Goal: Task Accomplishment & Management: Manage account settings

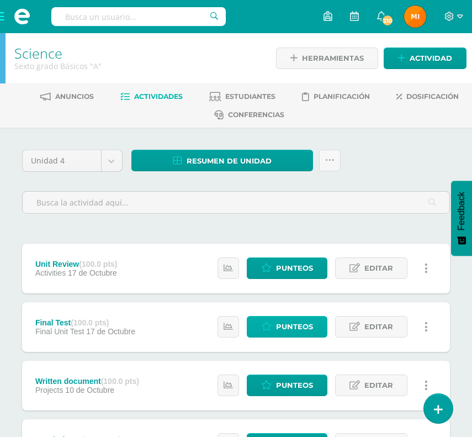
click at [285, 326] on span "Punteos" at bounding box center [294, 326] width 37 height 20
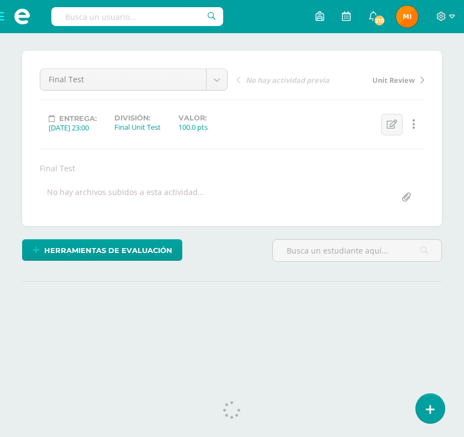
scroll to position [99, 0]
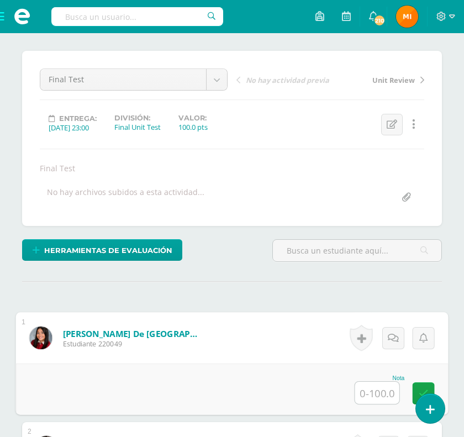
click at [366, 381] on input "text" at bounding box center [377, 392] width 44 height 22
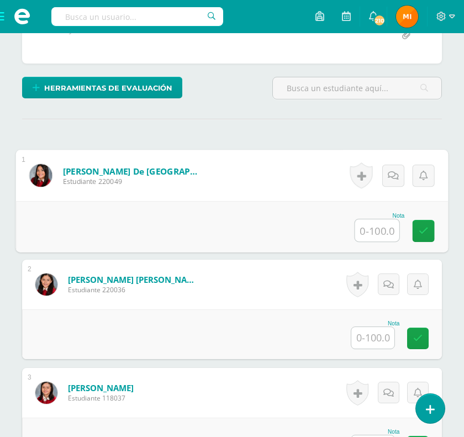
scroll to position [0, 0]
type input "76"
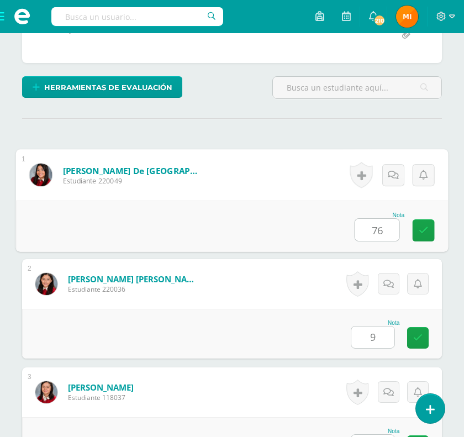
type input "90"
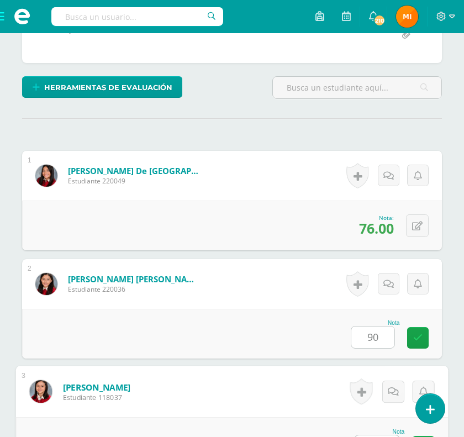
scroll to position [504, 0]
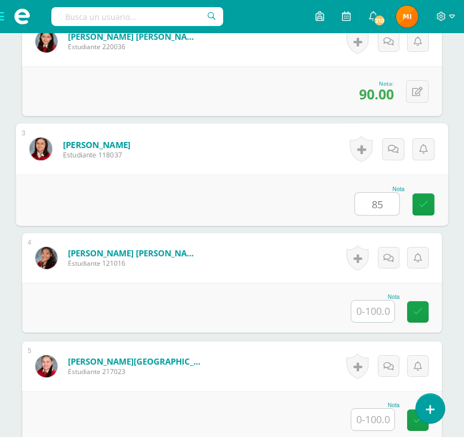
type input "85"
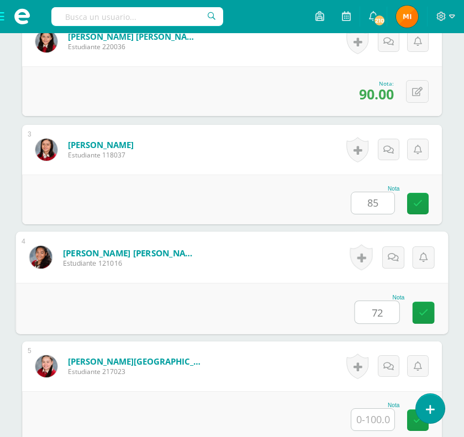
type input "72"
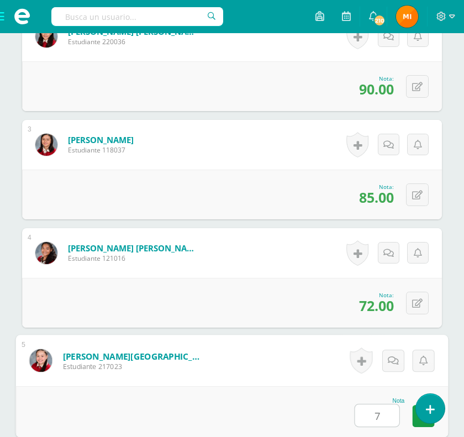
scroll to position [510, 0]
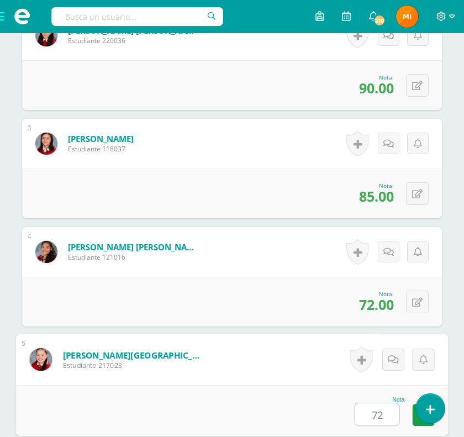
type input "72"
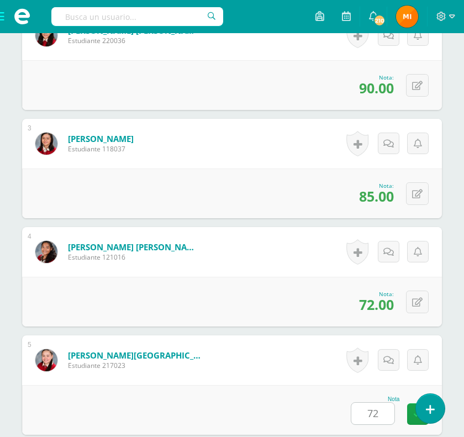
scroll to position [829, 0]
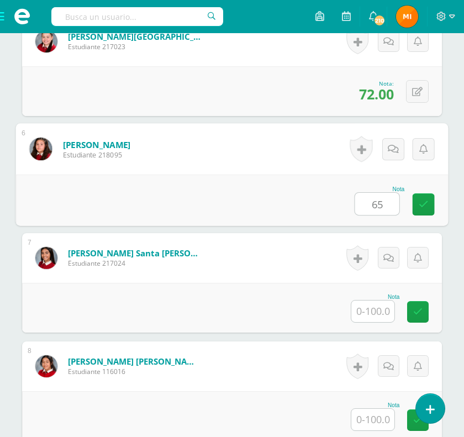
type input "65"
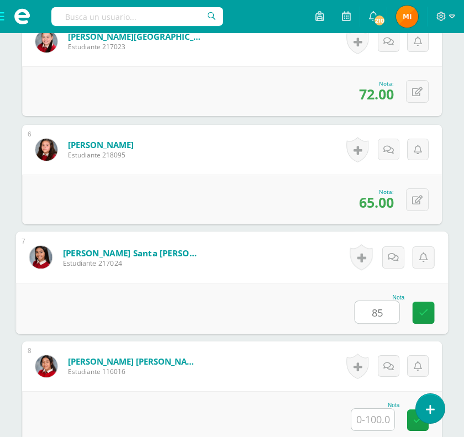
type input "85"
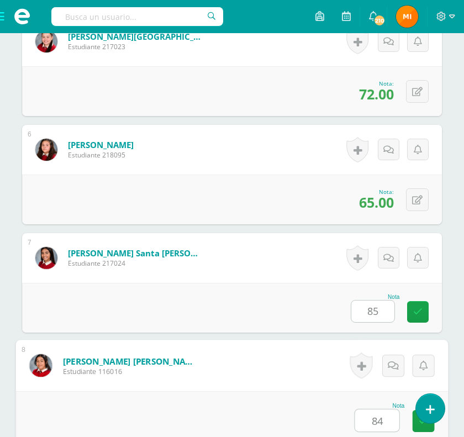
type input "84"
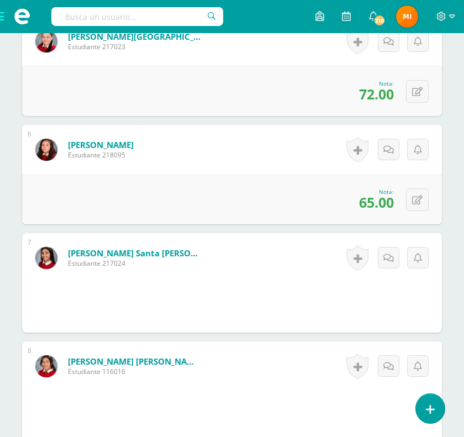
scroll to position [1153, 0]
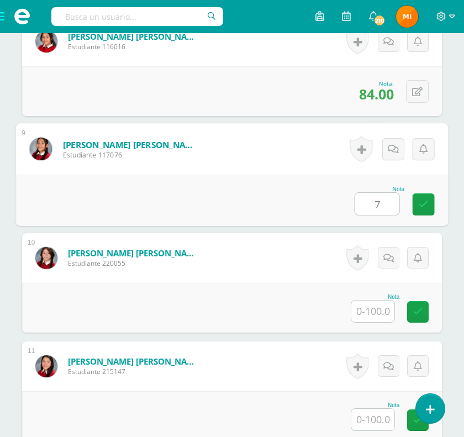
type input "72"
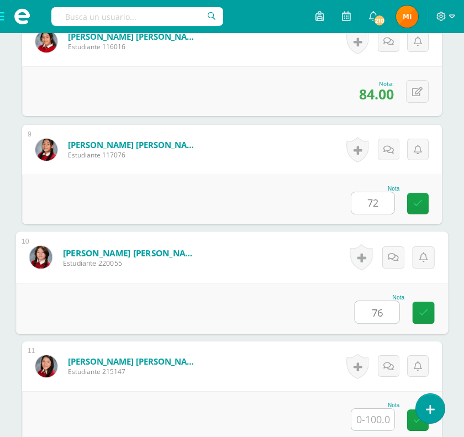
type input "76"
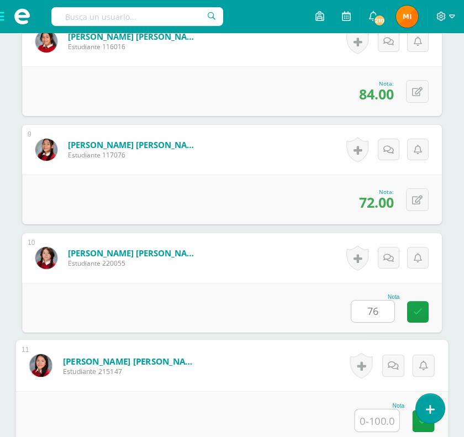
type input "8"
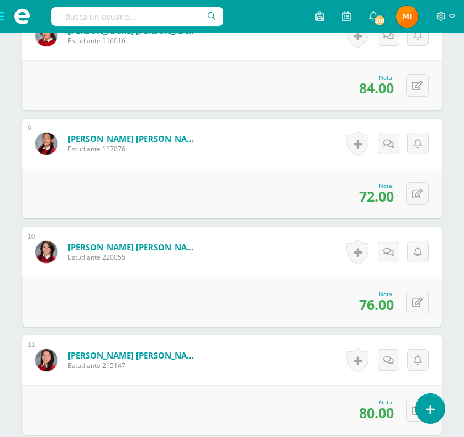
scroll to position [1478, 0]
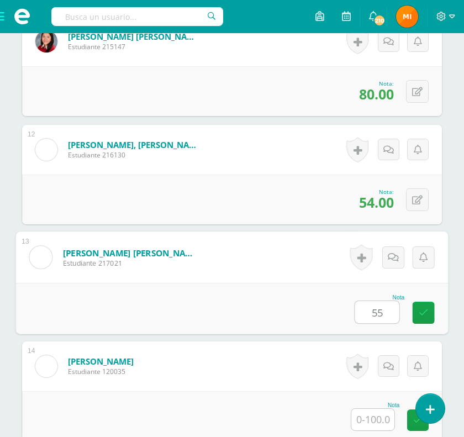
type input "55"
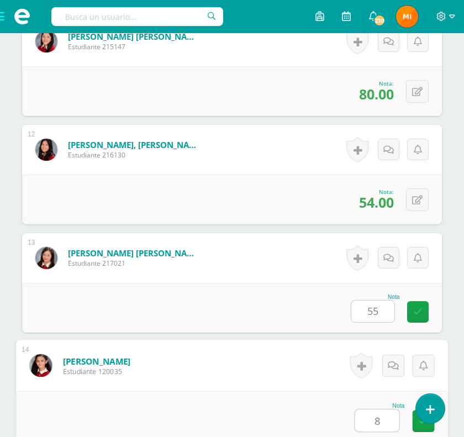
scroll to position [1483, 0]
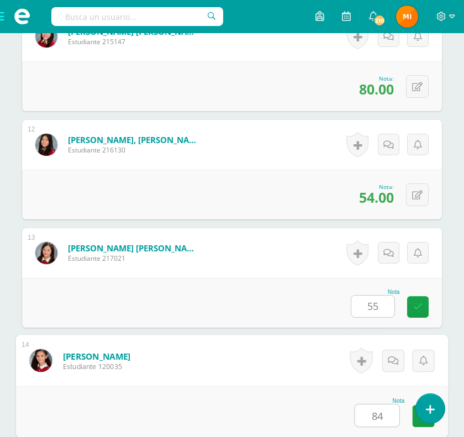
type input "84"
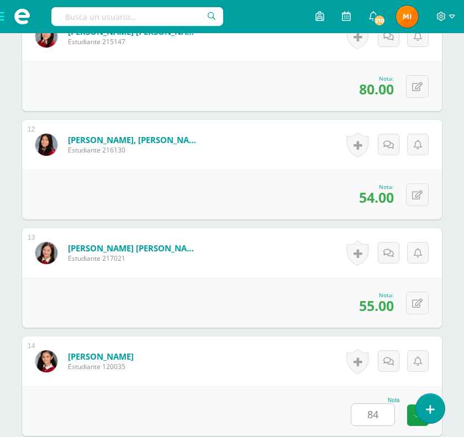
scroll to position [1802, 0]
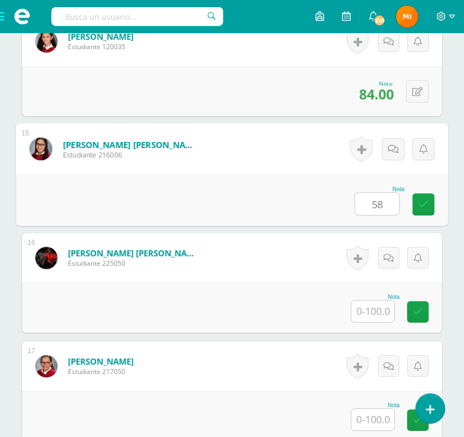
type input "58"
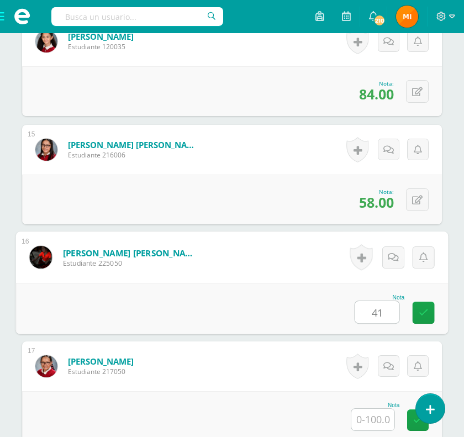
type input "41"
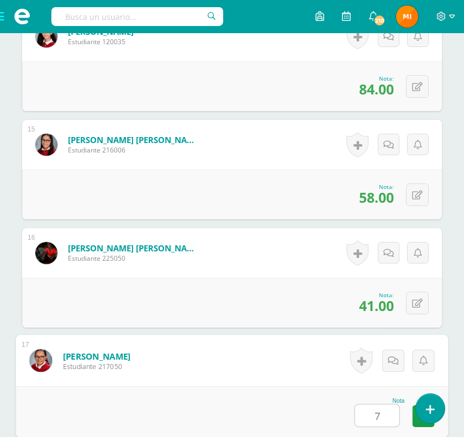
scroll to position [1808, 0]
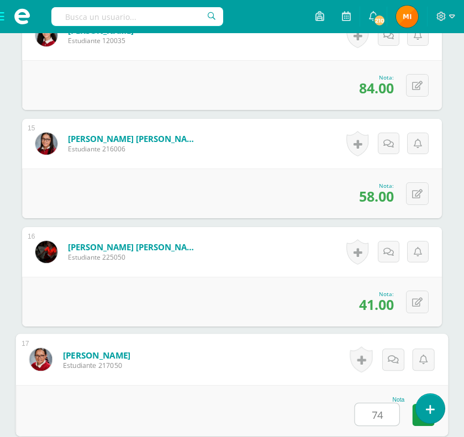
type input "74"
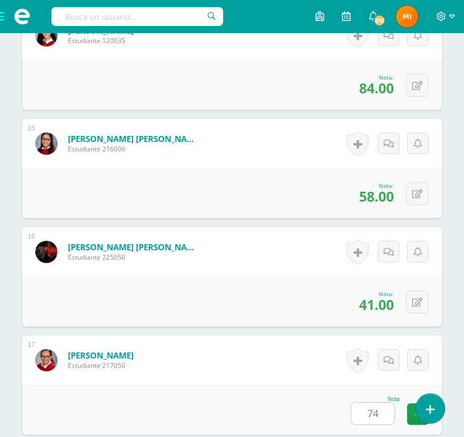
scroll to position [2127, 0]
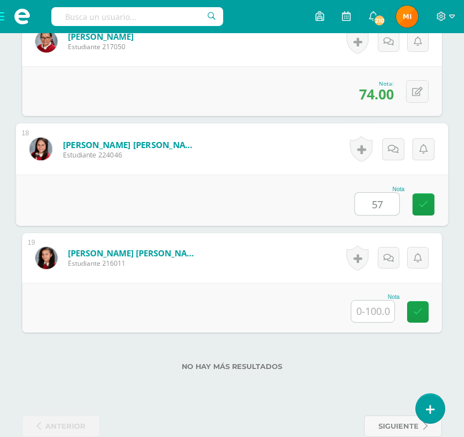
type input "57"
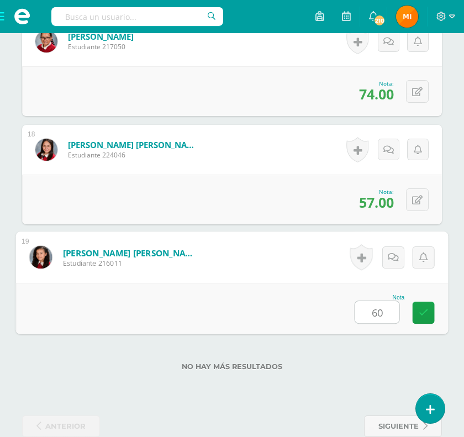
type input "60"
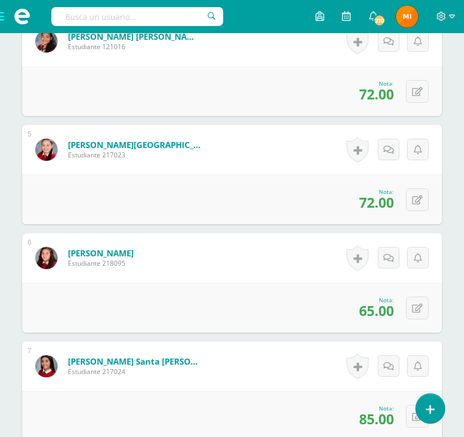
scroll to position [0, 0]
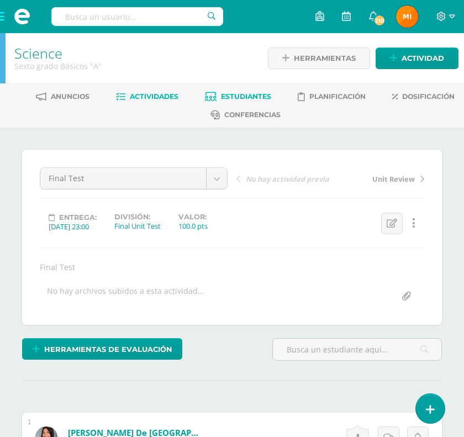
click at [249, 96] on span "Estudiantes" at bounding box center [246, 96] width 50 height 8
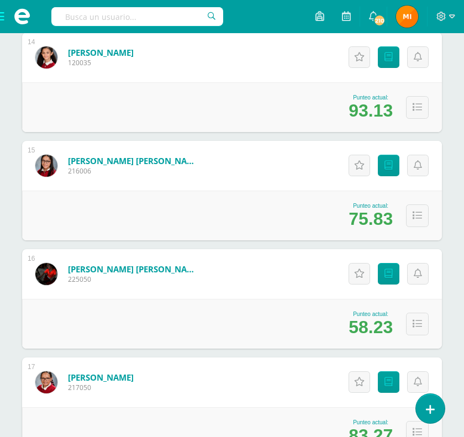
scroll to position [1690, 0]
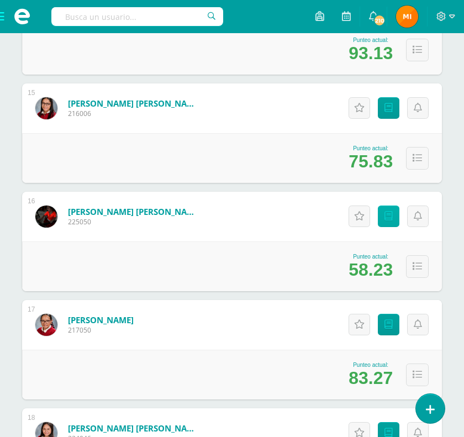
click at [391, 218] on icon at bounding box center [388, 215] width 8 height 9
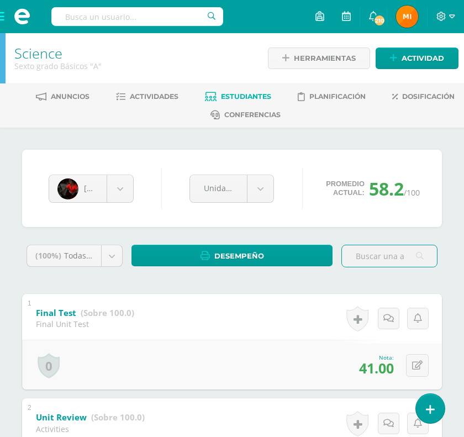
scroll to position [30, 0]
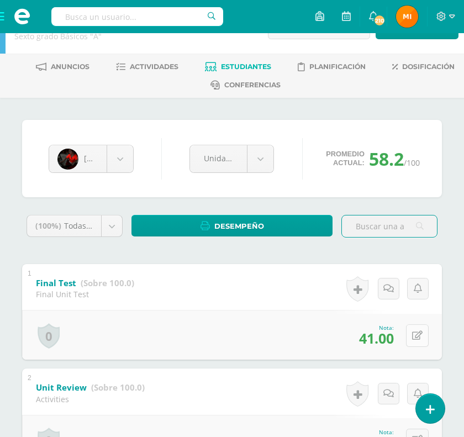
click at [418, 335] on icon at bounding box center [417, 335] width 10 height 9
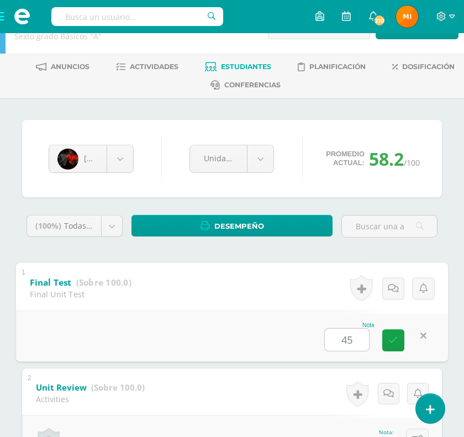
type input "45"
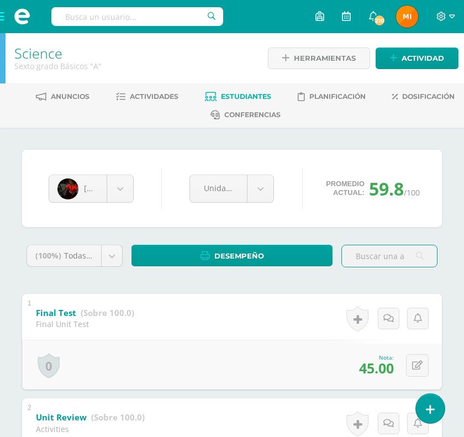
click at [1, 17] on span at bounding box center [22, 16] width 44 height 33
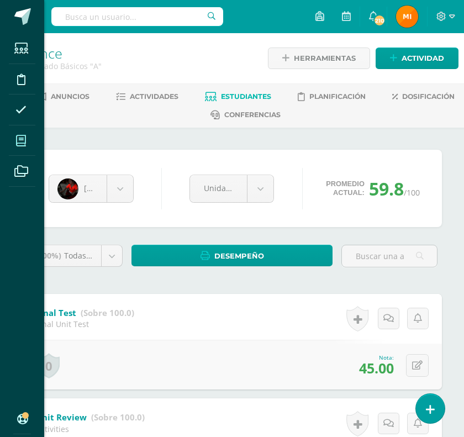
click at [21, 137] on icon at bounding box center [21, 140] width 10 height 11
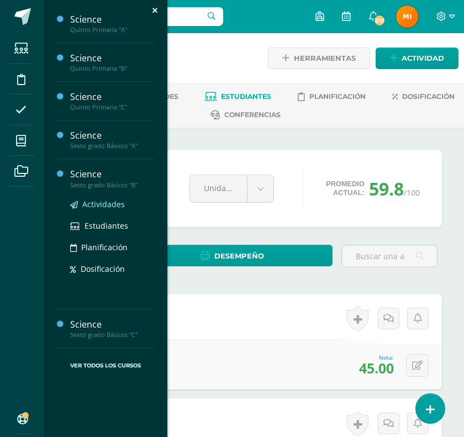
click at [107, 205] on span "Actividades" at bounding box center [103, 204] width 43 height 10
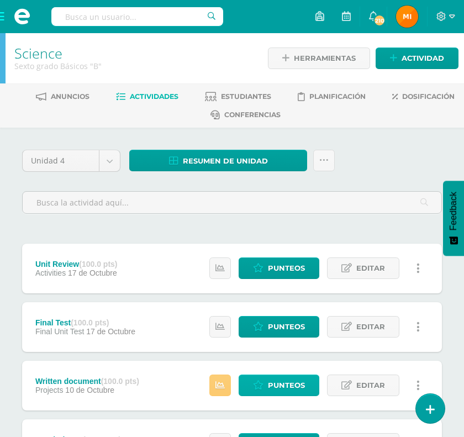
scroll to position [39, 0]
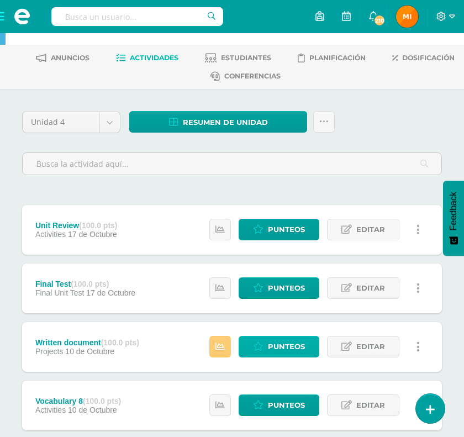
click at [285, 348] on span "Punteos" at bounding box center [286, 346] width 37 height 20
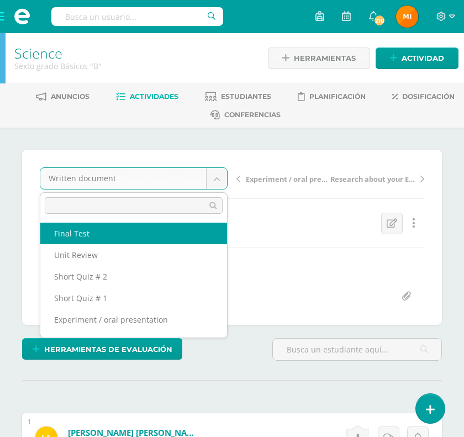
select select "/dashboard/teacher/grade-activity/208175/"
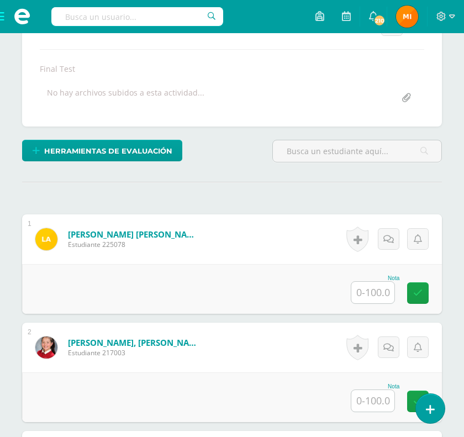
scroll to position [210, 0]
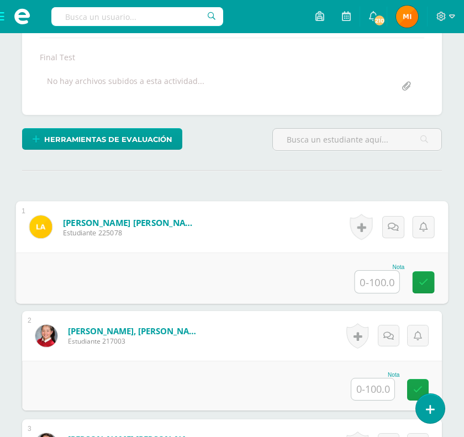
click at [372, 293] on input "text" at bounding box center [377, 281] width 44 height 22
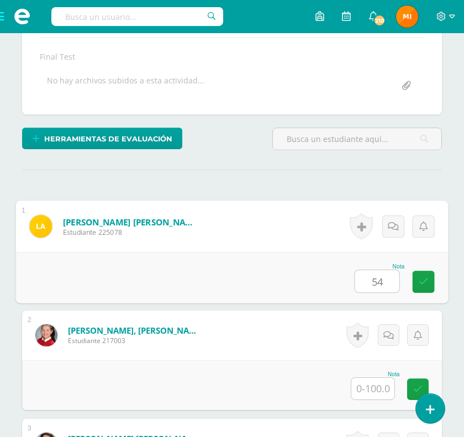
type input "54"
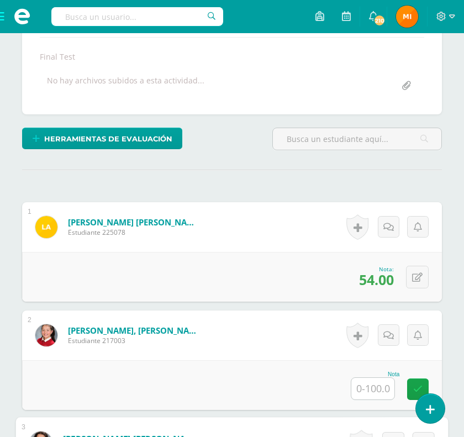
scroll to position [504, 0]
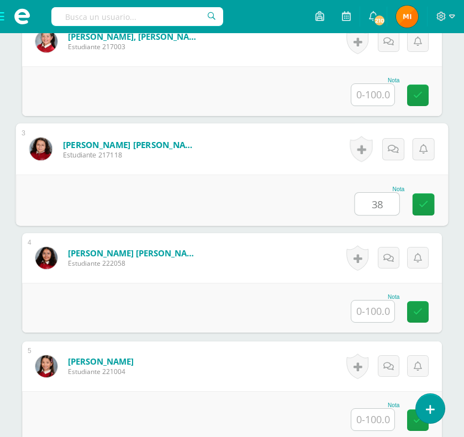
type input "38"
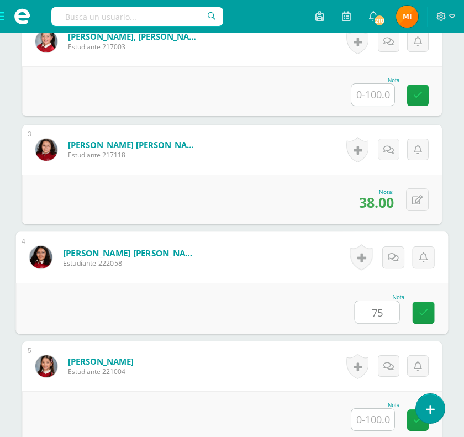
type input "75"
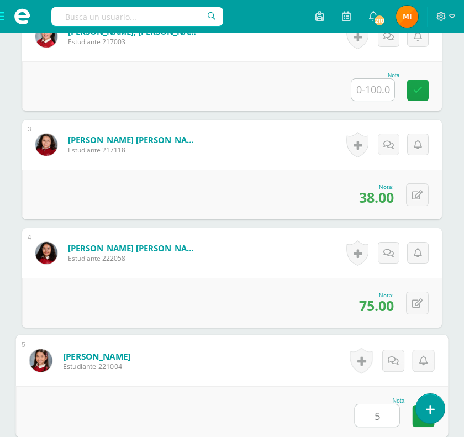
scroll to position [510, 0]
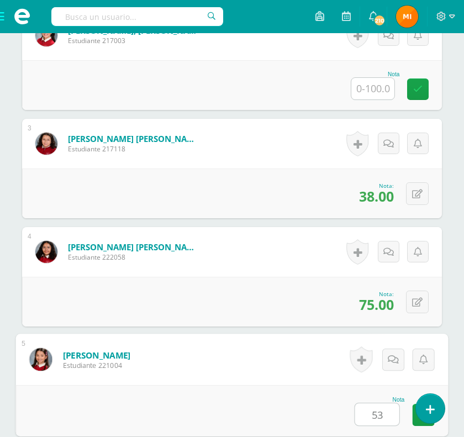
type input "53"
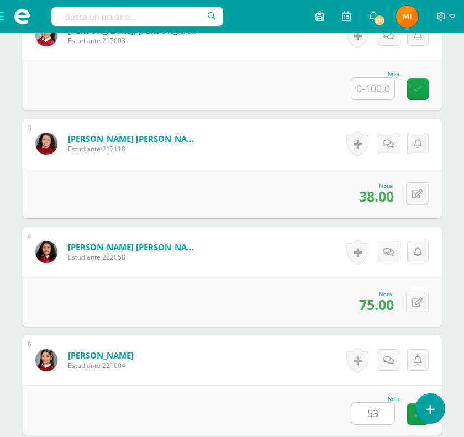
scroll to position [829, 0]
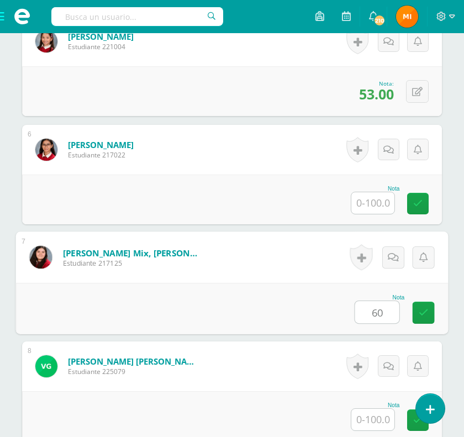
type input "60"
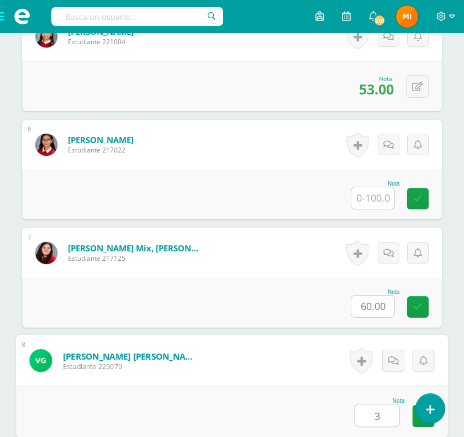
scroll to position [835, 0]
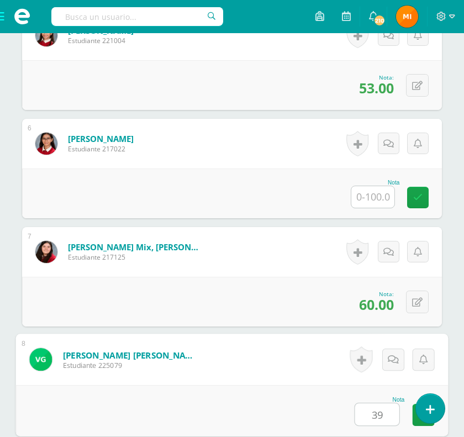
type input "39"
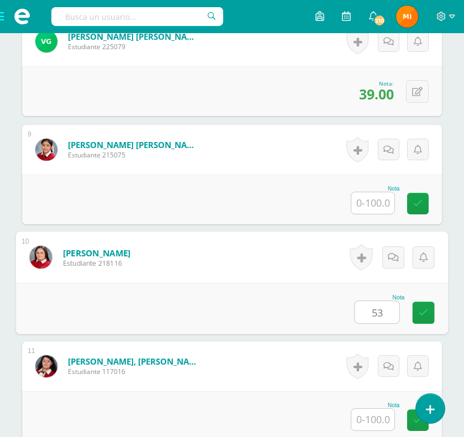
type input "53"
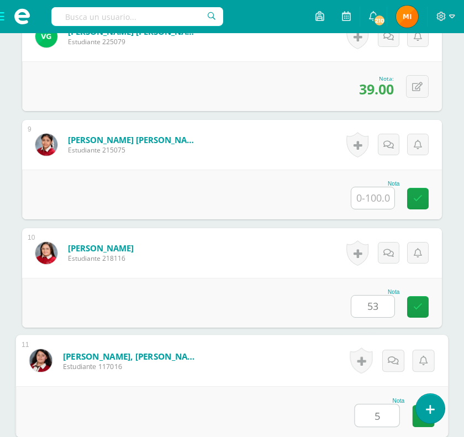
scroll to position [1159, 0]
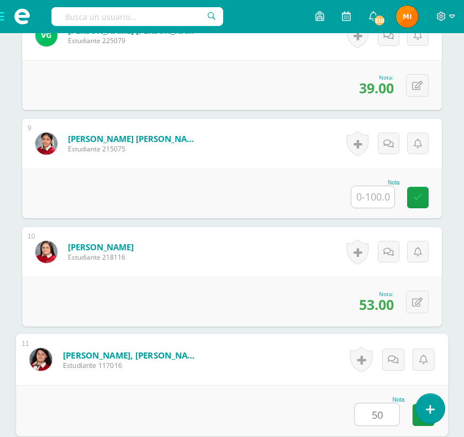
type input "50"
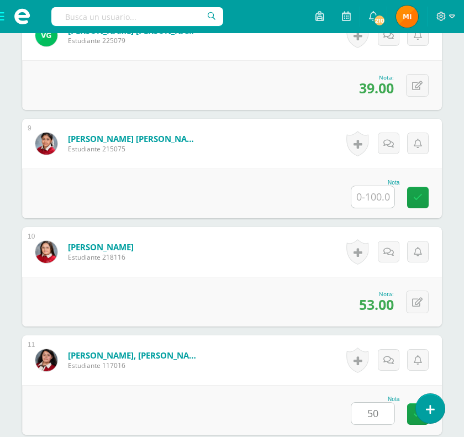
scroll to position [1478, 0]
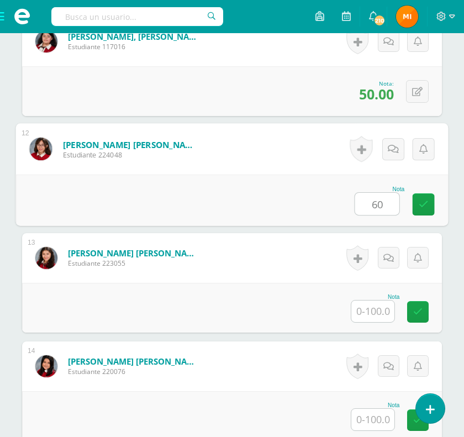
type input "60"
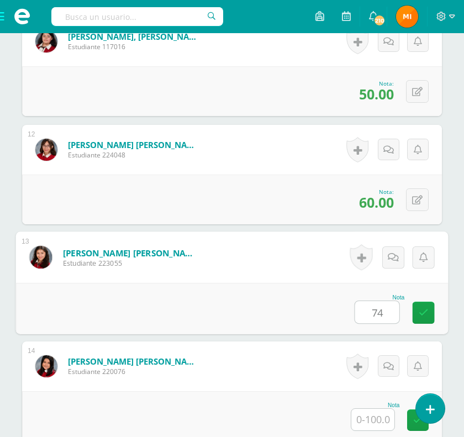
type input "74"
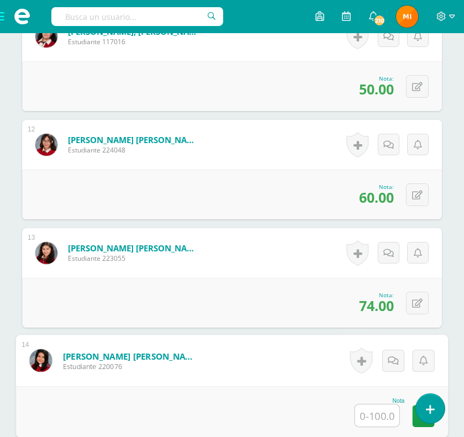
scroll to position [1802, 0]
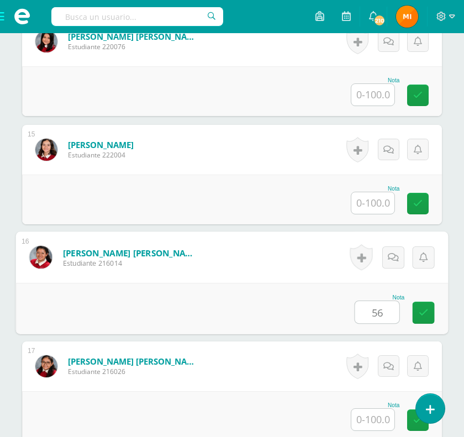
type input "56"
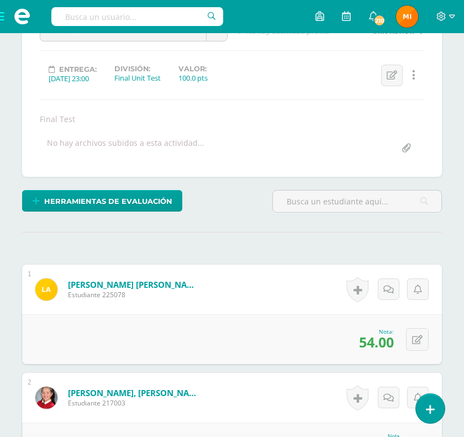
scroll to position [0, 0]
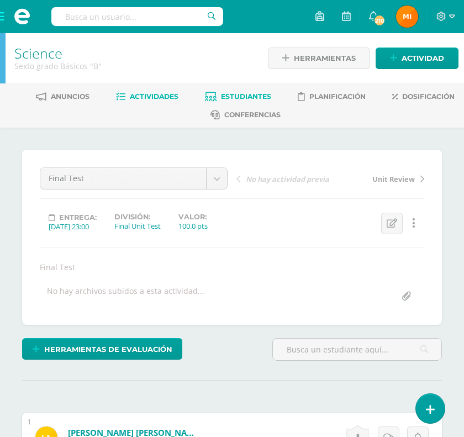
click at [239, 94] on span "Estudiantes" at bounding box center [246, 96] width 50 height 8
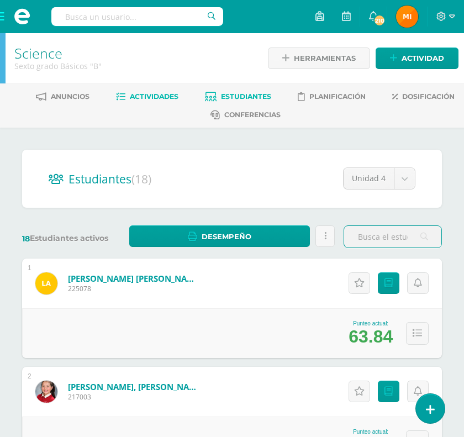
click at [151, 96] on span "Actividades" at bounding box center [154, 96] width 49 height 8
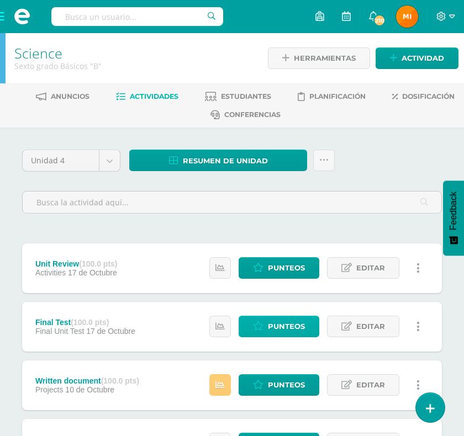
click at [300, 326] on span "Punteos" at bounding box center [286, 326] width 37 height 20
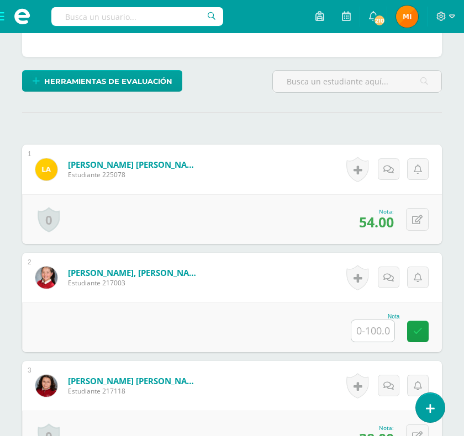
scroll to position [339, 0]
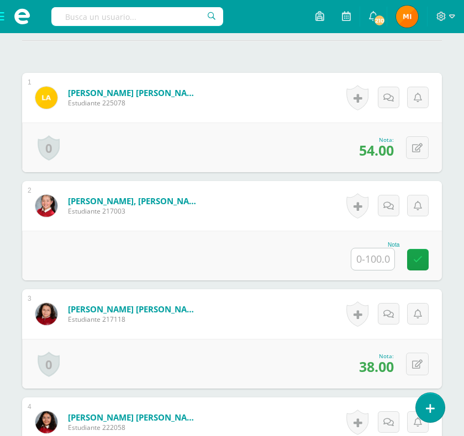
click at [371, 270] on input "text" at bounding box center [372, 259] width 43 height 22
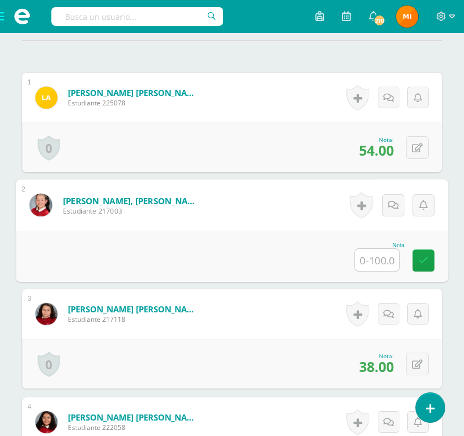
scroll to position [340, 0]
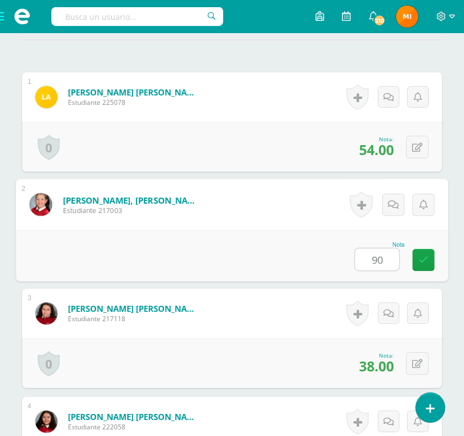
type input "90"
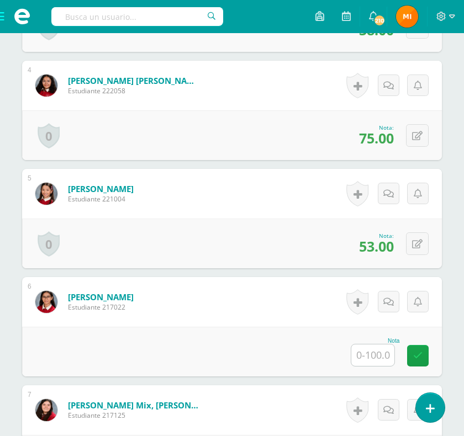
scroll to position [678, 0]
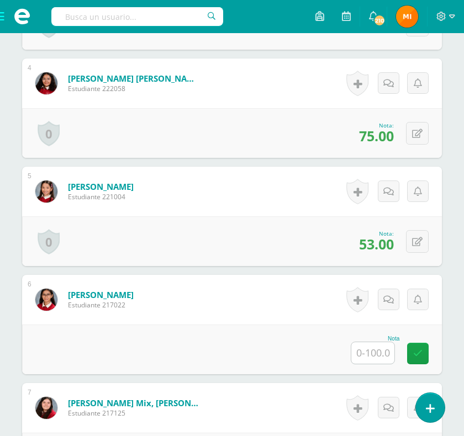
click at [375, 364] on input "text" at bounding box center [372, 353] width 43 height 22
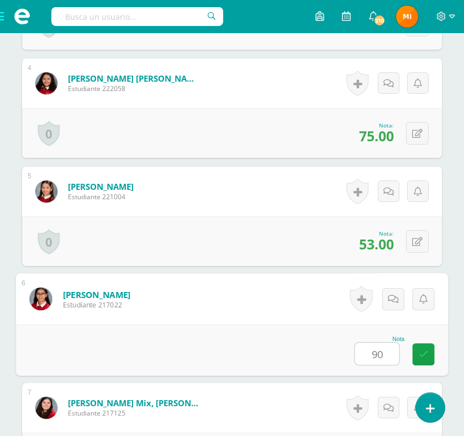
type input "90"
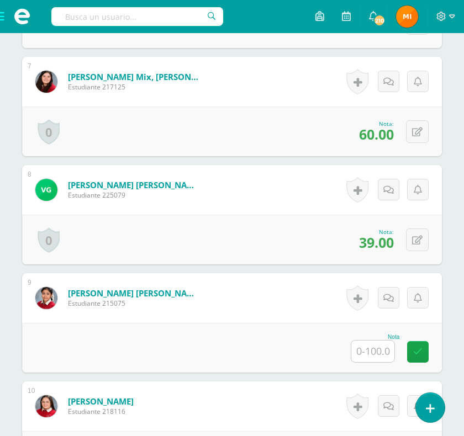
scroll to position [1049, 0]
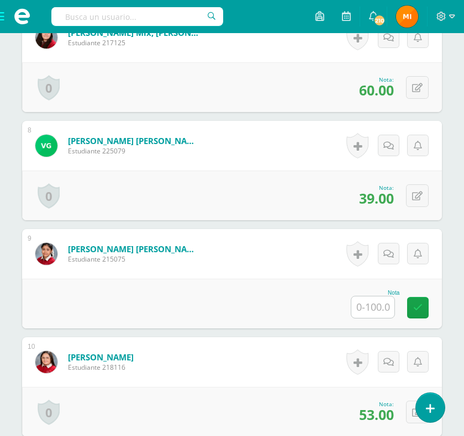
click at [369, 318] on input "text" at bounding box center [372, 307] width 43 height 22
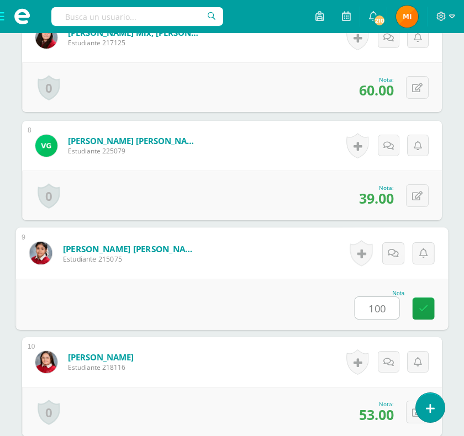
type input "100"
click at [455, 280] on div "¿Estás seguro que quieres eliminar esta actividad? Esto borrará la actividad y …" at bounding box center [232, 254] width 464 height 2350
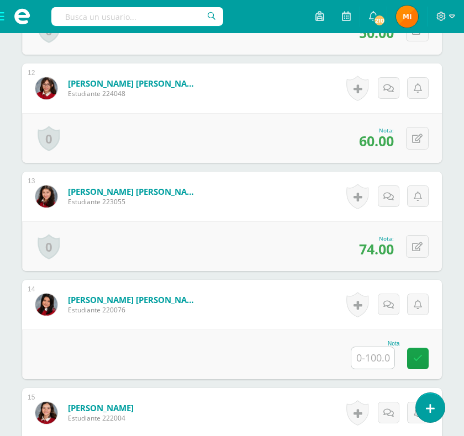
scroll to position [1541, 0]
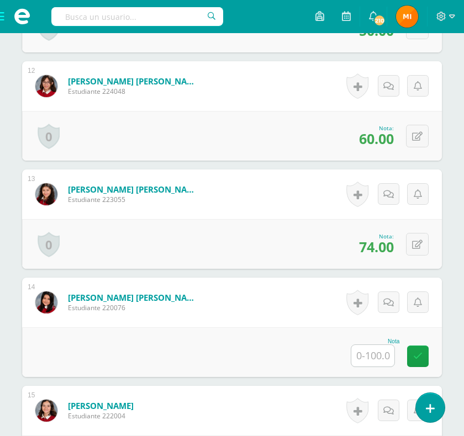
click at [370, 367] on input "text" at bounding box center [372, 356] width 43 height 22
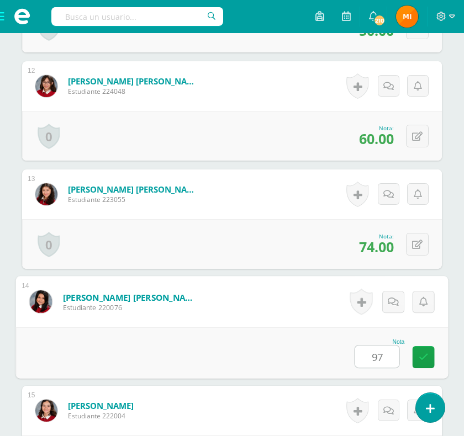
type input "97"
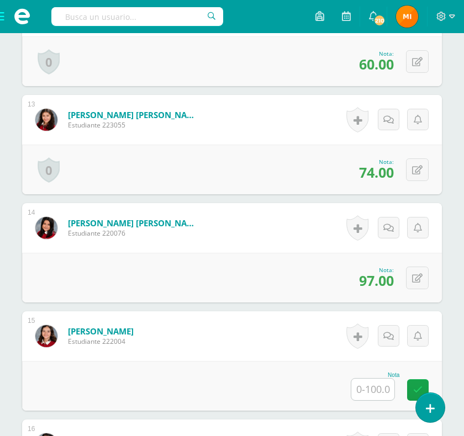
scroll to position [1669, 0]
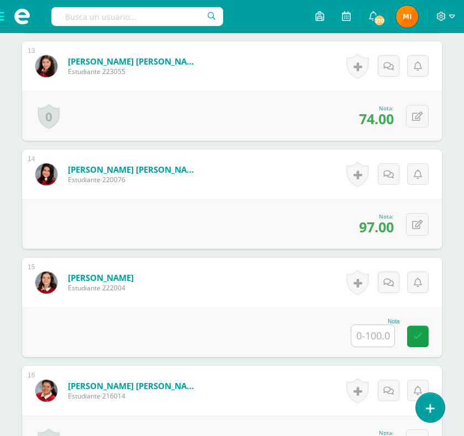
click at [374, 347] on input "text" at bounding box center [372, 336] width 43 height 22
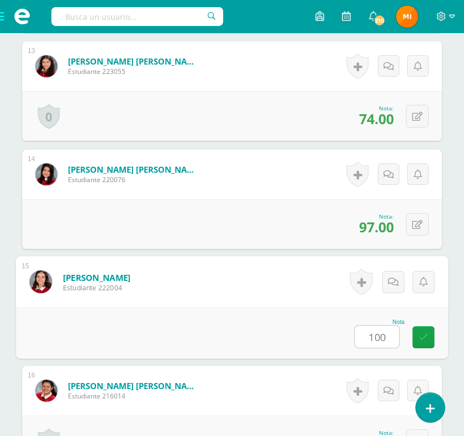
type input "100"
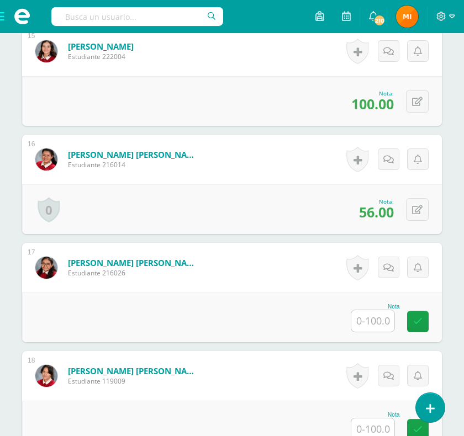
scroll to position [1966, 0]
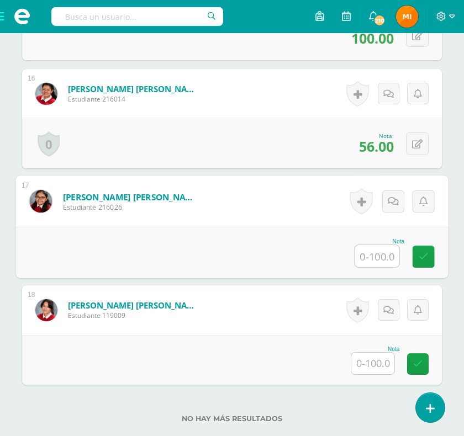
click at [376, 267] on input "text" at bounding box center [377, 256] width 44 height 22
type input "93"
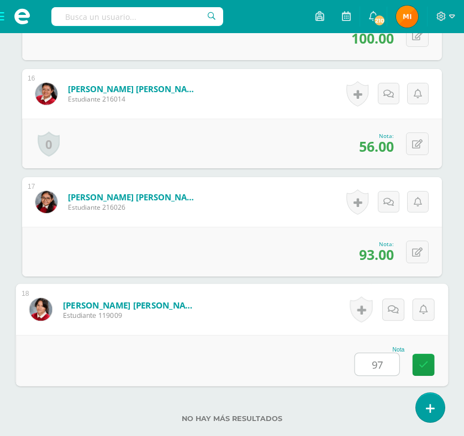
type input "97"
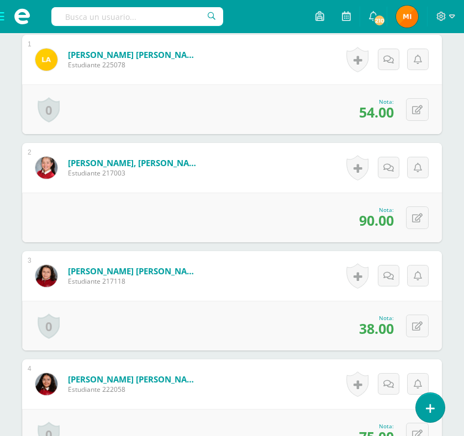
scroll to position [0, 0]
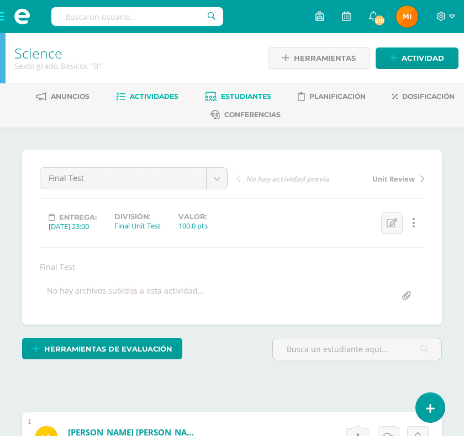
click at [256, 96] on span "Estudiantes" at bounding box center [246, 96] width 50 height 8
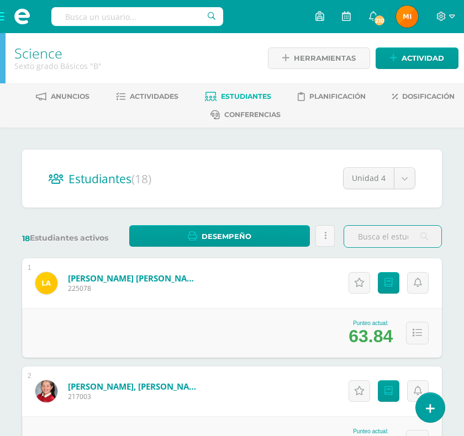
click at [4, 18] on span at bounding box center [22, 16] width 44 height 33
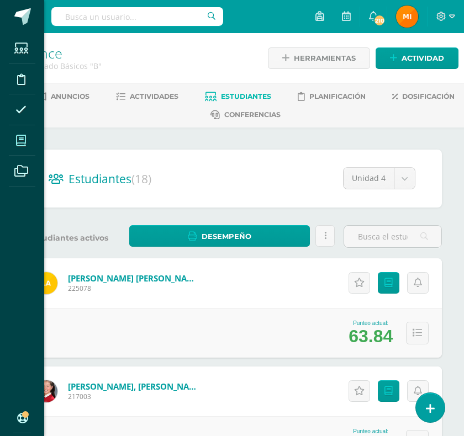
click at [23, 139] on icon at bounding box center [21, 140] width 10 height 11
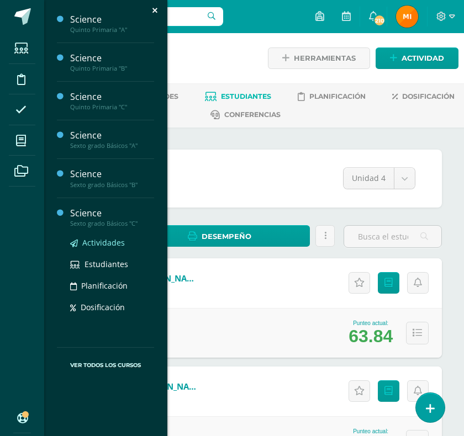
click at [100, 242] on span "Actividades" at bounding box center [103, 242] width 43 height 10
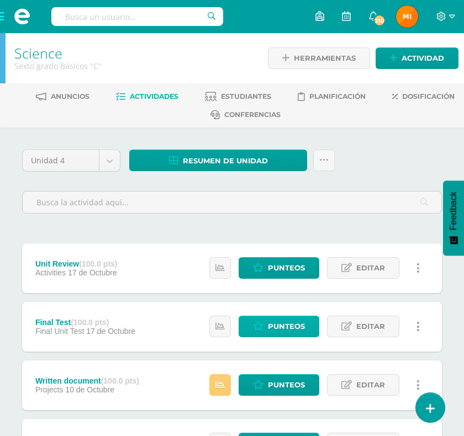
click at [288, 323] on span "Punteos" at bounding box center [286, 326] width 37 height 20
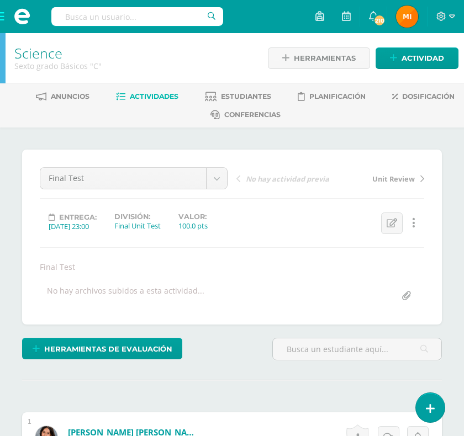
scroll to position [279, 0]
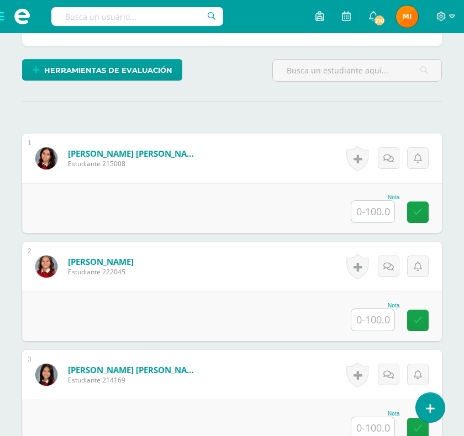
click at [372, 331] on input "text" at bounding box center [372, 320] width 43 height 22
click at [375, 331] on input "text" at bounding box center [372, 320] width 43 height 22
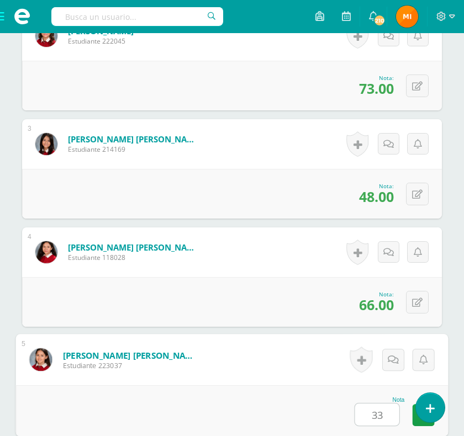
scroll to position [509, 0]
type input "33"
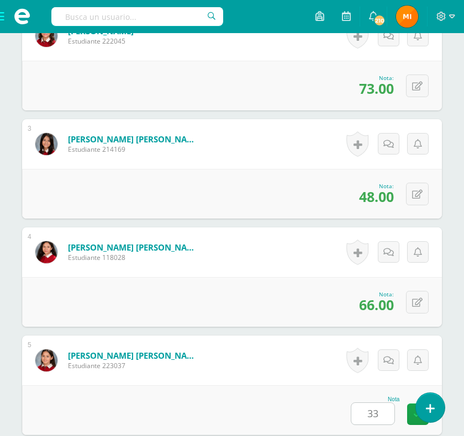
scroll to position [829, 0]
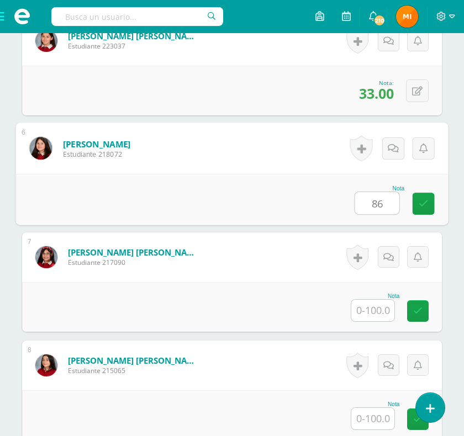
type input "86"
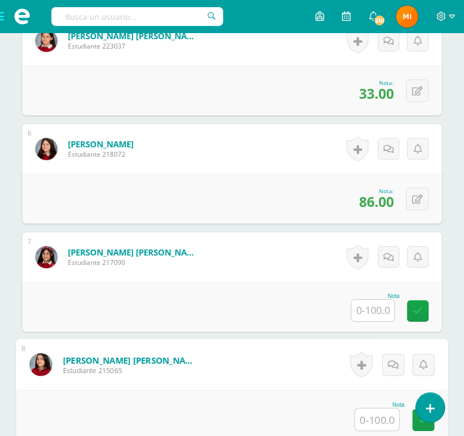
scroll to position [834, 0]
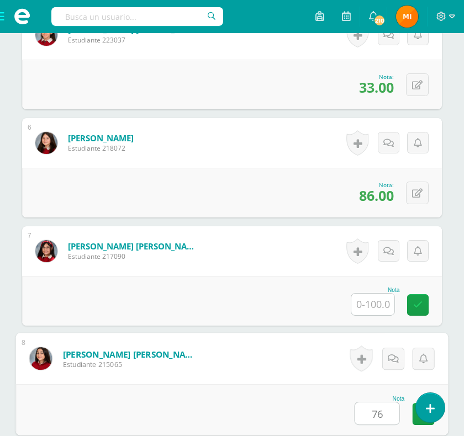
type input "76"
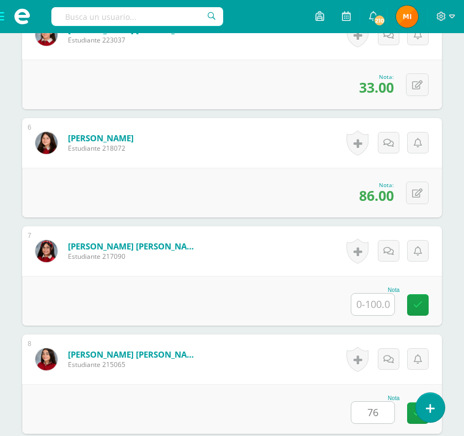
scroll to position [1154, 0]
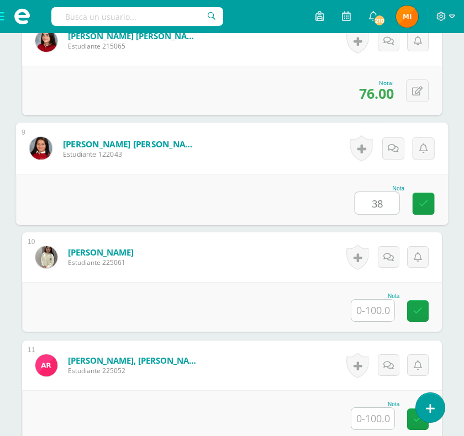
type input "38"
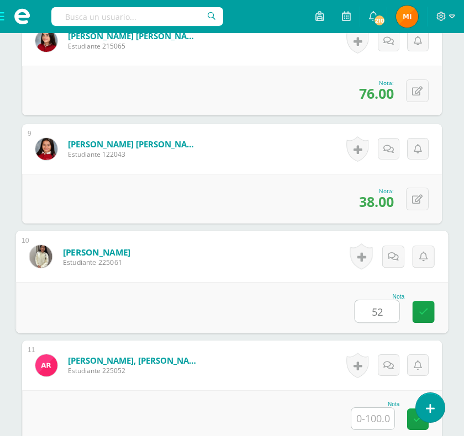
type input "52"
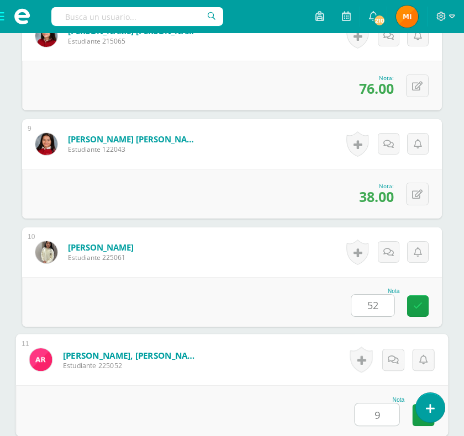
scroll to position [1160, 0]
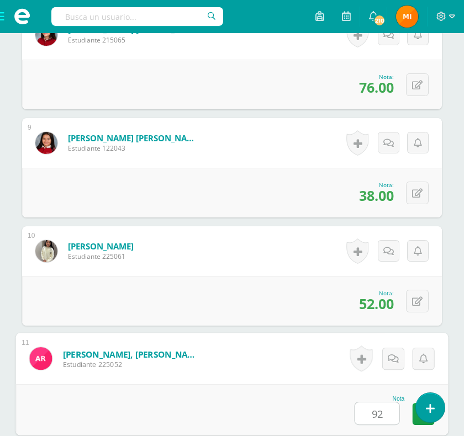
type input "92"
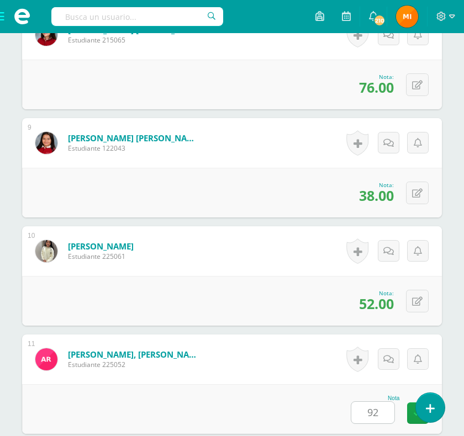
scroll to position [1478, 0]
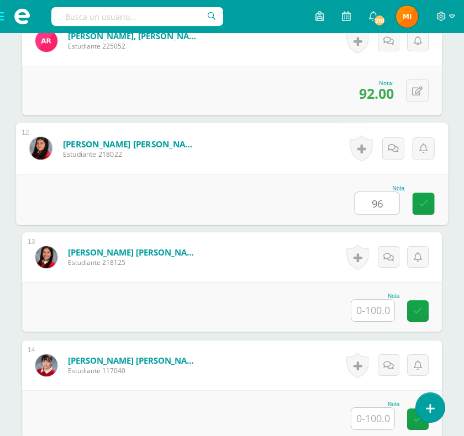
type input "96"
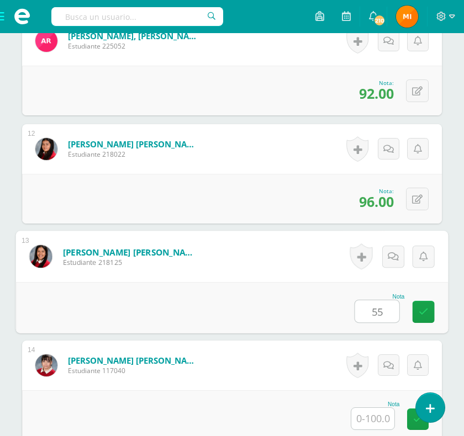
type input "55"
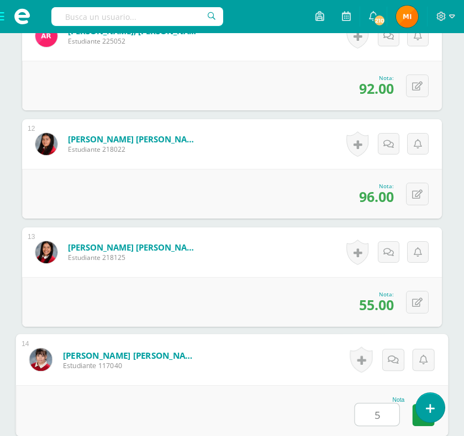
scroll to position [1484, 0]
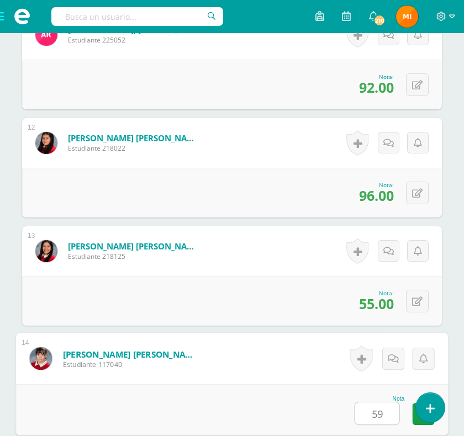
type input "59"
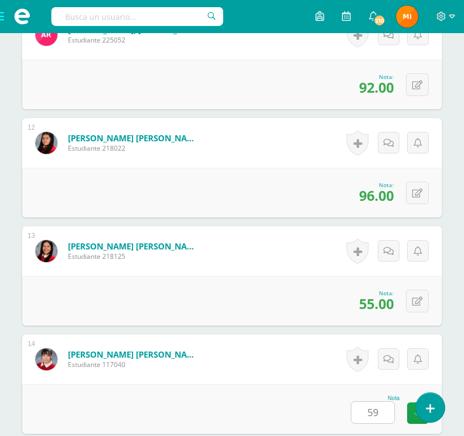
scroll to position [1803, 0]
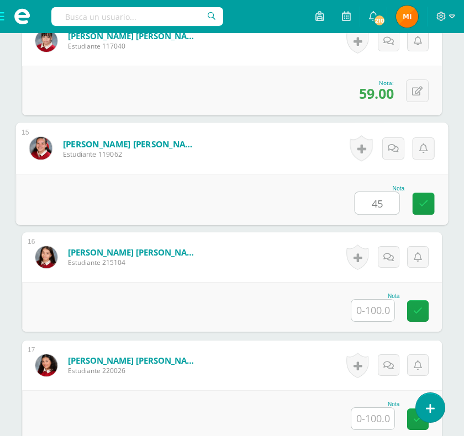
type input "45"
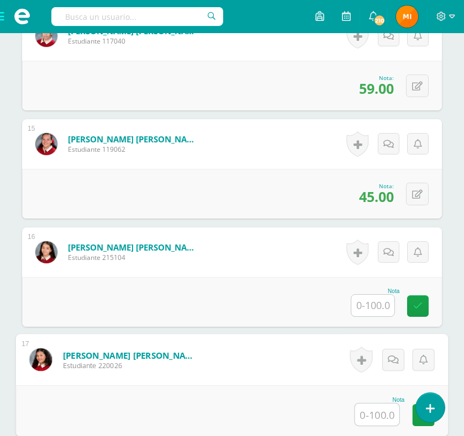
scroll to position [2127, 0]
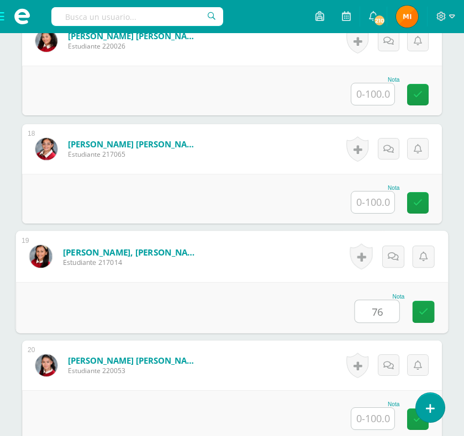
type input "76"
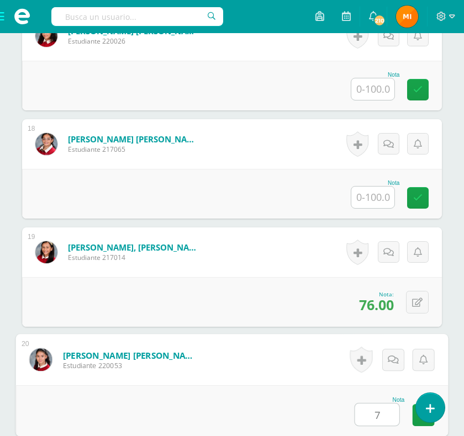
scroll to position [2133, 0]
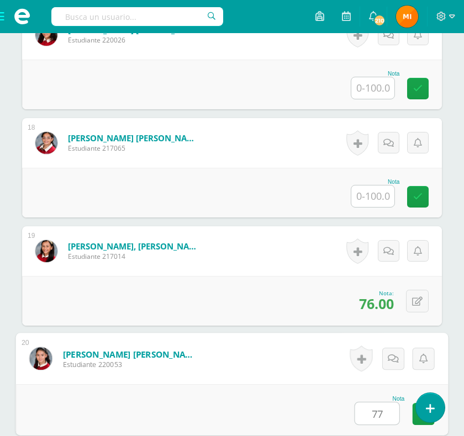
type input "77"
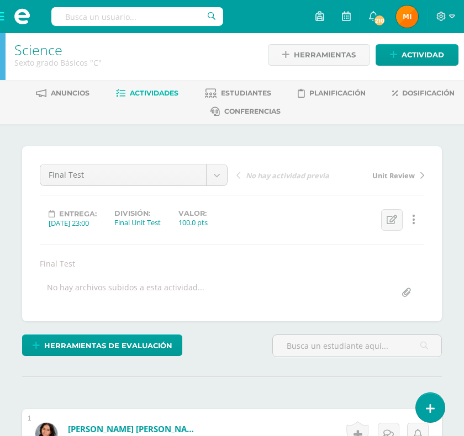
scroll to position [0, 0]
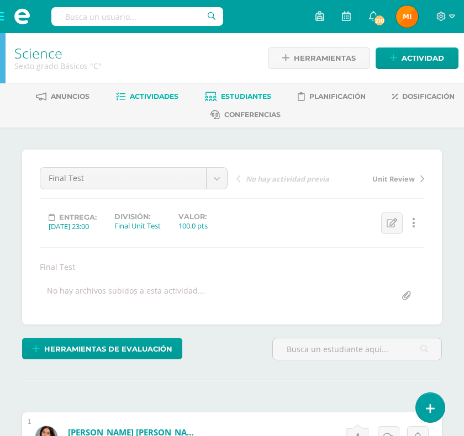
click at [248, 97] on span "Estudiantes" at bounding box center [246, 96] width 50 height 8
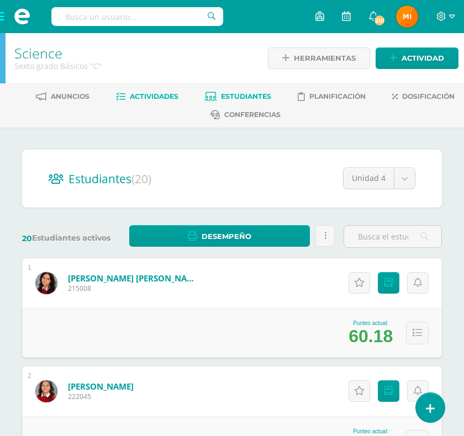
click at [160, 97] on span "Actividades" at bounding box center [154, 96] width 49 height 8
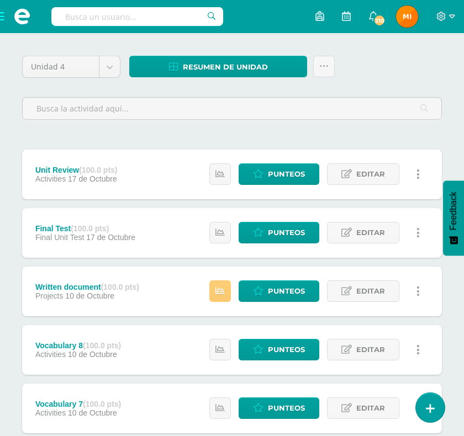
scroll to position [92, 0]
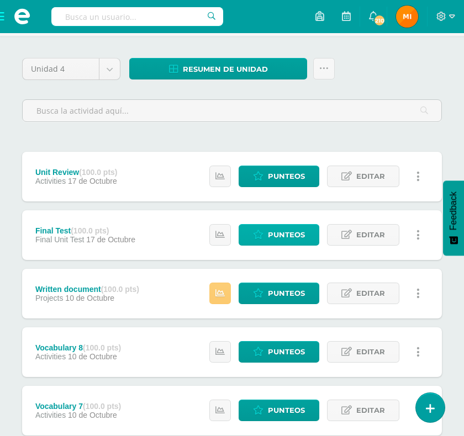
click at [288, 236] on span "Punteos" at bounding box center [286, 235] width 37 height 20
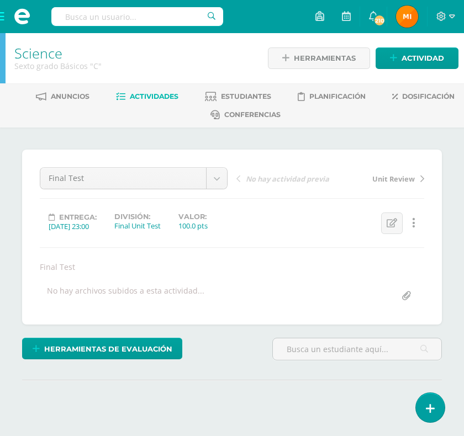
click at [447, 274] on div "¿Estás seguro que quieres eliminar esta actividad? Esto borrará la actividad y …" at bounding box center [232, 297] width 464 height 338
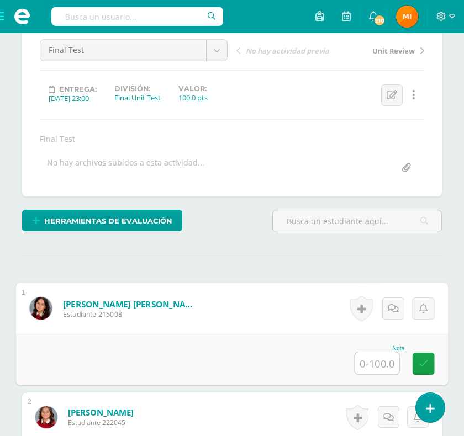
drag, startPoint x: 375, startPoint y: 291, endPoint x: 452, endPoint y: 254, distance: 84.7
click at [375, 352] on input "text" at bounding box center [377, 363] width 44 height 22
type input "100"
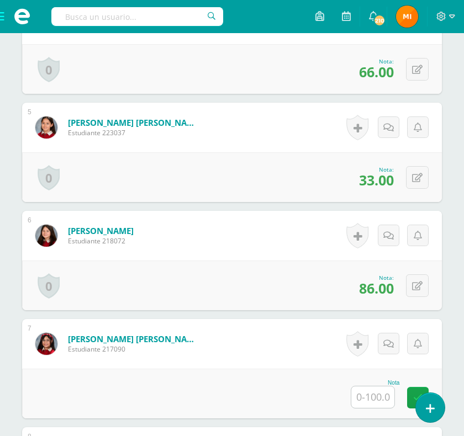
scroll to position [822, 0]
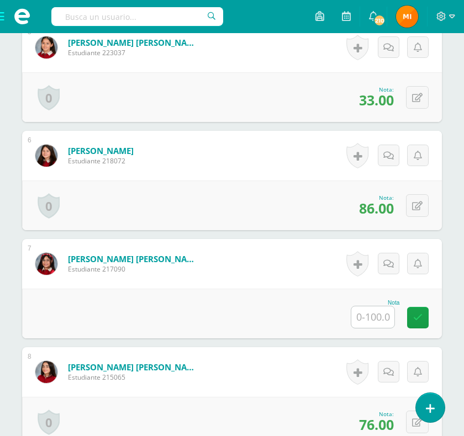
click at [373, 328] on input "text" at bounding box center [372, 317] width 43 height 22
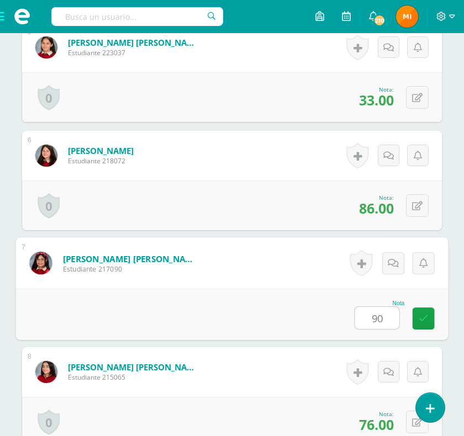
type input "90"
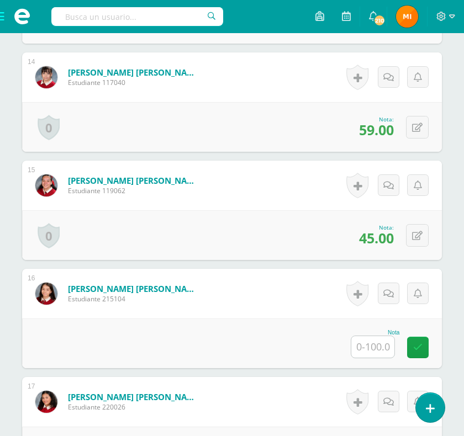
scroll to position [1769, 0]
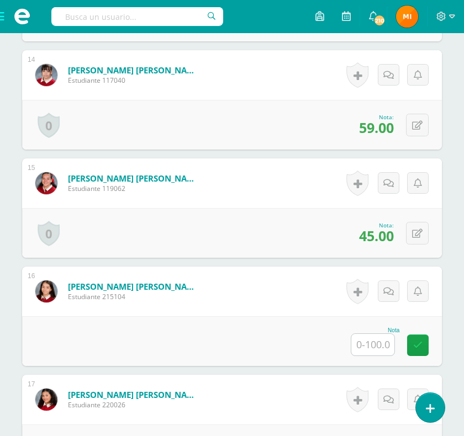
click at [379, 355] on input "text" at bounding box center [372, 345] width 43 height 22
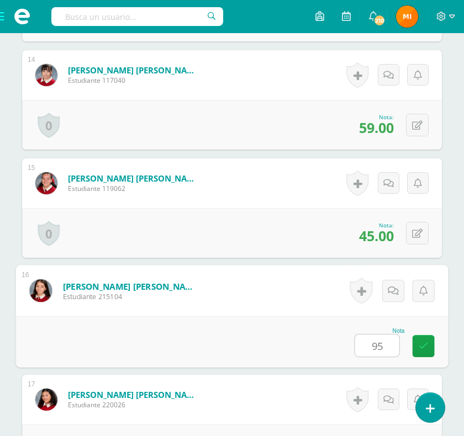
scroll to position [1832, 0]
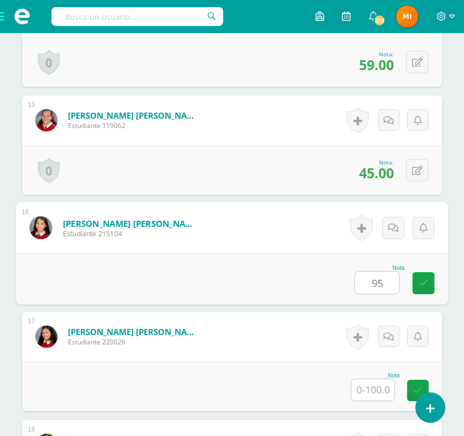
type input "95"
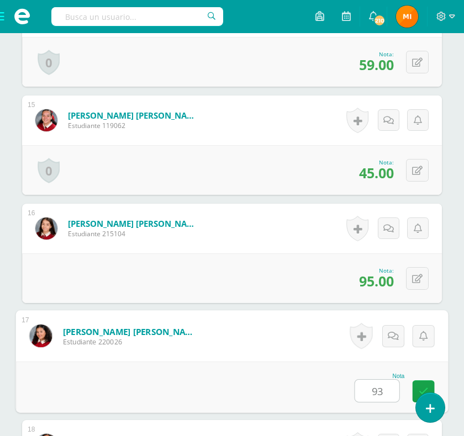
type input "93"
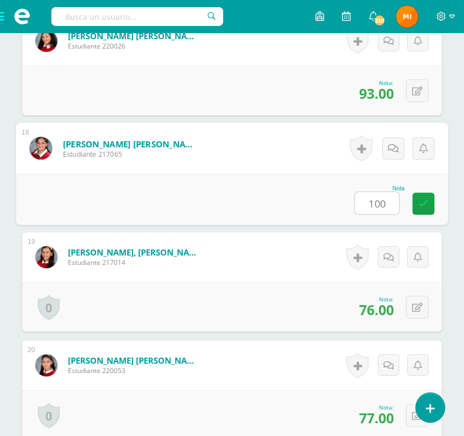
type input "100"
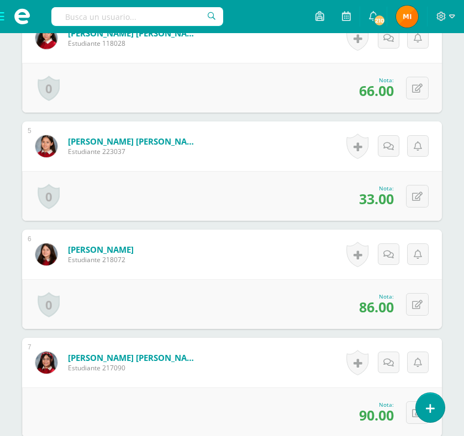
scroll to position [708, 0]
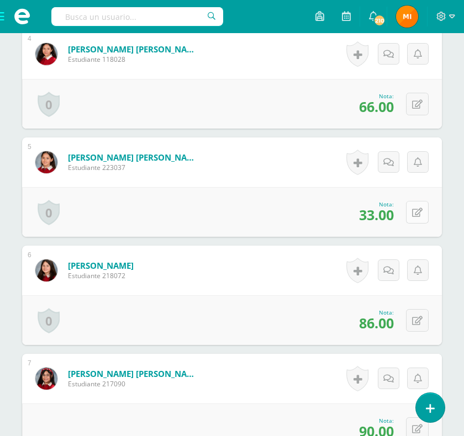
click at [417, 217] on icon at bounding box center [417, 212] width 10 height 9
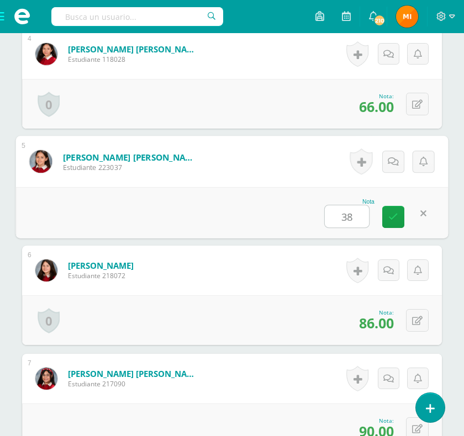
type input "38"
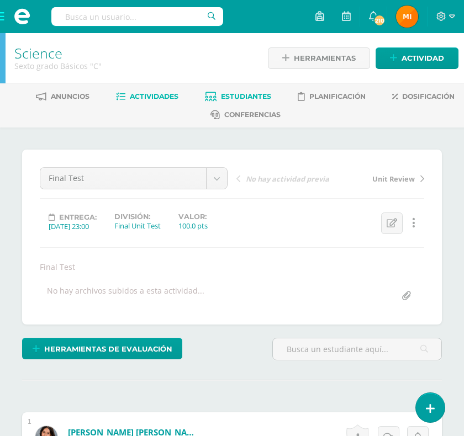
click at [245, 94] on span "Estudiantes" at bounding box center [246, 96] width 50 height 8
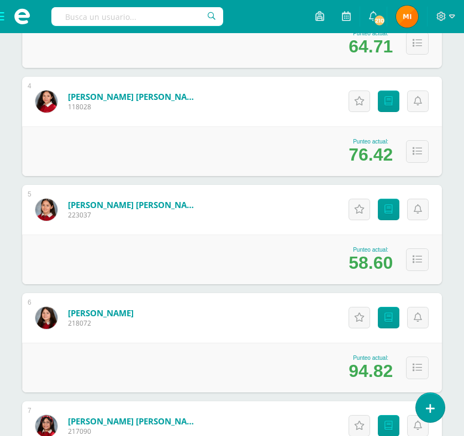
scroll to position [400, 0]
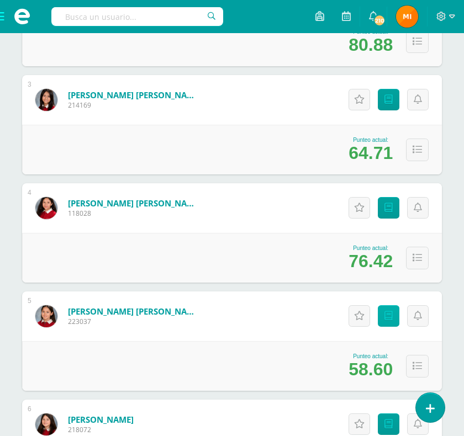
click at [386, 315] on icon at bounding box center [388, 315] width 8 height 9
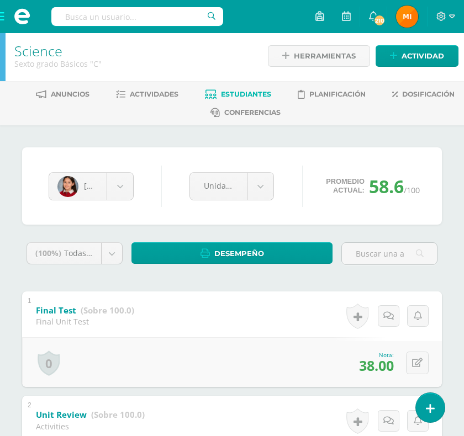
scroll to position [67, 0]
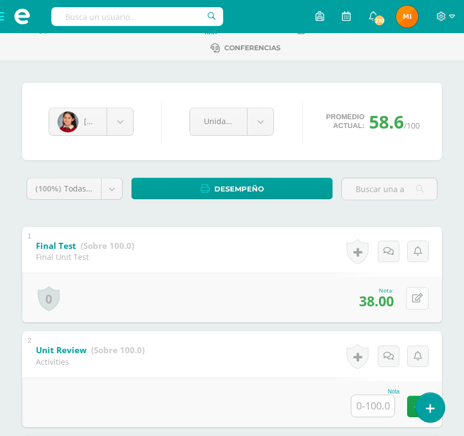
click at [418, 298] on icon at bounding box center [417, 298] width 10 height 9
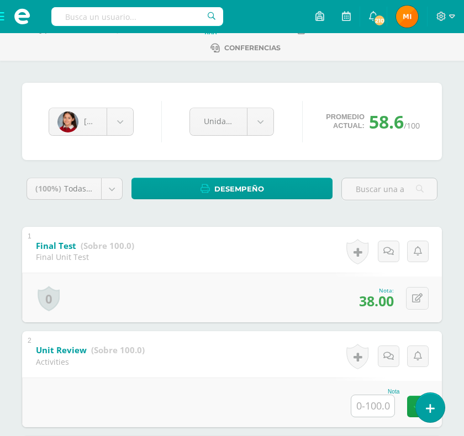
scroll to position [174, 0]
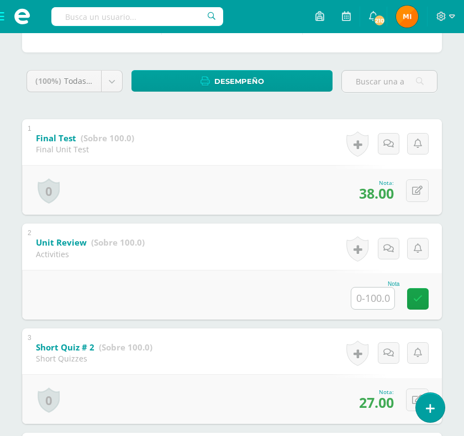
click at [372, 299] on input "text" at bounding box center [372, 299] width 43 height 22
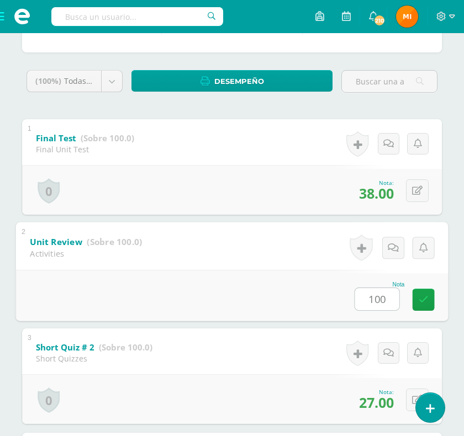
type input "100"
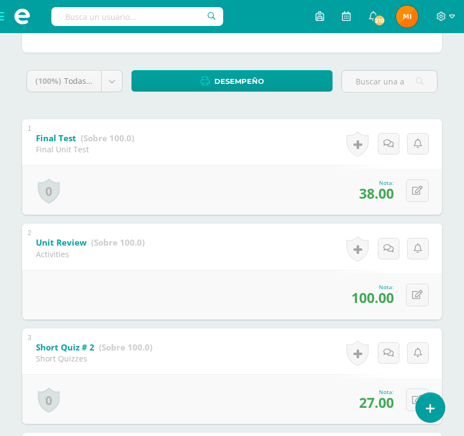
scroll to position [0, 0]
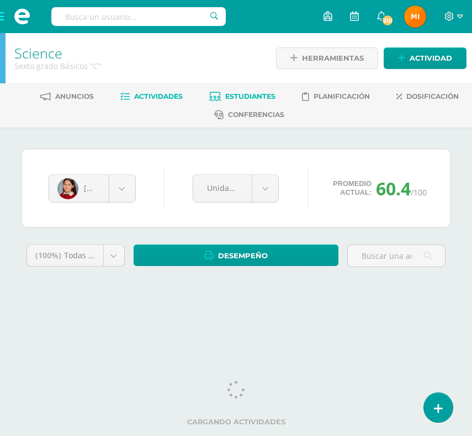
click at [154, 95] on span "Actividades" at bounding box center [158, 96] width 49 height 8
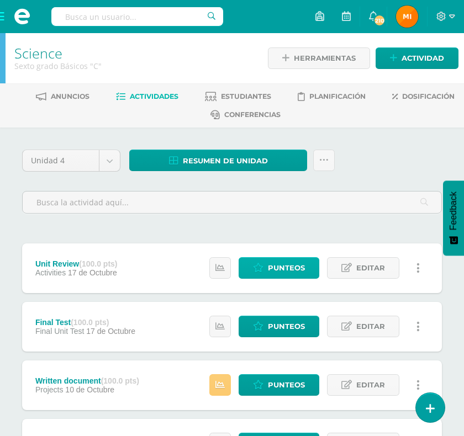
click at [278, 269] on span "Punteos" at bounding box center [286, 268] width 37 height 20
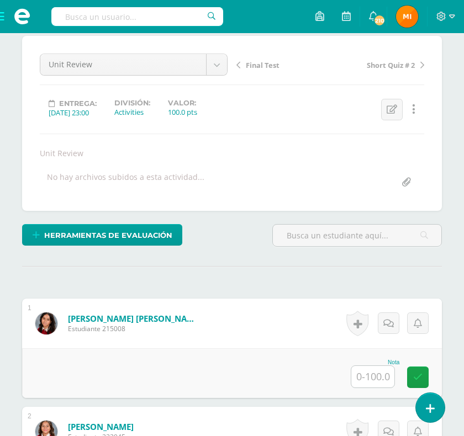
click at [373, 366] on input "text" at bounding box center [372, 377] width 43 height 22
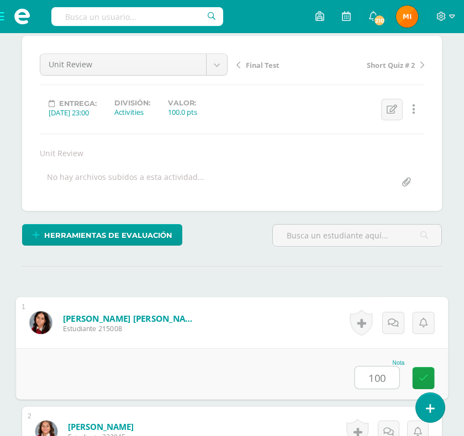
scroll to position [212, 0]
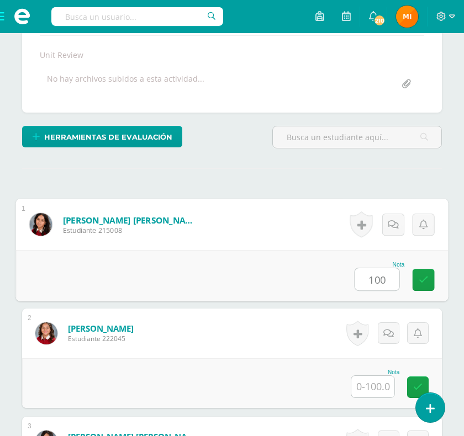
drag, startPoint x: 388, startPoint y: 282, endPoint x: 369, endPoint y: 279, distance: 18.9
click at [369, 279] on input "100" at bounding box center [377, 279] width 44 height 22
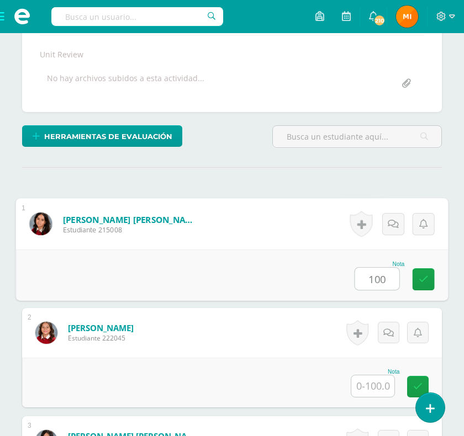
type input "100"
click at [375, 384] on input "text" at bounding box center [372, 386] width 43 height 22
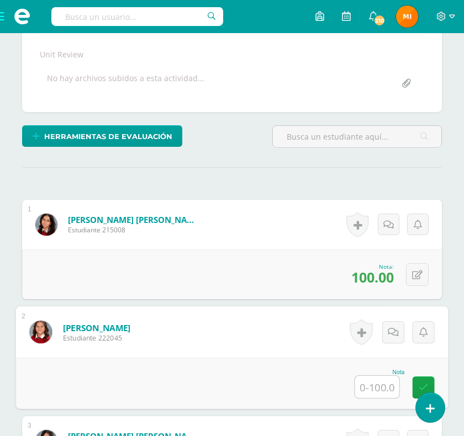
paste input "100"
type input "100"
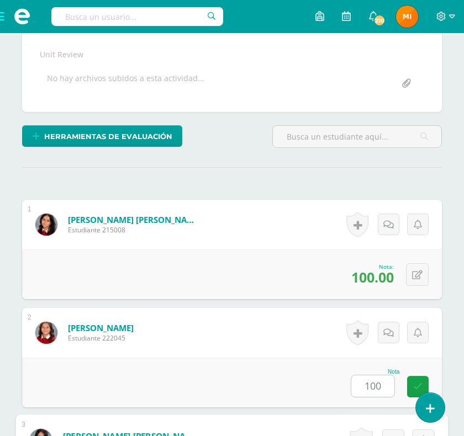
paste input "100"
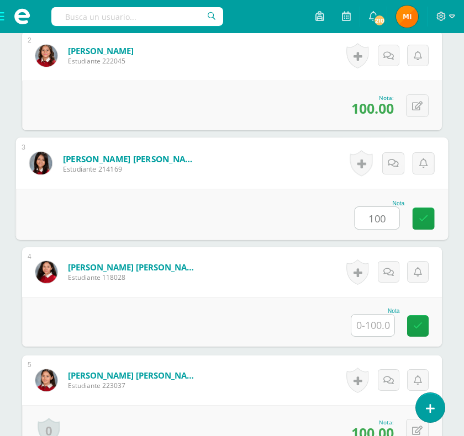
type input "100"
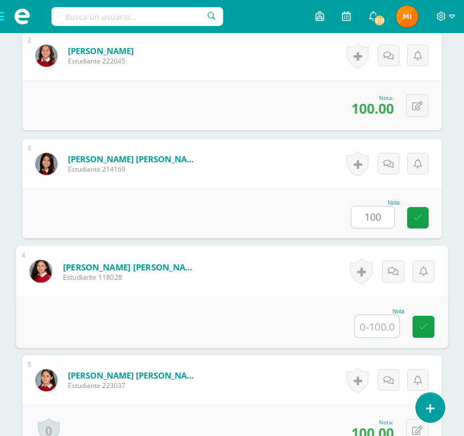
paste input "100"
type input "100"
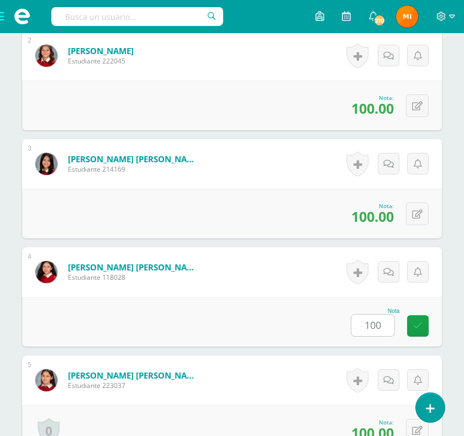
paste input "100"
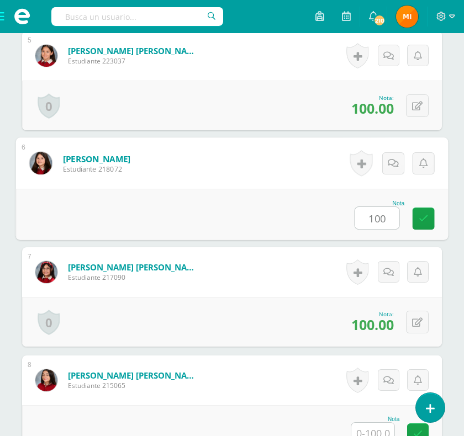
type input "100"
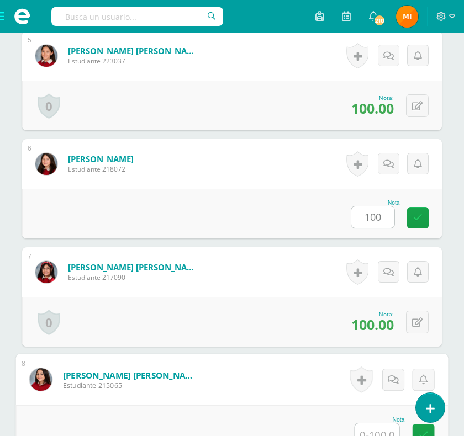
scroll to position [819, 0]
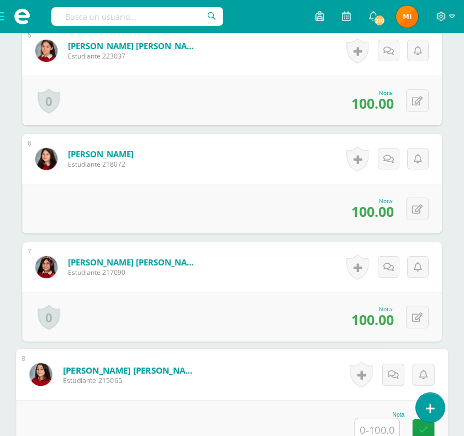
paste input "100"
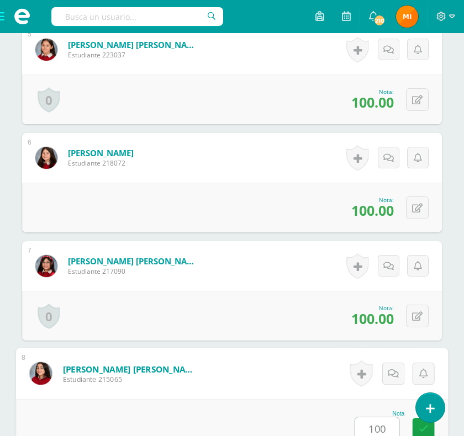
type input "100"
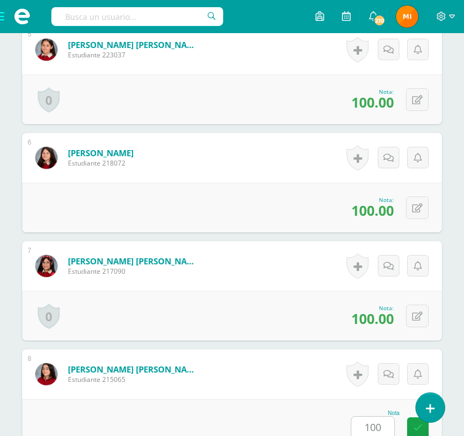
scroll to position [1139, 0]
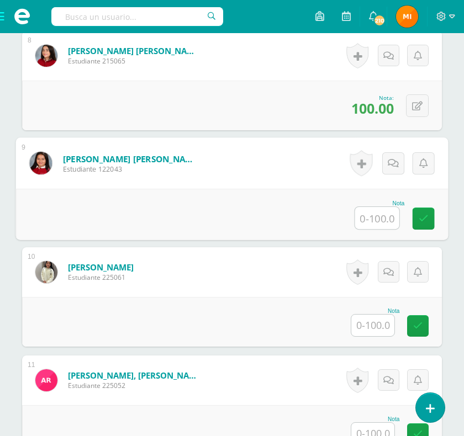
paste input "100"
type input "100"
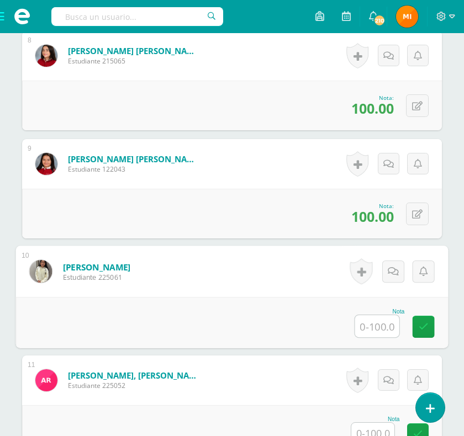
paste input "100"
type input "100"
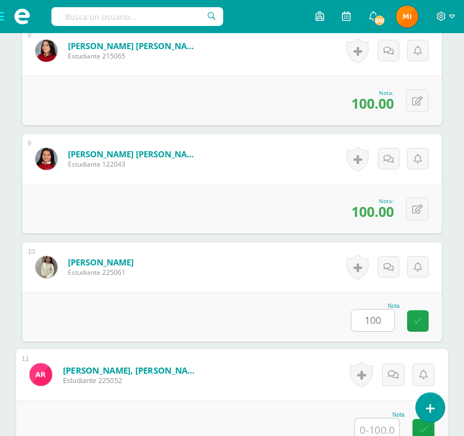
paste input "100"
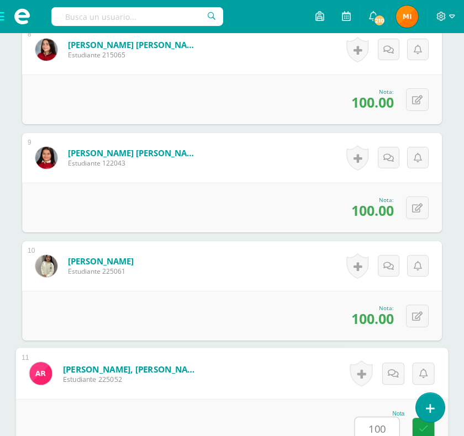
type input "100"
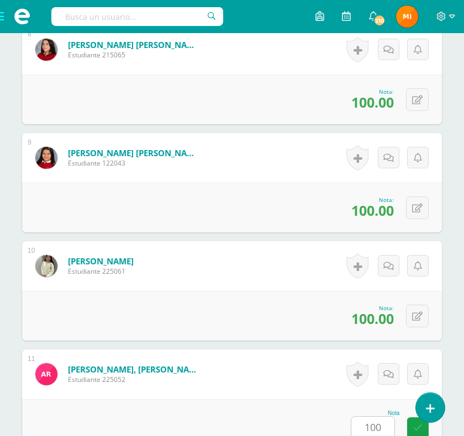
scroll to position [1463, 0]
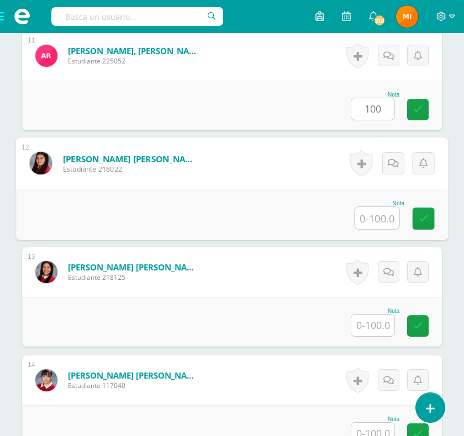
paste input "100"
type input "100"
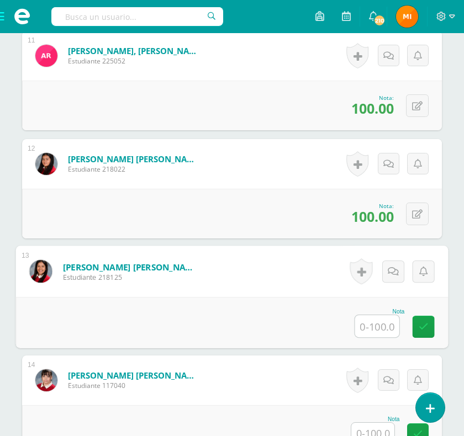
paste input "100"
type input "100"
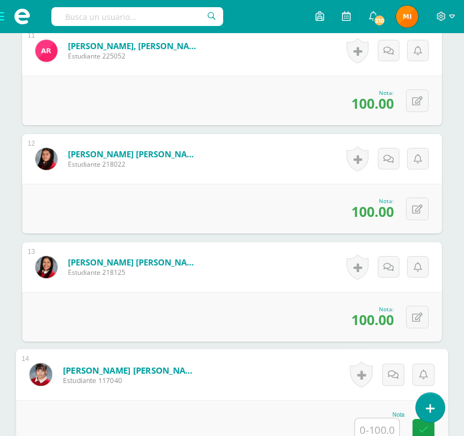
paste input "100"
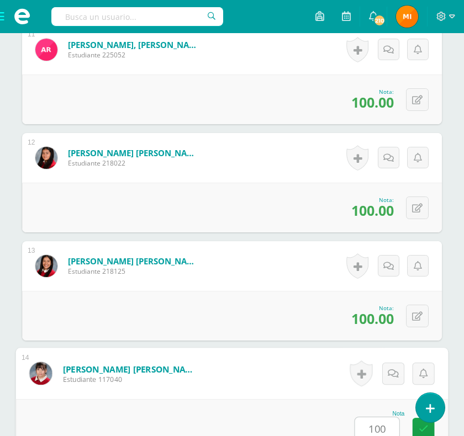
type input "100"
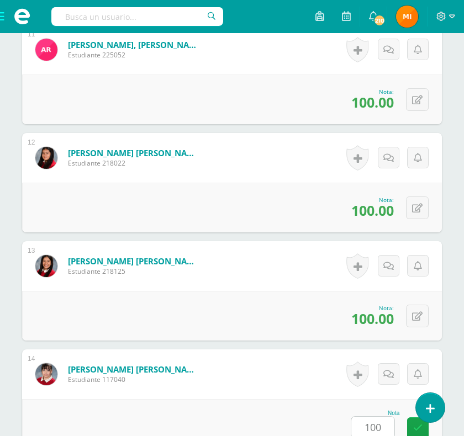
scroll to position [1788, 0]
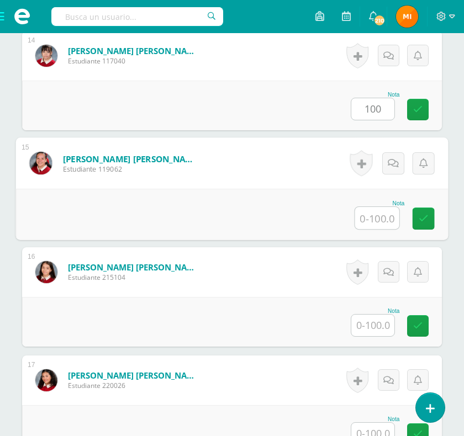
paste input "100"
type input "100"
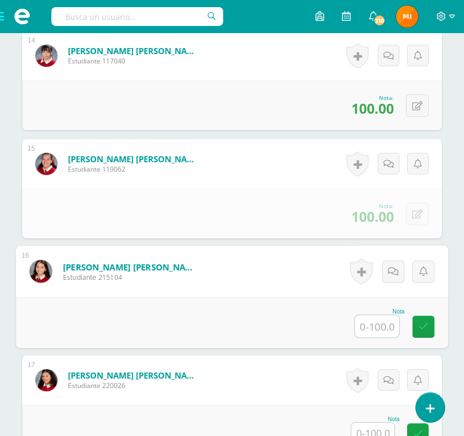
paste input "100"
type input "100"
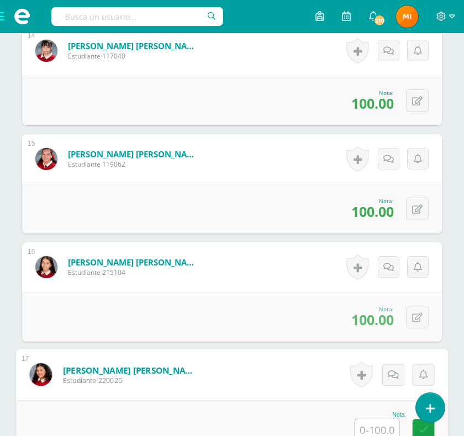
paste input "100"
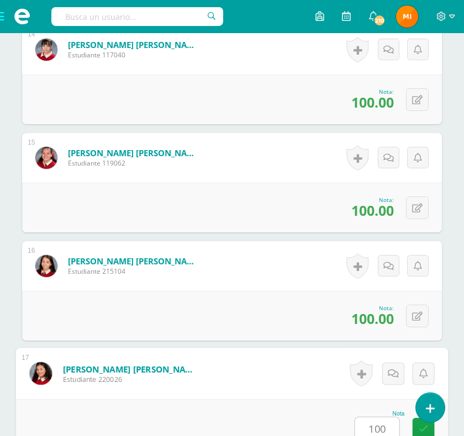
type input "100"
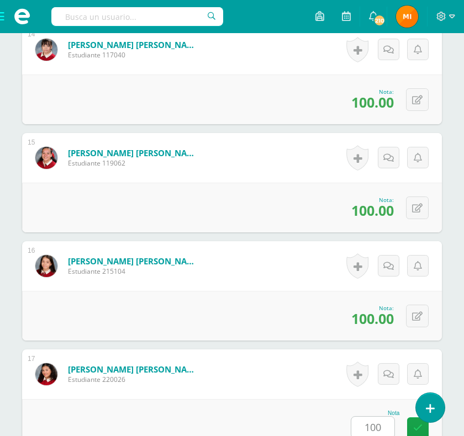
scroll to position [2112, 0]
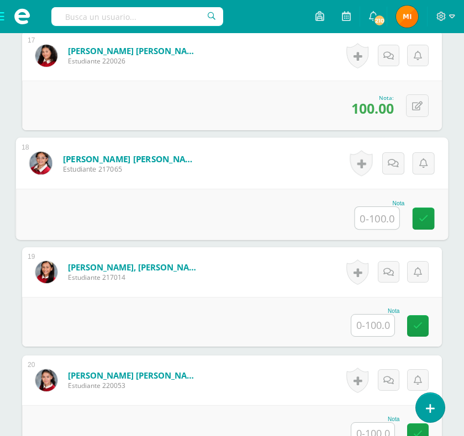
paste input "100"
type input "100"
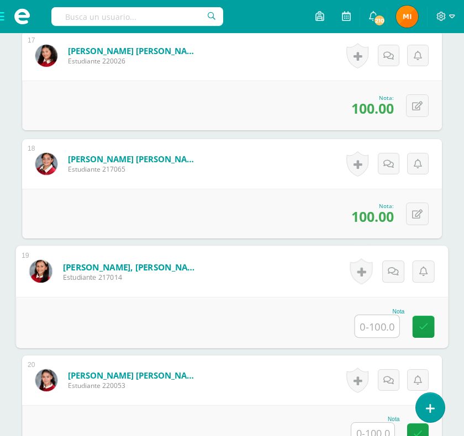
paste input "100"
type input "100"
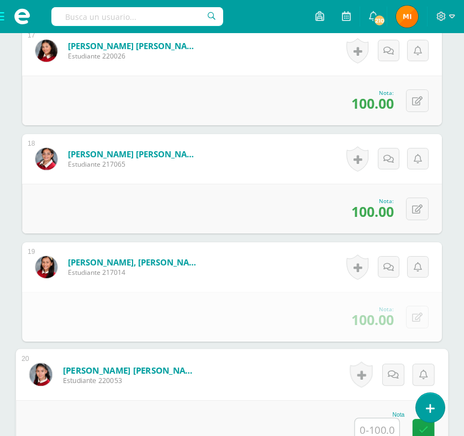
paste input "100"
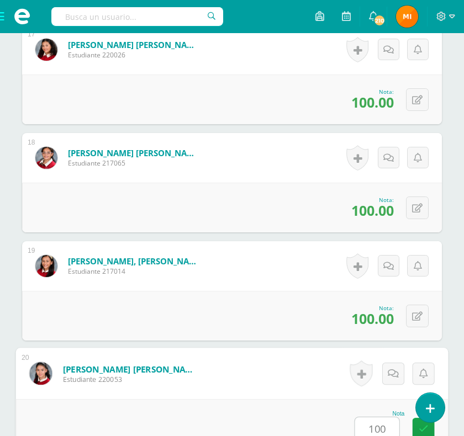
type input "100"
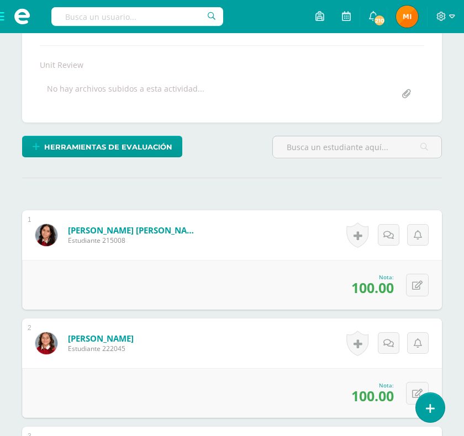
scroll to position [0, 0]
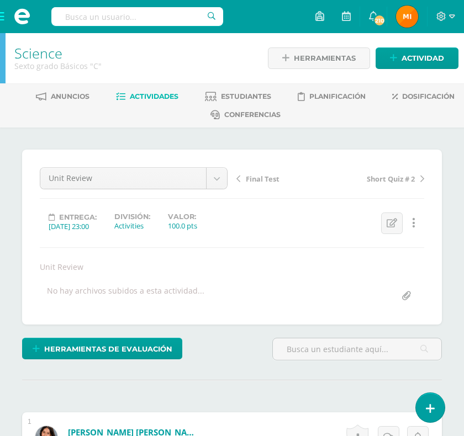
click at [161, 97] on span "Actividades" at bounding box center [154, 96] width 49 height 8
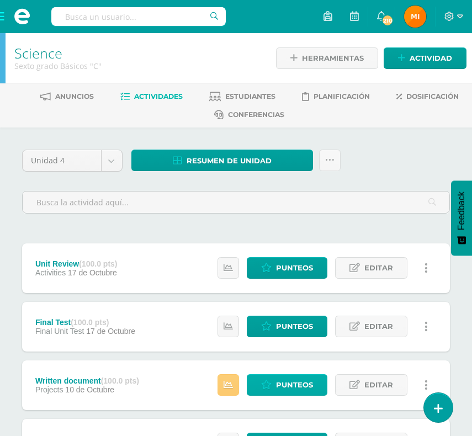
click at [285, 375] on span "Punteos" at bounding box center [294, 385] width 37 height 20
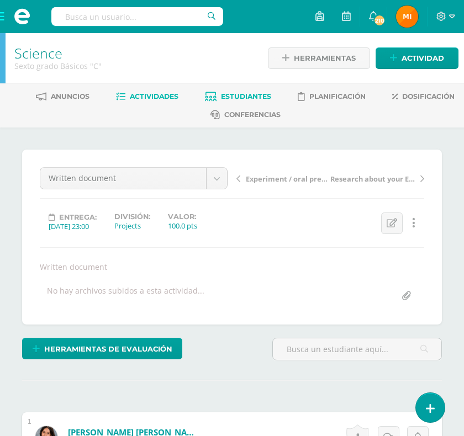
click at [232, 95] on span "Estudiantes" at bounding box center [246, 96] width 50 height 8
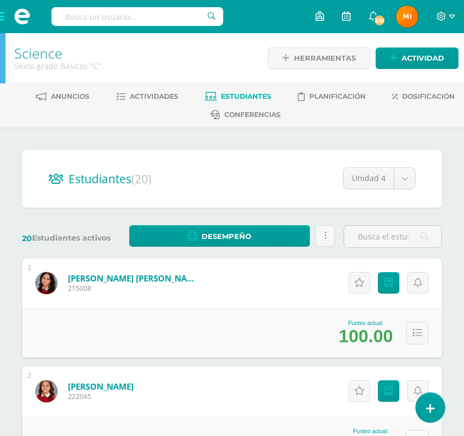
click at [416, 436] on icon at bounding box center [416, 441] width 9 height 9
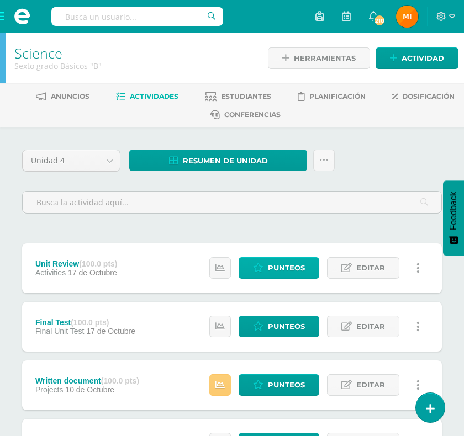
click at [289, 266] on span "Punteos" at bounding box center [286, 268] width 37 height 20
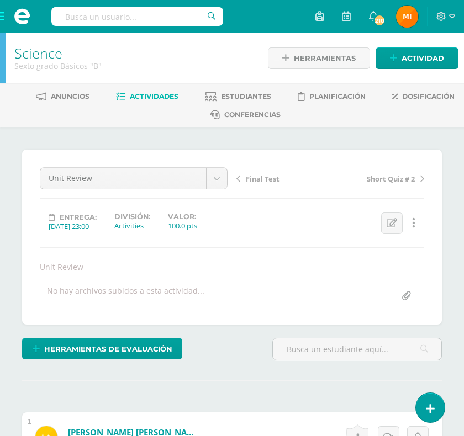
click at [151, 94] on span "Actividades" at bounding box center [154, 96] width 49 height 8
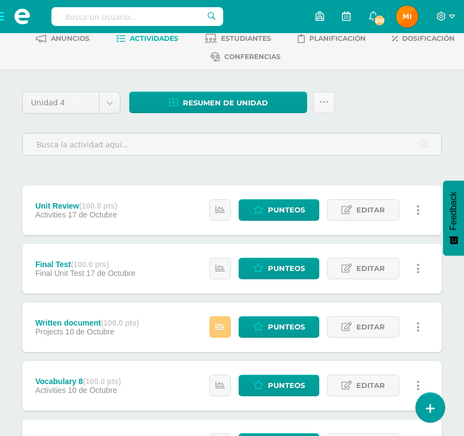
scroll to position [123, 0]
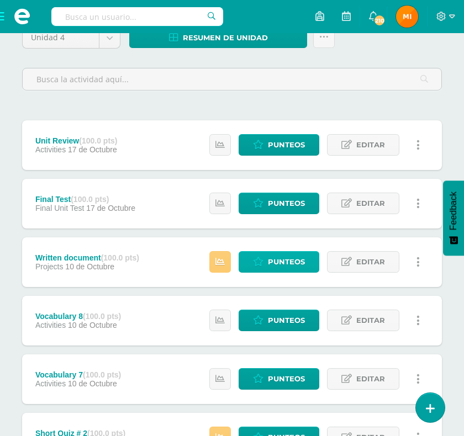
click at [291, 262] on span "Punteos" at bounding box center [286, 262] width 37 height 20
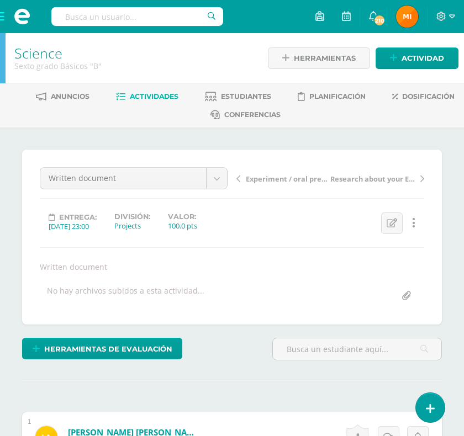
click at [140, 95] on span "Actividades" at bounding box center [154, 96] width 49 height 8
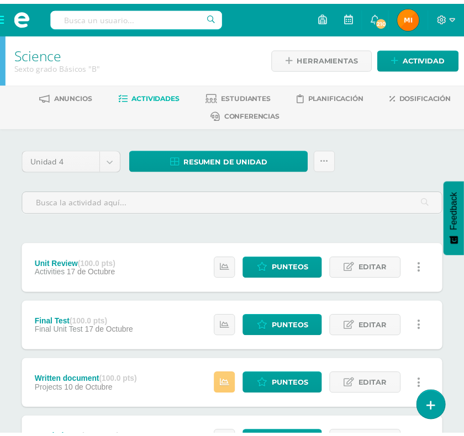
scroll to position [218, 0]
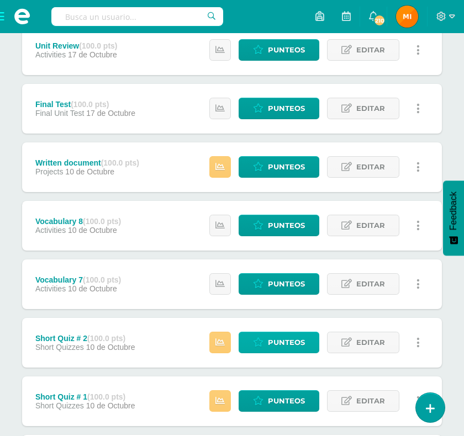
click at [280, 340] on span "Punteos" at bounding box center [286, 342] width 37 height 20
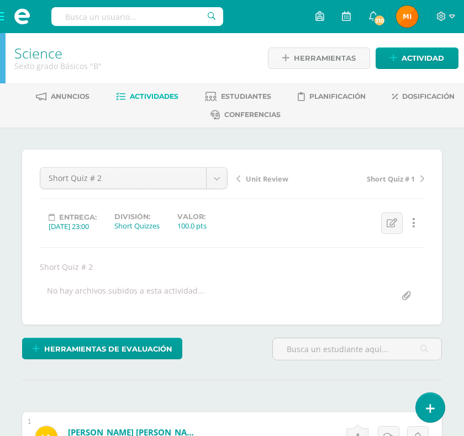
click at [159, 95] on span "Actividades" at bounding box center [154, 96] width 49 height 8
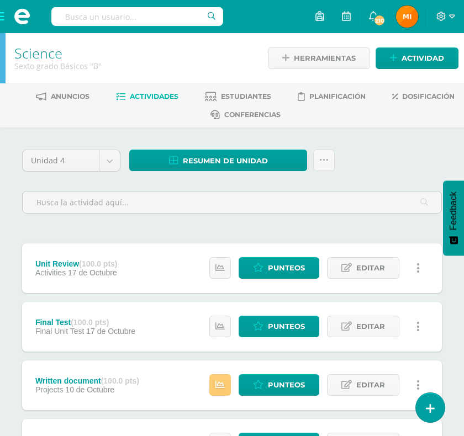
scroll to position [101, 0]
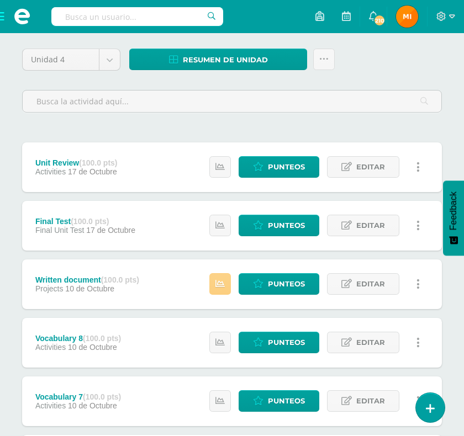
click at [218, 288] on icon at bounding box center [219, 283] width 9 height 9
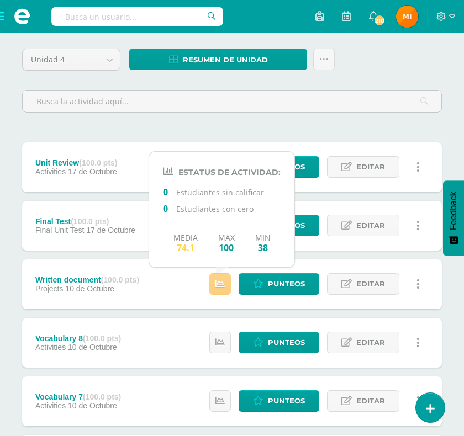
click at [219, 288] on icon at bounding box center [219, 283] width 9 height 9
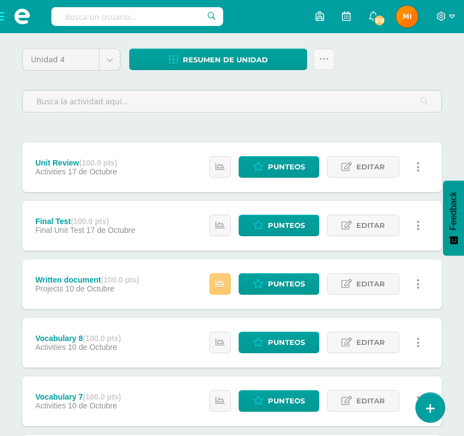
scroll to position [301, 0]
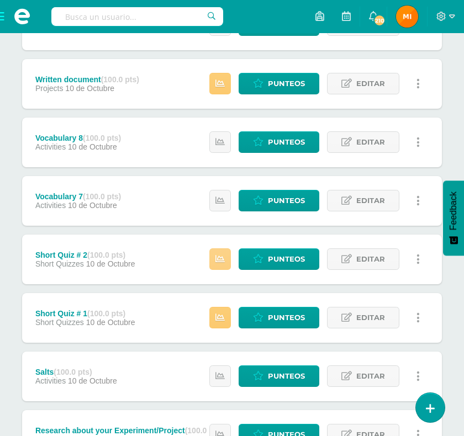
click at [221, 262] on icon at bounding box center [219, 258] width 9 height 9
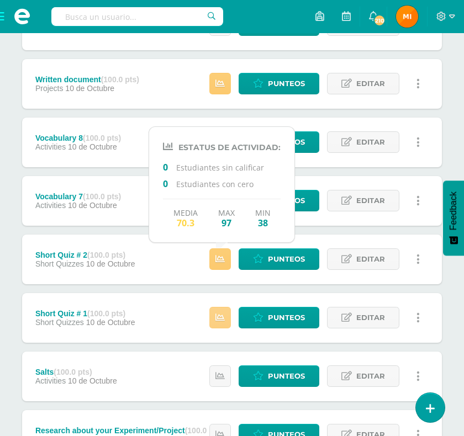
click at [222, 316] on icon at bounding box center [219, 317] width 9 height 9
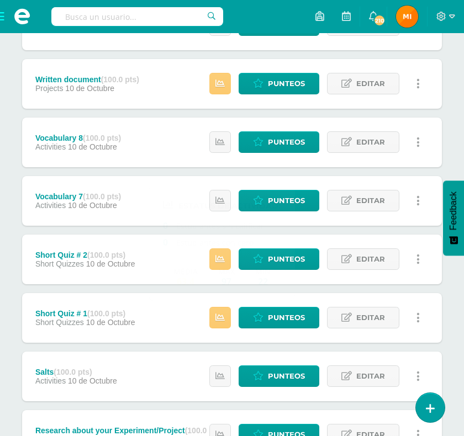
click at [450, 293] on div "Unidad 4 Unidad 1 Unidad 2 Unidad 3 Unidad 4 Resumen de unidad Descargar como H…" at bounding box center [232, 413] width 464 height 1175
click at [225, 204] on icon at bounding box center [219, 200] width 9 height 9
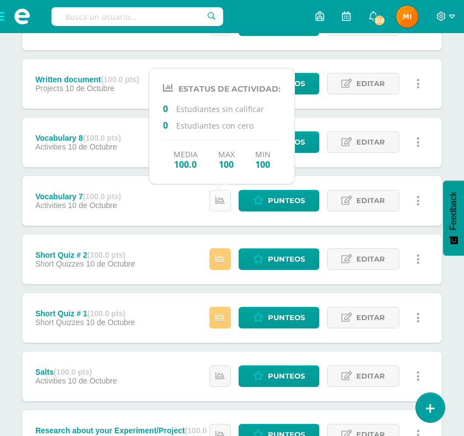
click at [225, 204] on icon at bounding box center [219, 200] width 9 height 9
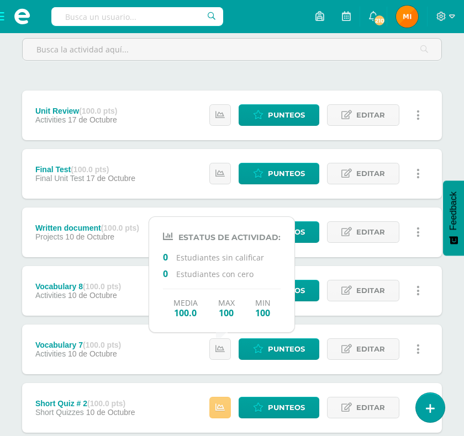
scroll to position [0, 0]
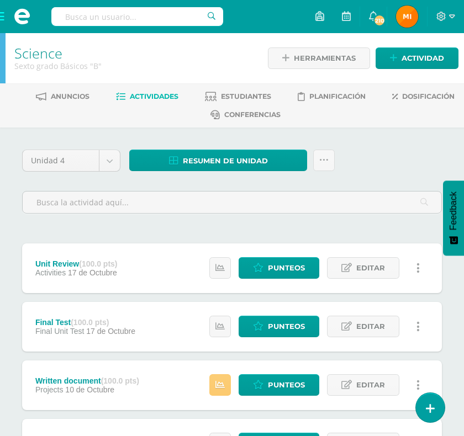
click at [3, 20] on span at bounding box center [22, 16] width 44 height 33
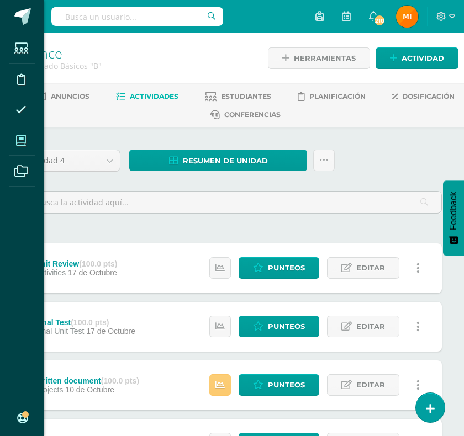
click at [23, 136] on icon at bounding box center [21, 140] width 10 height 11
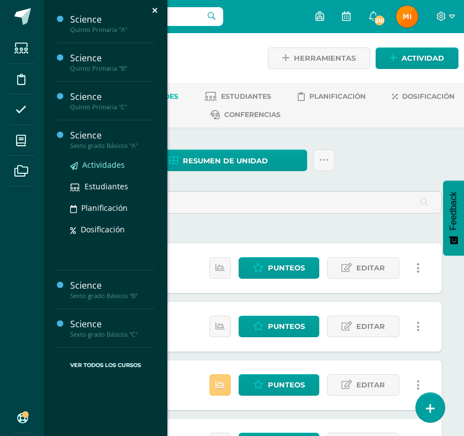
click at [104, 164] on span "Actividades" at bounding box center [103, 165] width 43 height 10
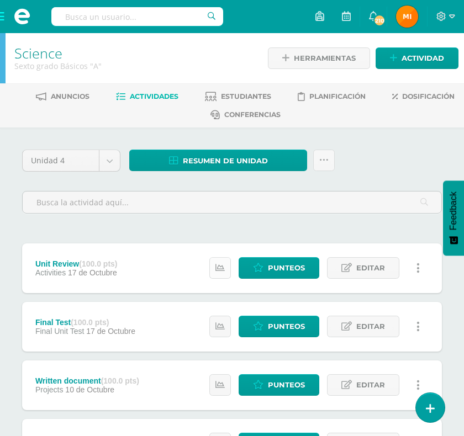
click at [220, 267] on icon at bounding box center [219, 267] width 9 height 9
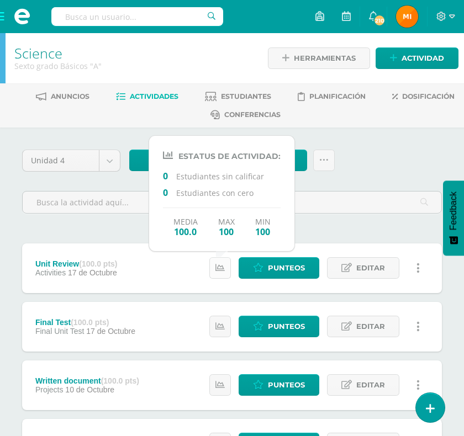
click at [220, 267] on icon at bounding box center [219, 267] width 9 height 9
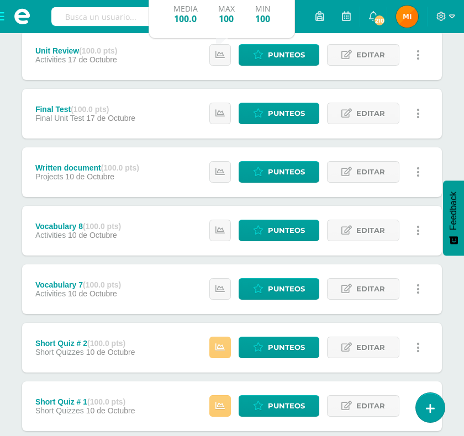
scroll to position [215, 0]
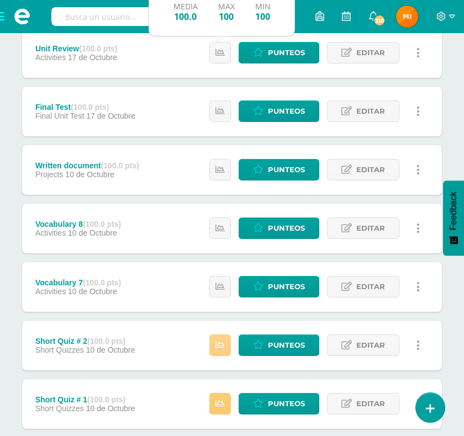
click at [225, 348] on icon at bounding box center [219, 345] width 9 height 9
click at [219, 345] on icon at bounding box center [219, 345] width 9 height 9
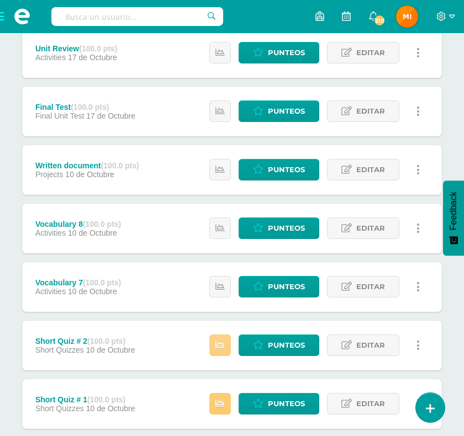
click at [219, 346] on icon at bounding box center [219, 345] width 9 height 9
click at [221, 346] on icon at bounding box center [219, 345] width 9 height 9
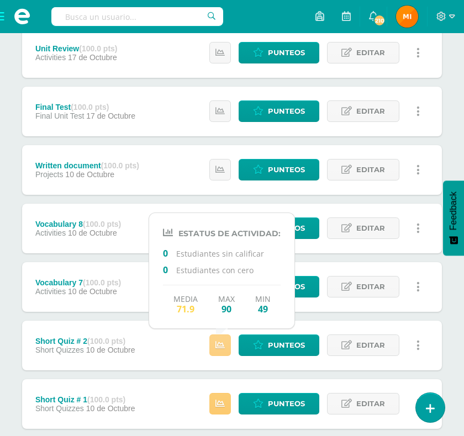
click at [220, 346] on icon at bounding box center [219, 345] width 9 height 9
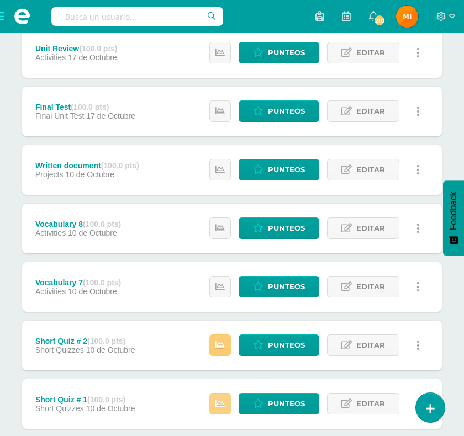
click at [224, 405] on icon at bounding box center [219, 403] width 9 height 9
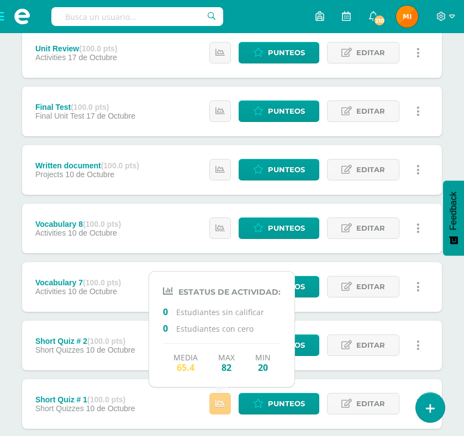
click at [224, 405] on icon at bounding box center [219, 403] width 9 height 9
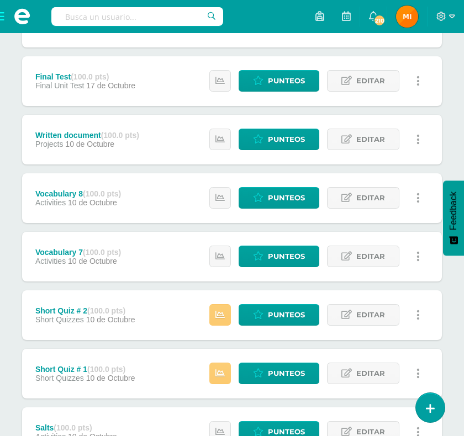
scroll to position [0, 0]
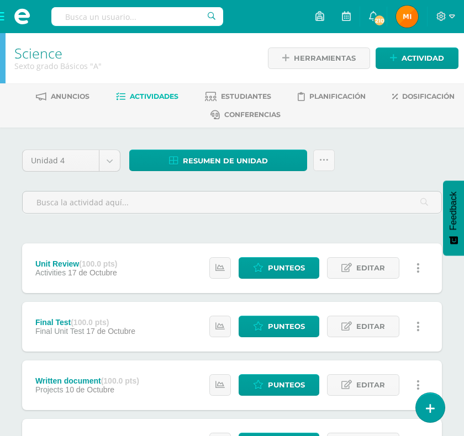
click at [3, 15] on span at bounding box center [22, 16] width 44 height 33
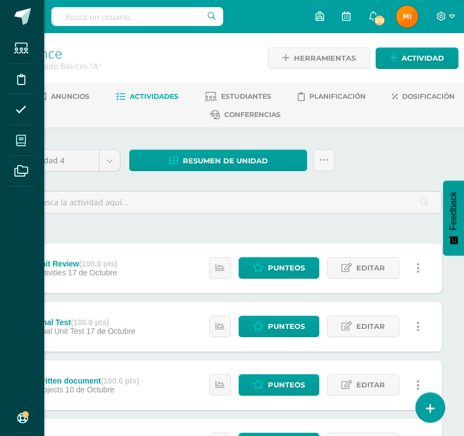
click at [22, 136] on icon at bounding box center [21, 140] width 10 height 11
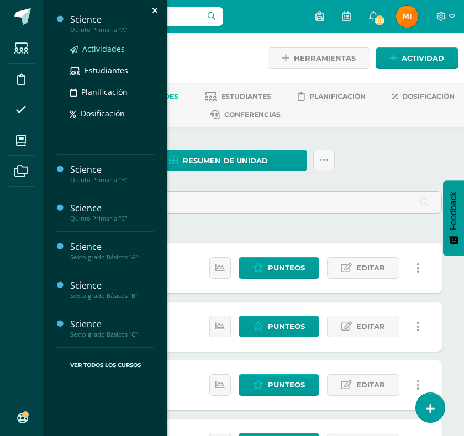
click at [102, 51] on span "Actividades" at bounding box center [103, 49] width 43 height 10
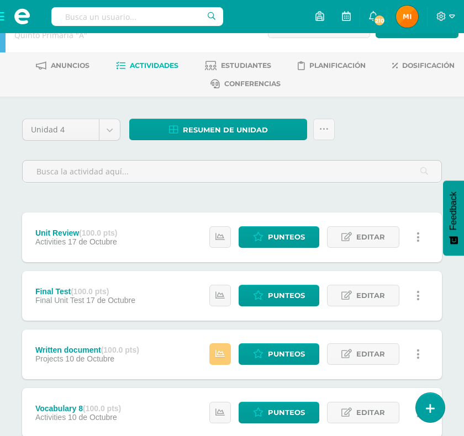
scroll to position [84, 0]
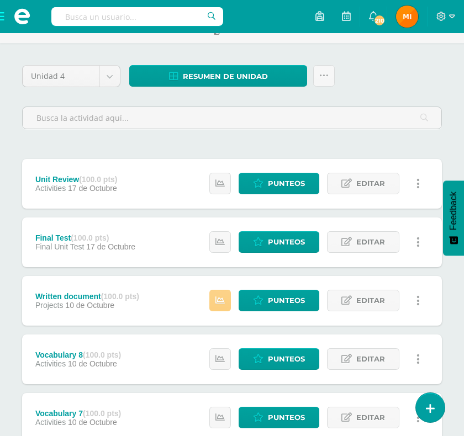
click at [224, 309] on link at bounding box center [220, 301] width 22 height 22
click at [220, 300] on icon at bounding box center [219, 300] width 9 height 9
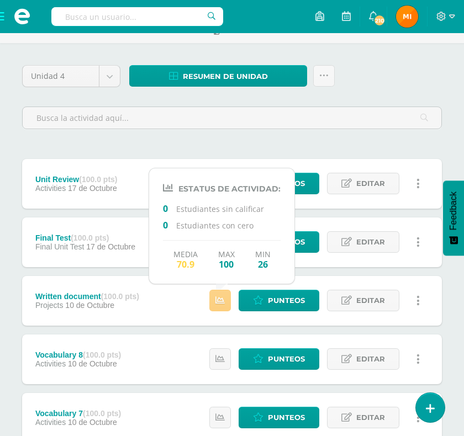
click at [220, 300] on icon at bounding box center [219, 300] width 9 height 9
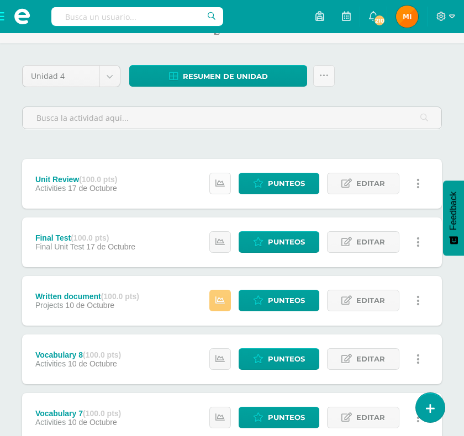
click at [220, 185] on icon at bounding box center [219, 183] width 9 height 9
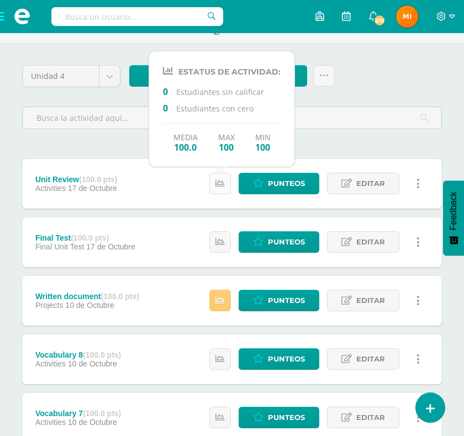
click at [221, 185] on icon at bounding box center [219, 183] width 9 height 9
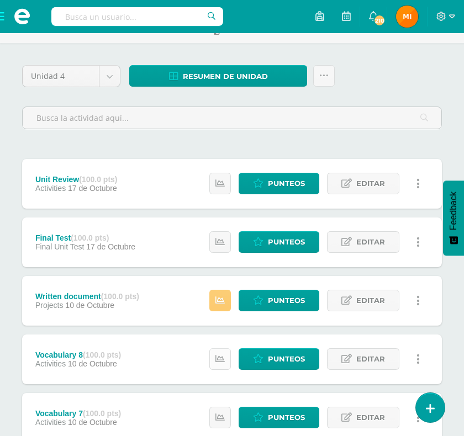
click at [218, 357] on icon at bounding box center [219, 358] width 9 height 9
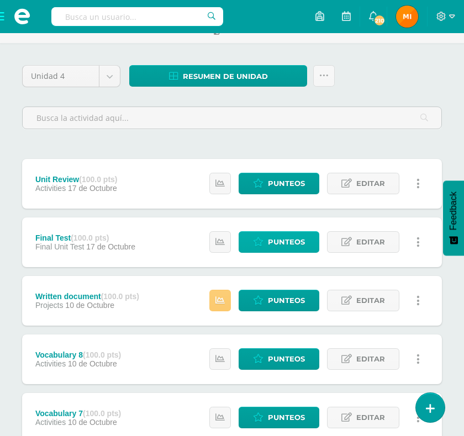
click at [296, 241] on span "Punteos" at bounding box center [286, 242] width 37 height 20
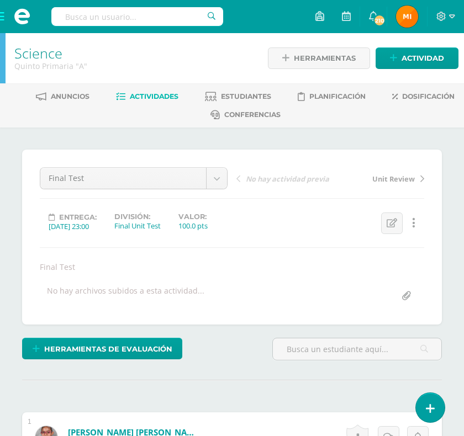
scroll to position [221, 0]
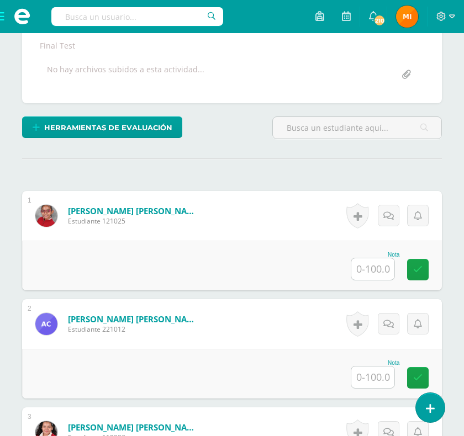
click at [373, 280] on input "text" at bounding box center [372, 269] width 43 height 22
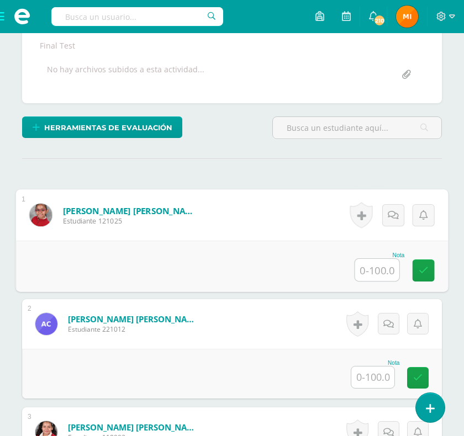
scroll to position [0, 0]
type input "44"
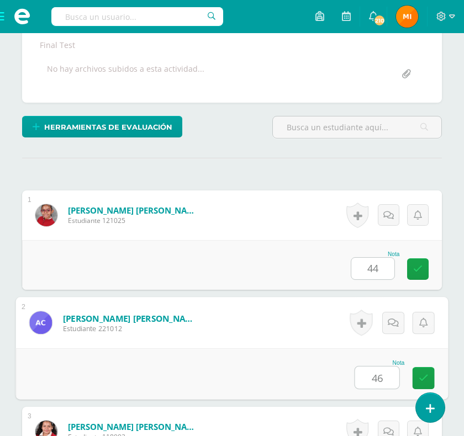
type input "46"
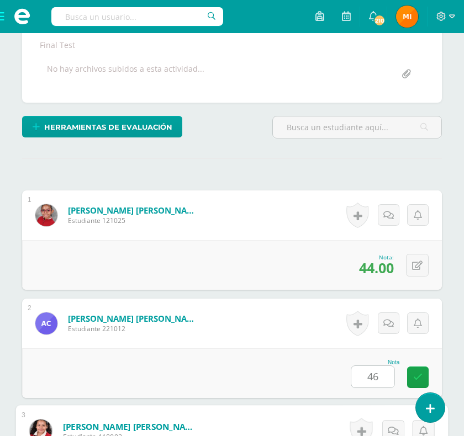
scroll to position [505, 0]
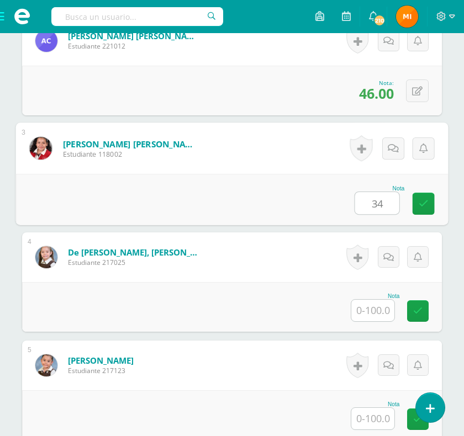
type input "34"
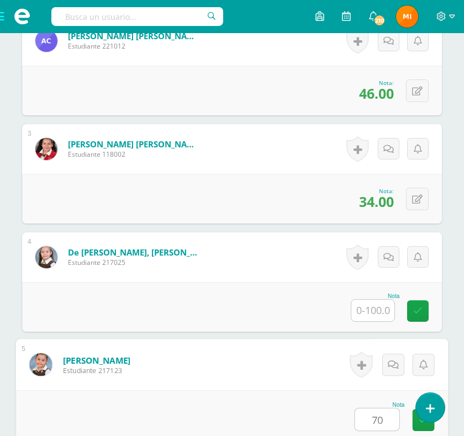
scroll to position [509, 0]
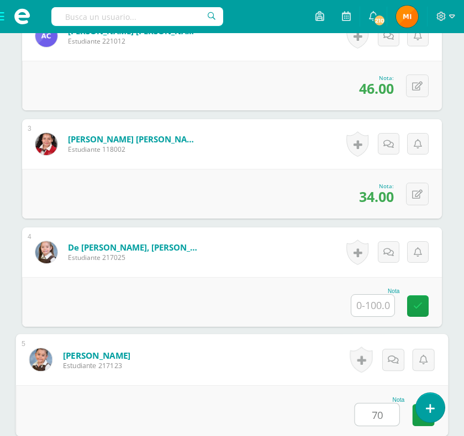
type input "70"
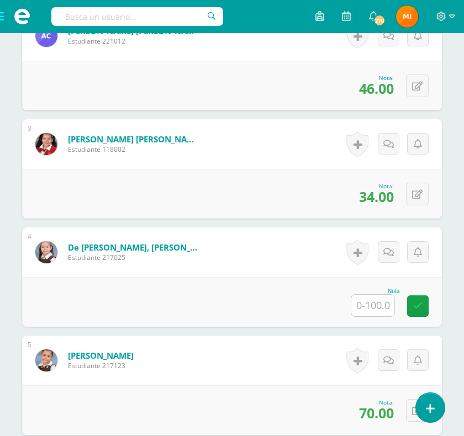
scroll to position [829, 0]
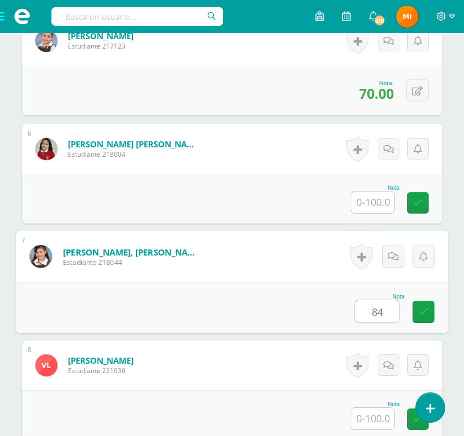
type input "84"
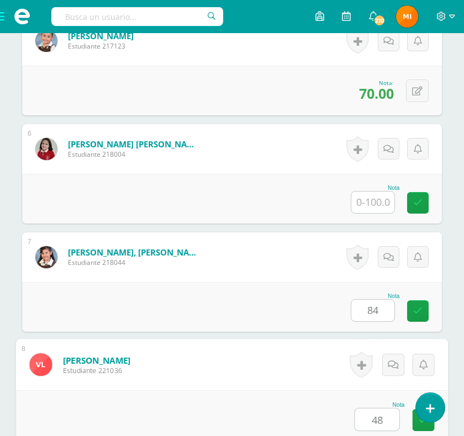
scroll to position [835, 0]
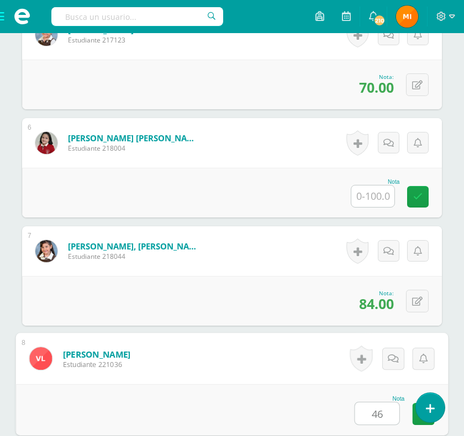
type input "46"
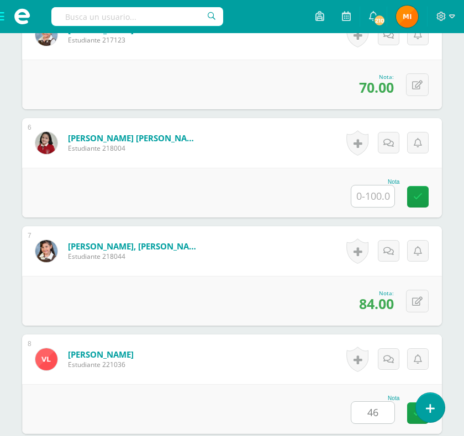
scroll to position [1154, 0]
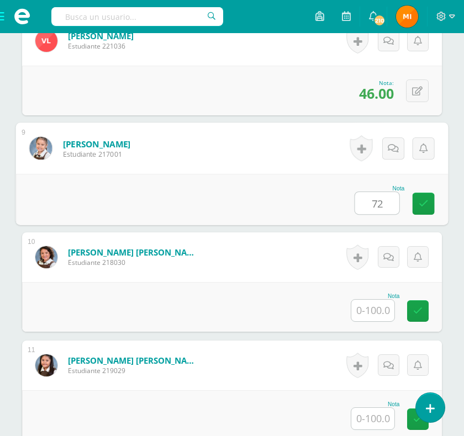
type input "72"
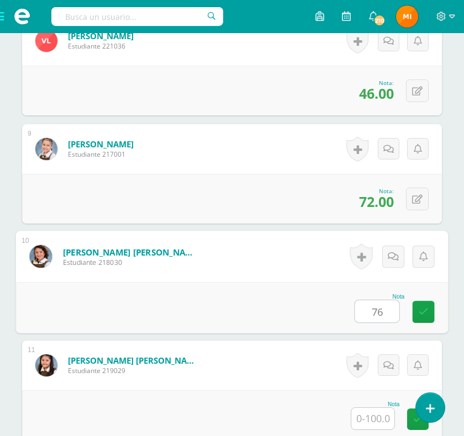
type input "76"
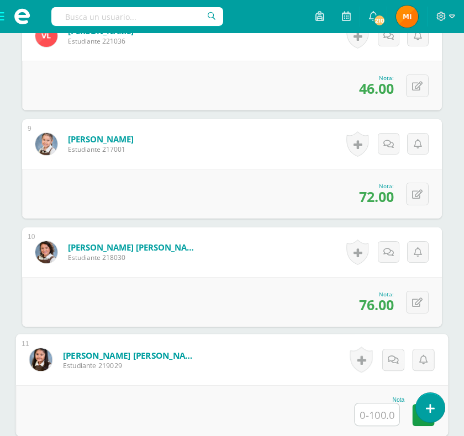
scroll to position [1478, 0]
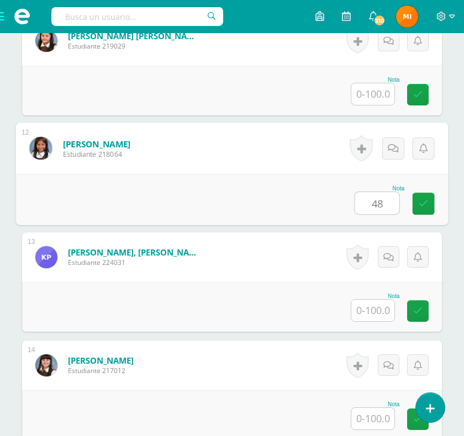
type input "48"
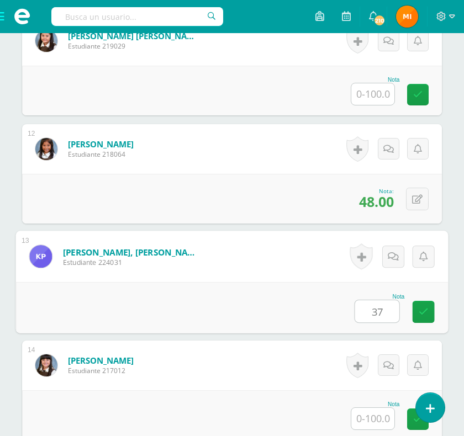
type input "37"
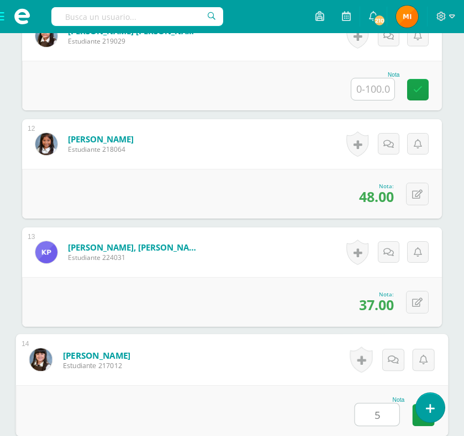
scroll to position [1484, 0]
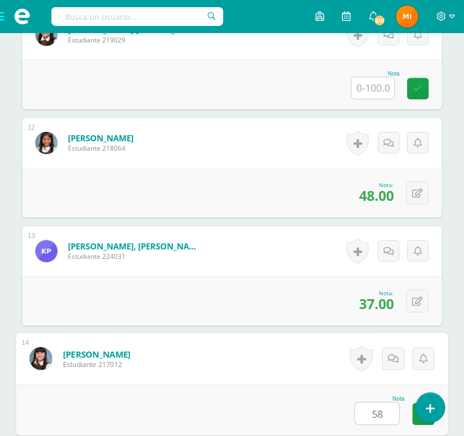
type input "58"
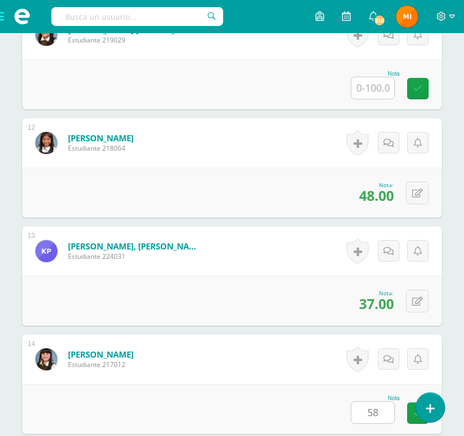
scroll to position [1803, 0]
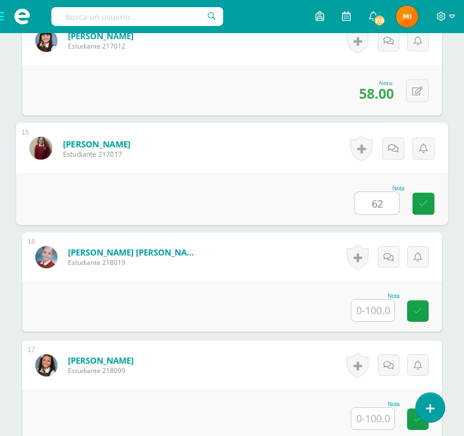
type input "62"
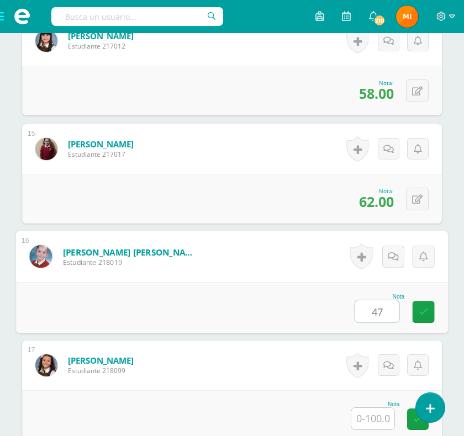
type input "47"
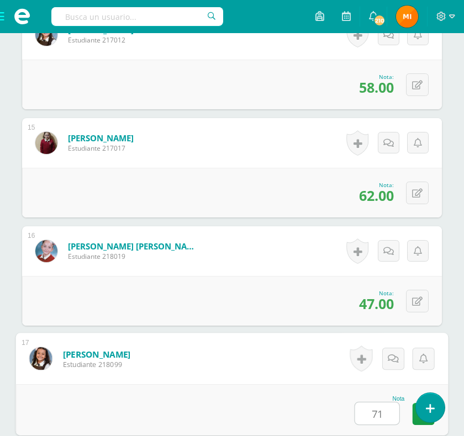
type input "71"
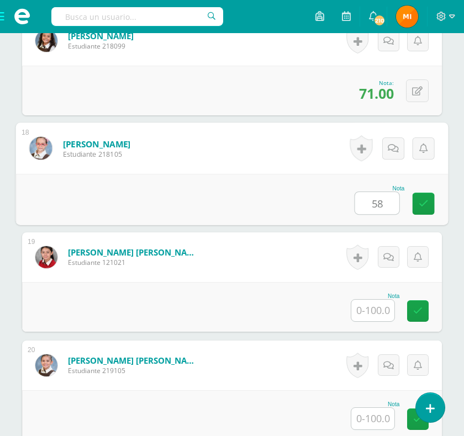
type input "58"
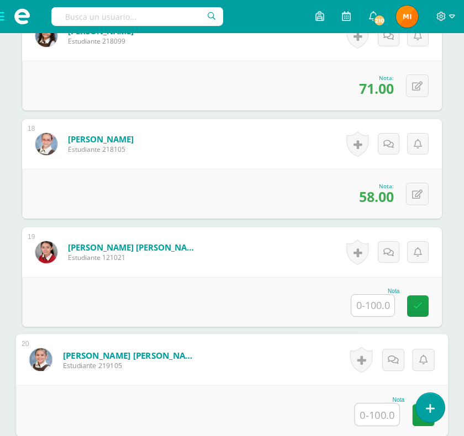
scroll to position [2381, 0]
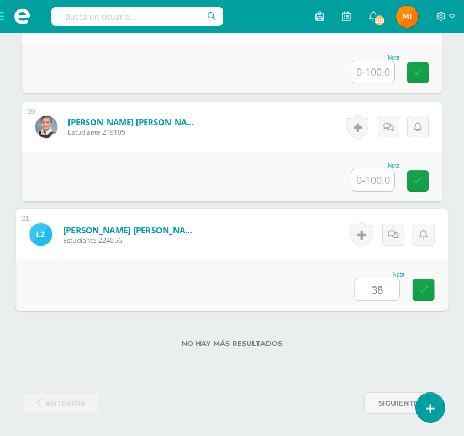
type input "38"
click at [424, 335] on div "No hay más resultados" at bounding box center [232, 335] width 420 height 51
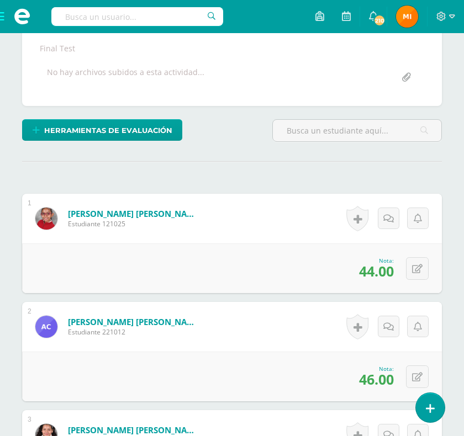
scroll to position [0, 0]
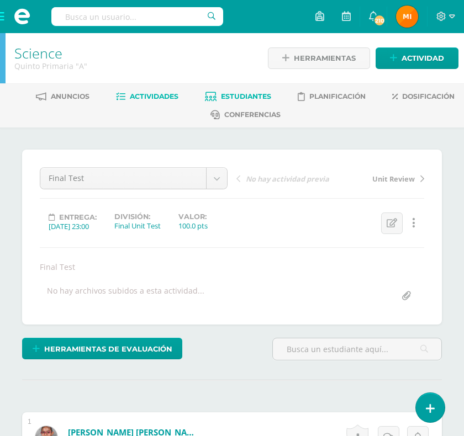
click at [249, 94] on span "Estudiantes" at bounding box center [246, 96] width 50 height 8
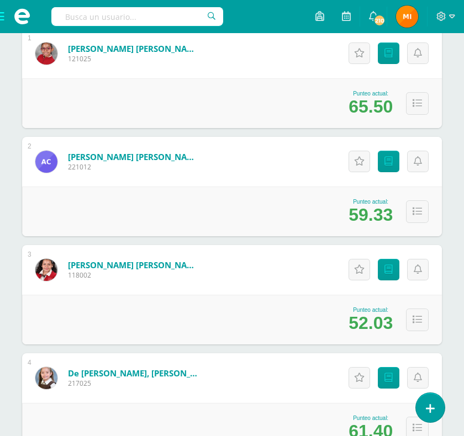
scroll to position [277, 0]
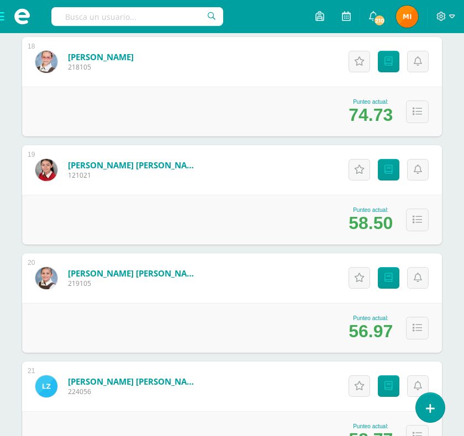
scroll to position [2142, 0]
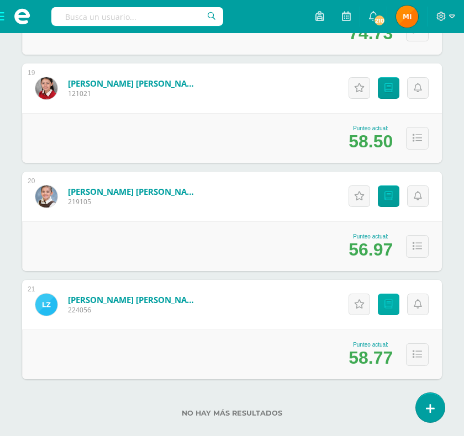
click at [391, 302] on icon at bounding box center [388, 304] width 8 height 9
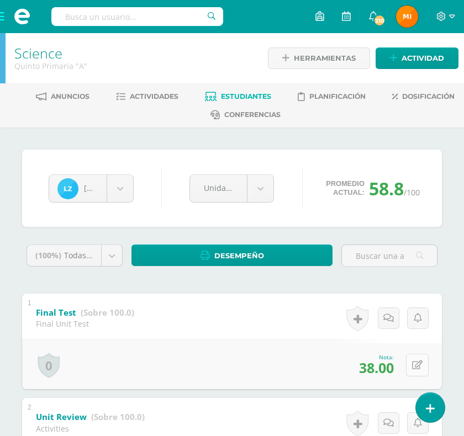
click at [417, 360] on icon at bounding box center [417, 364] width 10 height 9
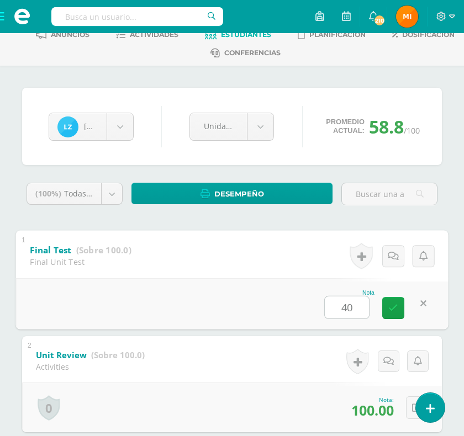
type input "40"
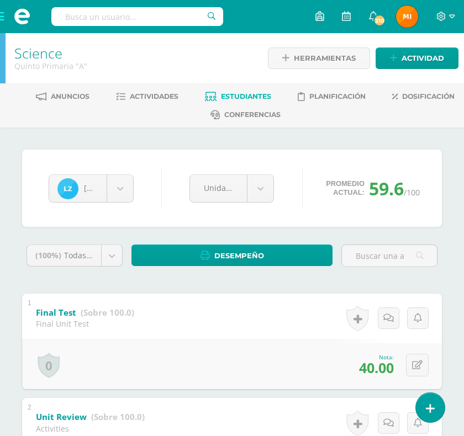
click at [248, 95] on span "Estudiantes" at bounding box center [246, 96] width 50 height 8
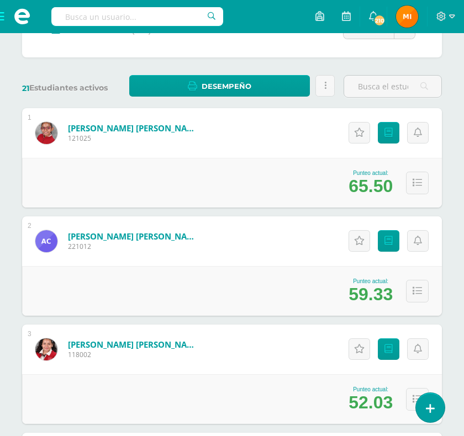
scroll to position [176, 0]
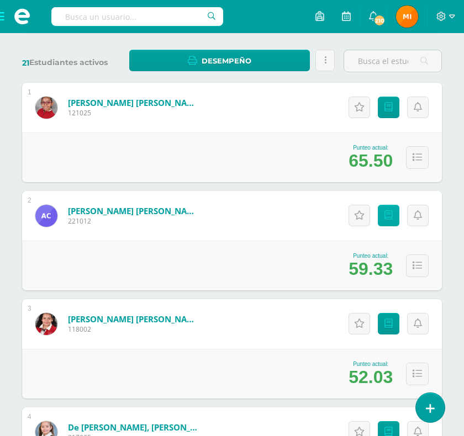
click at [393, 219] on link "Punteos" at bounding box center [389, 216] width 22 height 22
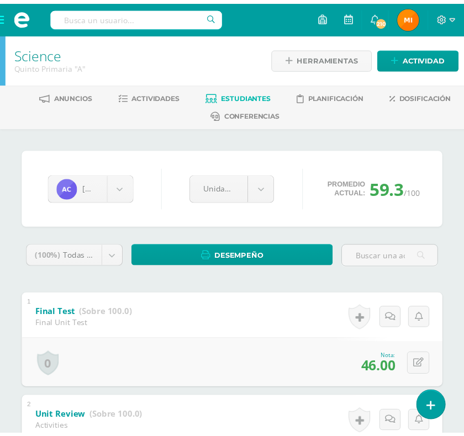
scroll to position [37, 0]
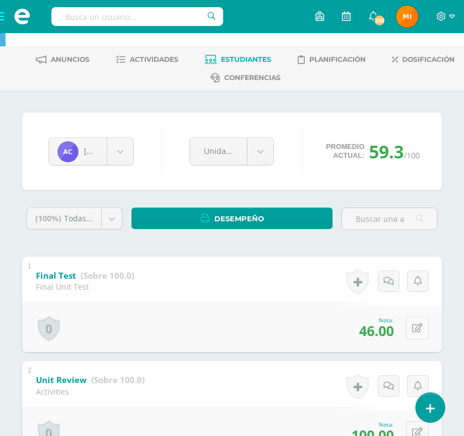
click at [416, 329] on icon at bounding box center [417, 327] width 10 height 9
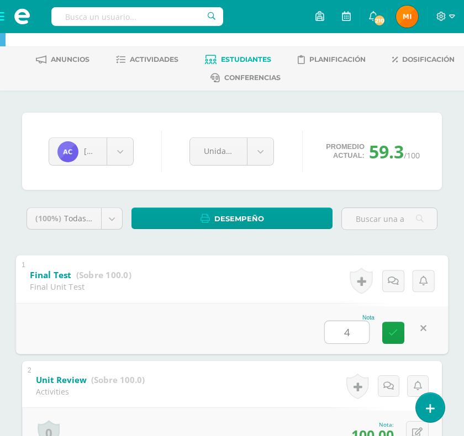
type input "48"
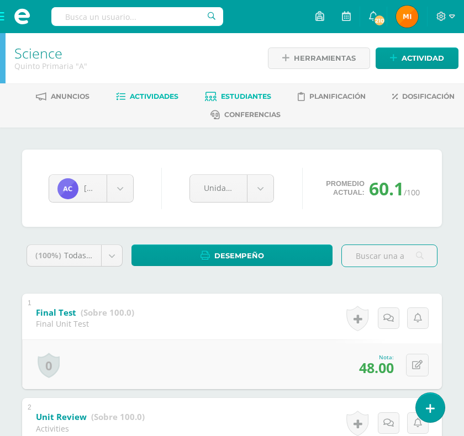
click at [147, 94] on span "Actividades" at bounding box center [154, 96] width 49 height 8
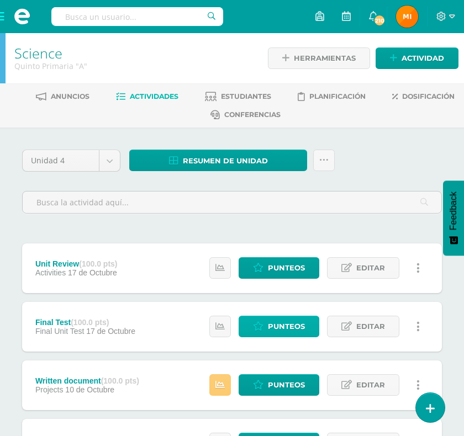
click at [291, 327] on span "Punteos" at bounding box center [286, 326] width 37 height 20
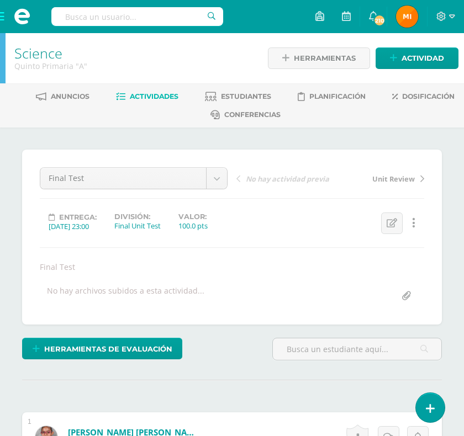
scroll to position [1, 0]
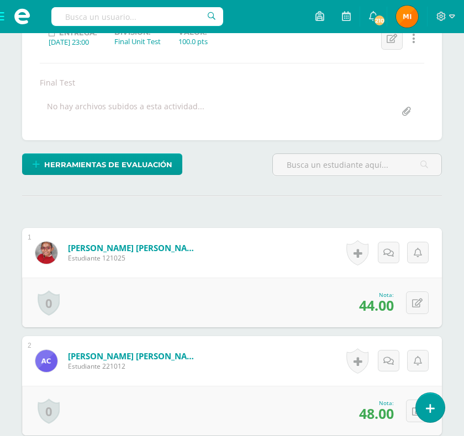
scroll to position [0, 0]
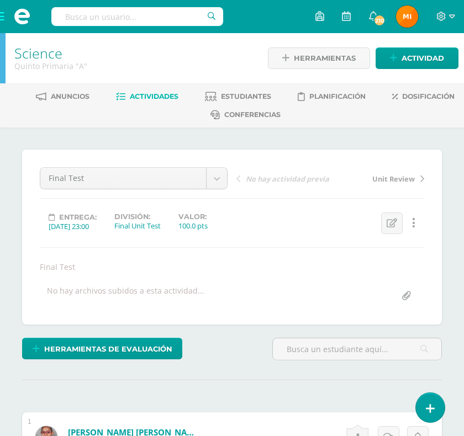
click at [3, 17] on span at bounding box center [22, 16] width 44 height 33
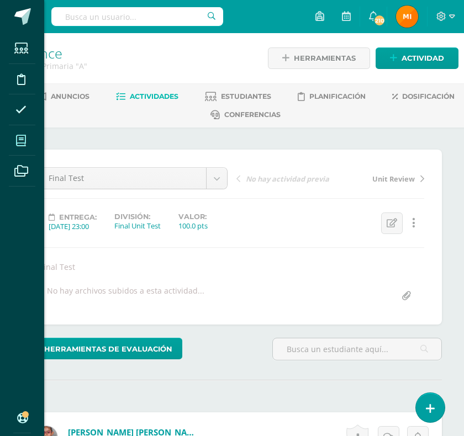
click at [24, 142] on icon at bounding box center [21, 140] width 10 height 11
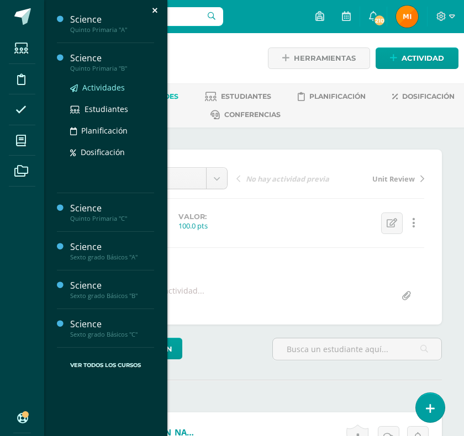
click at [107, 87] on span "Actividades" at bounding box center [103, 87] width 43 height 10
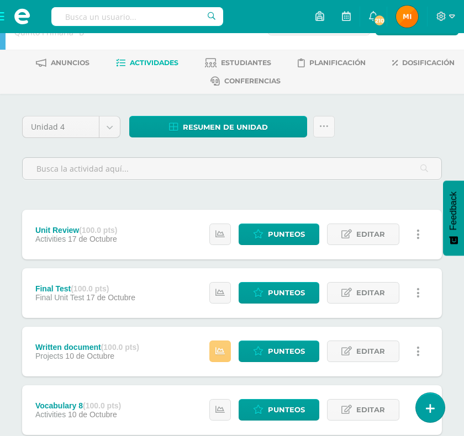
scroll to position [54, 0]
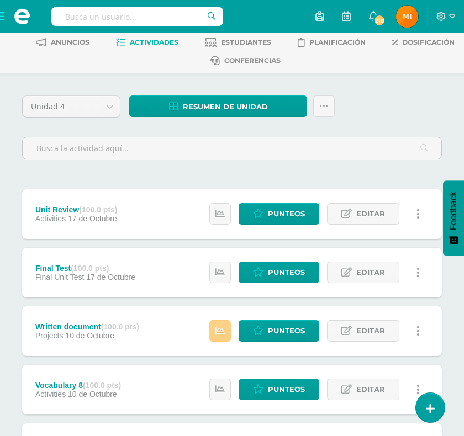
click at [222, 332] on icon at bounding box center [219, 330] width 9 height 9
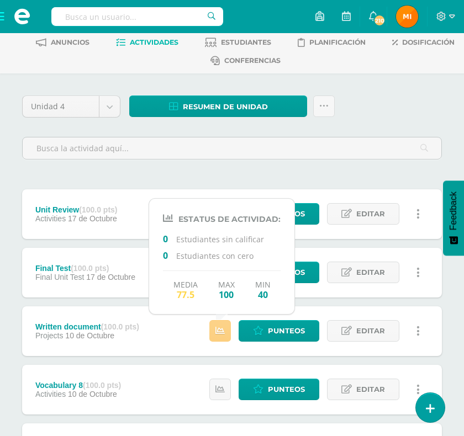
click at [222, 332] on icon at bounding box center [219, 330] width 9 height 9
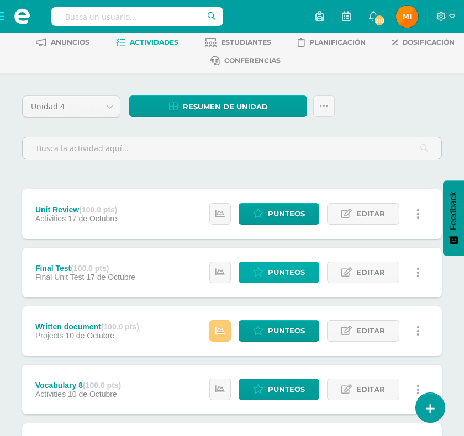
click at [292, 272] on span "Punteos" at bounding box center [286, 272] width 37 height 20
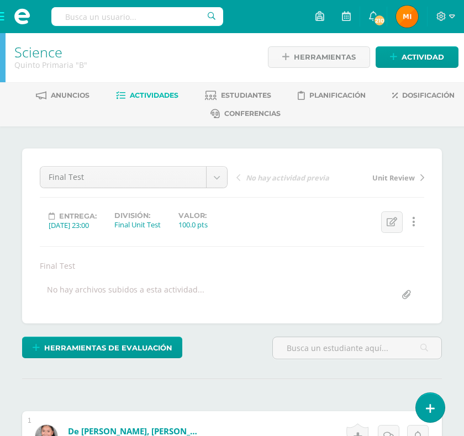
scroll to position [2, 0]
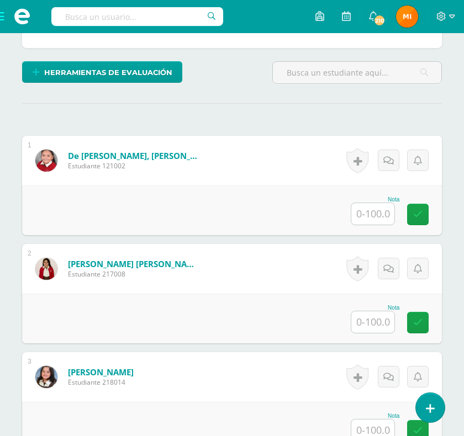
scroll to position [330, 0]
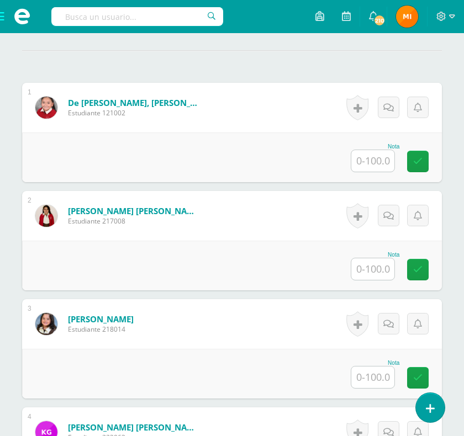
click at [367, 172] on input "text" at bounding box center [372, 161] width 43 height 22
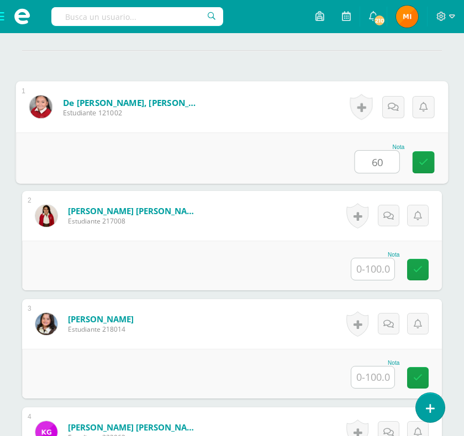
type input "60"
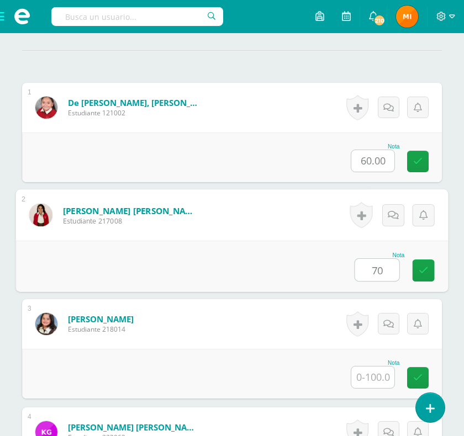
type input "70"
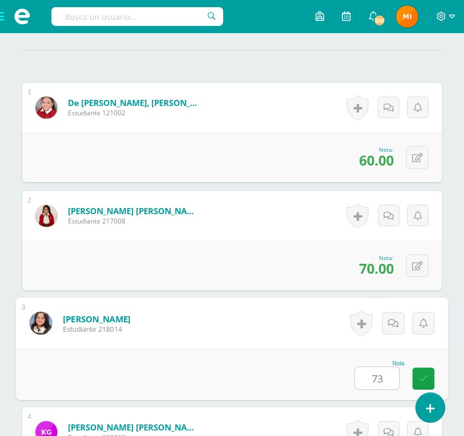
type input "73"
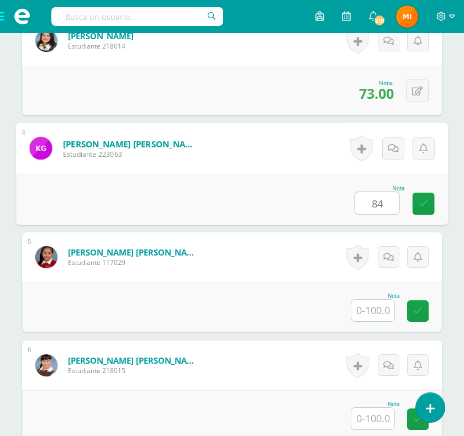
type input "84"
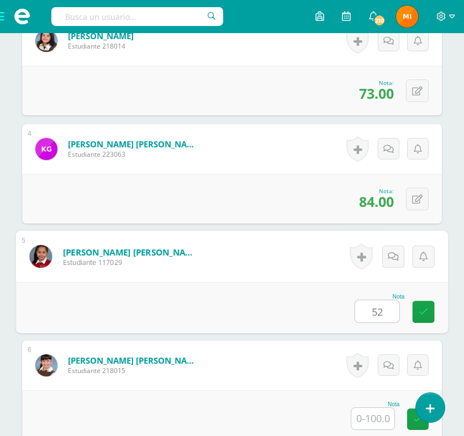
type input "52"
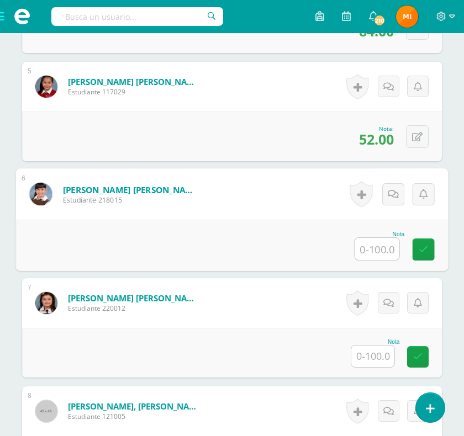
scroll to position [858, 0]
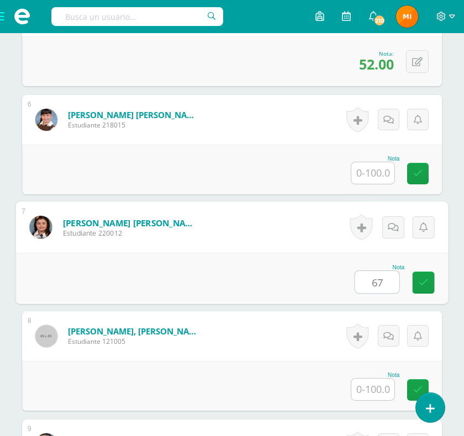
type input "67"
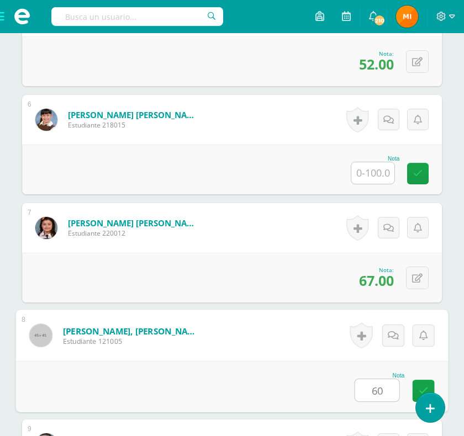
type input "60"
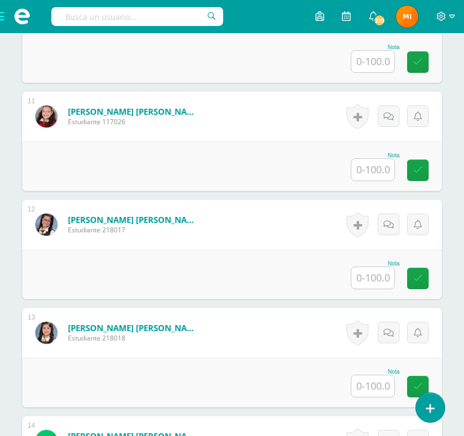
scroll to position [1437, 0]
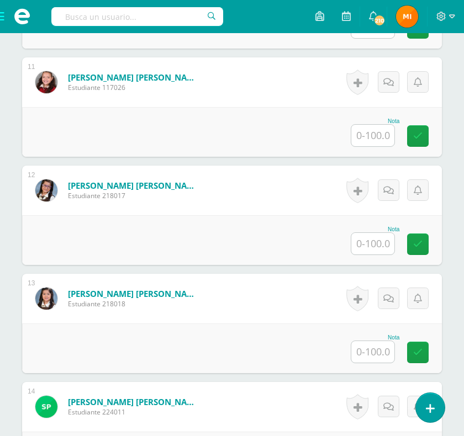
click at [370, 254] on input "text" at bounding box center [372, 244] width 43 height 22
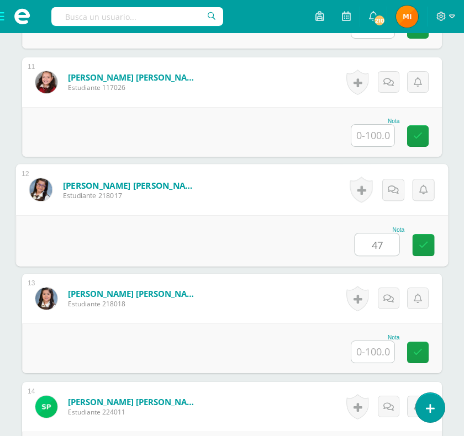
type input "47"
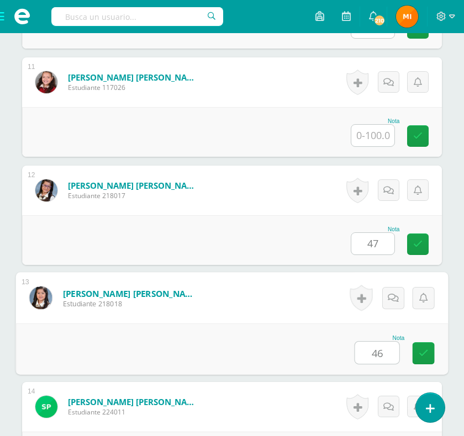
type input "46"
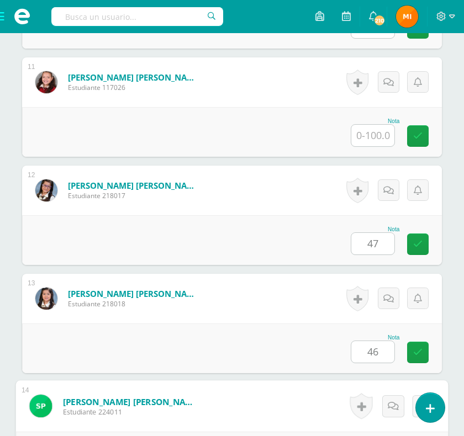
scroll to position [1695, 0]
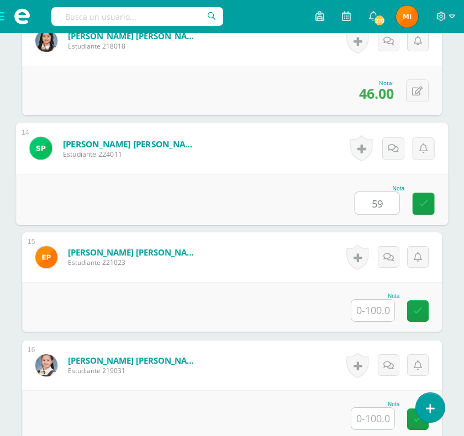
type input "59"
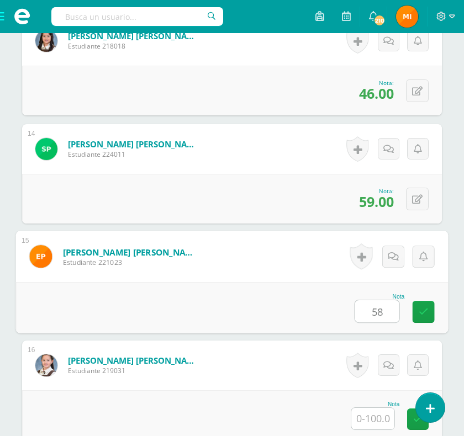
type input "58"
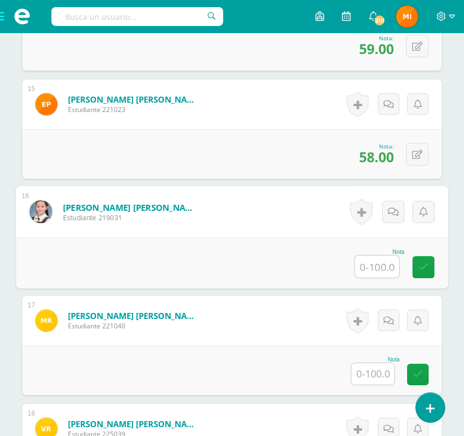
scroll to position [1915, 0]
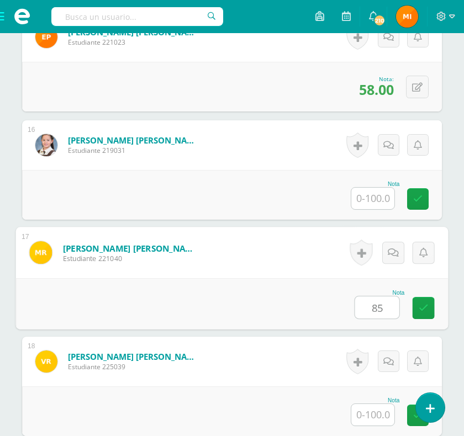
type input "85"
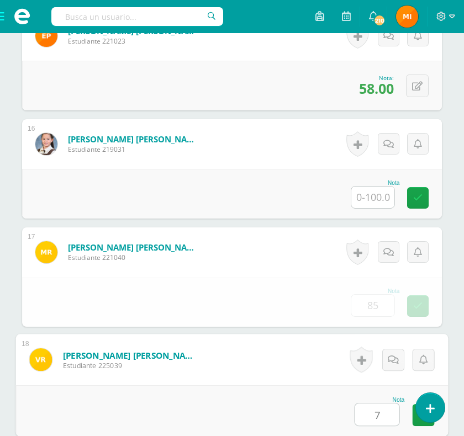
scroll to position [1917, 0]
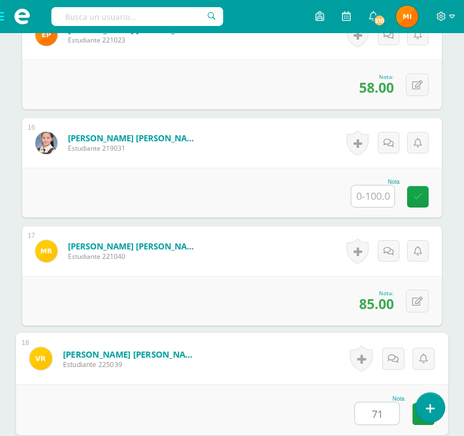
type input "71"
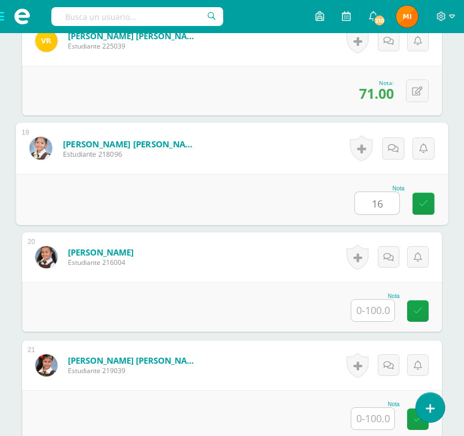
type input "16"
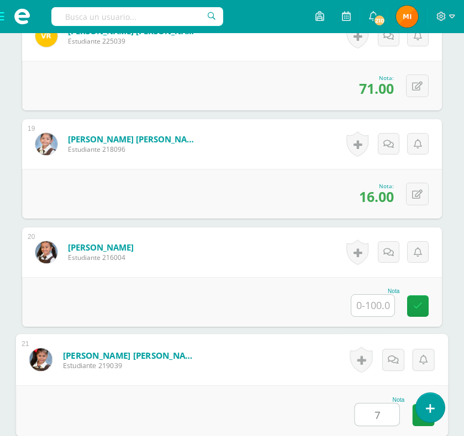
scroll to position [2242, 0]
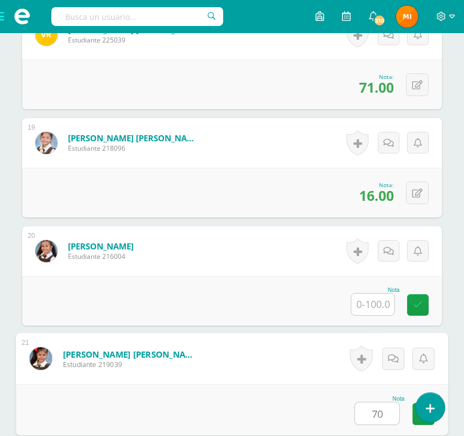
type input "70"
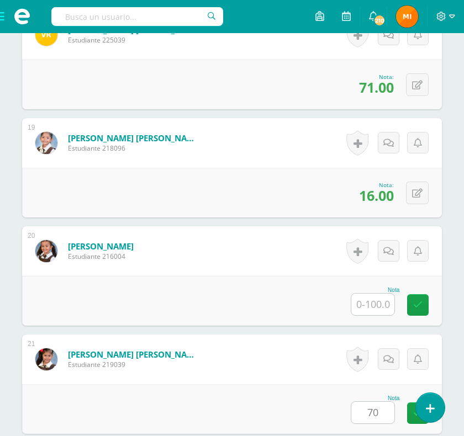
scroll to position [2489, 0]
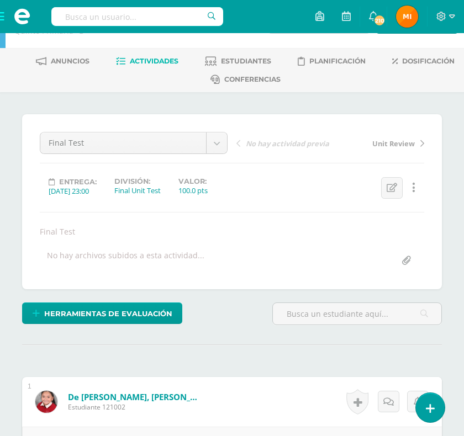
scroll to position [0, 0]
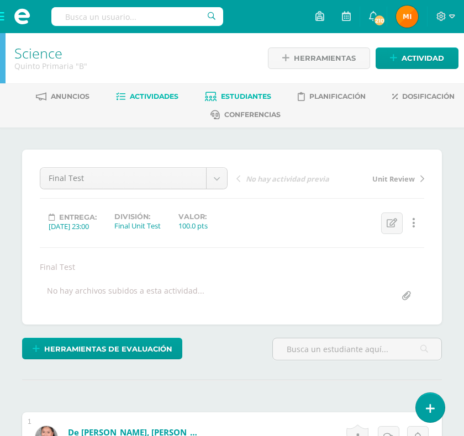
click at [253, 95] on span "Estudiantes" at bounding box center [246, 96] width 50 height 8
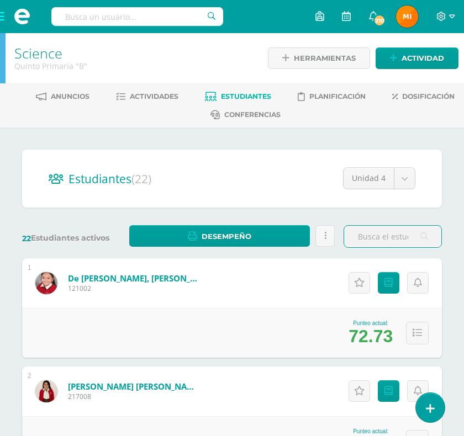
click at [4, 19] on span at bounding box center [22, 16] width 44 height 33
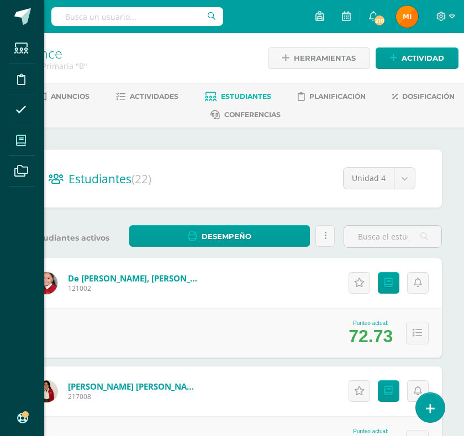
click at [25, 140] on icon at bounding box center [21, 140] width 10 height 11
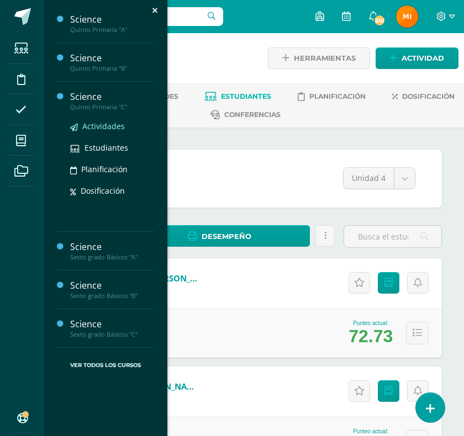
click at [100, 124] on span "Actividades" at bounding box center [103, 126] width 43 height 10
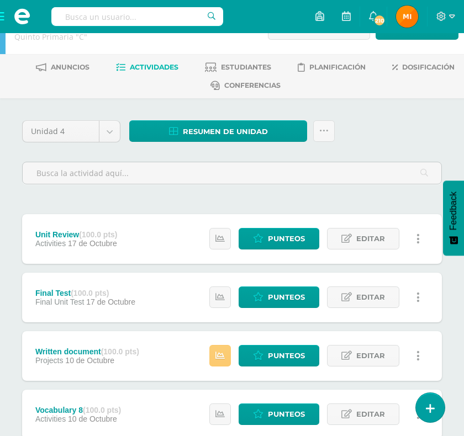
scroll to position [57, 0]
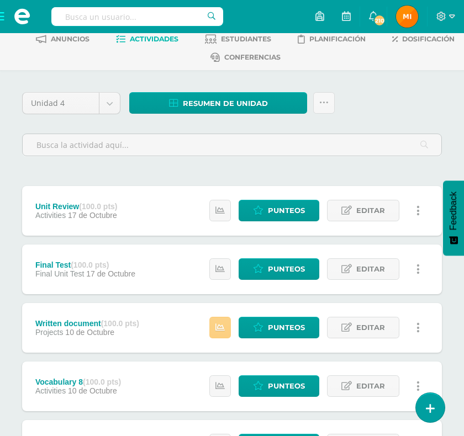
click at [220, 331] on icon at bounding box center [219, 327] width 9 height 9
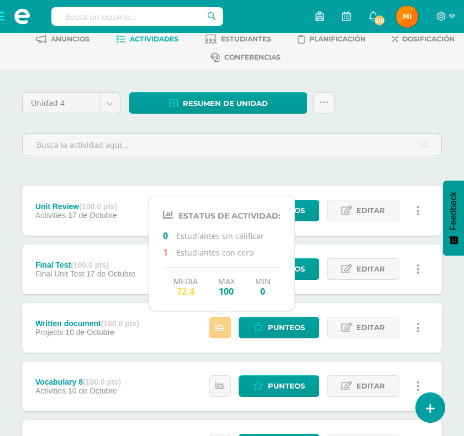
click at [220, 331] on icon at bounding box center [219, 327] width 9 height 9
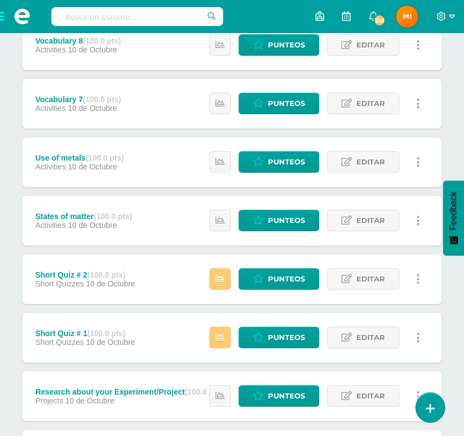
scroll to position [495, 0]
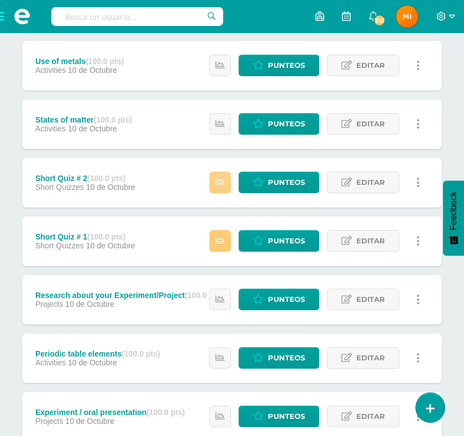
click at [221, 183] on icon at bounding box center [219, 182] width 9 height 9
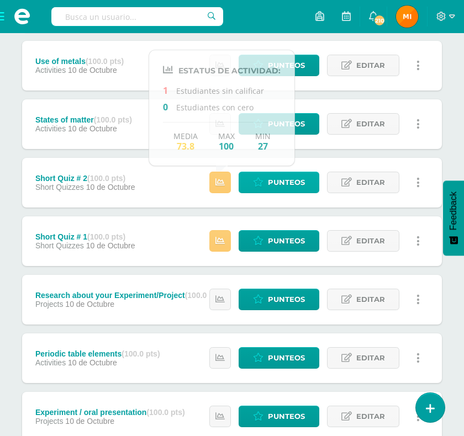
click at [285, 183] on span "Punteos" at bounding box center [286, 182] width 37 height 20
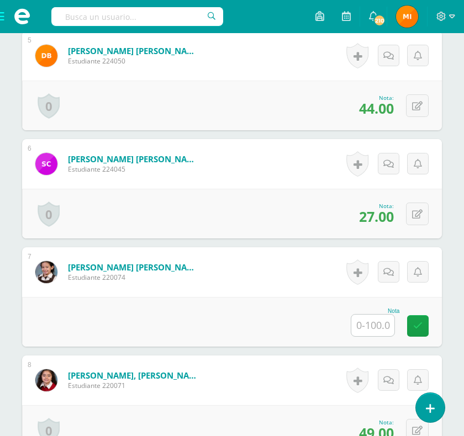
scroll to position [832, 0]
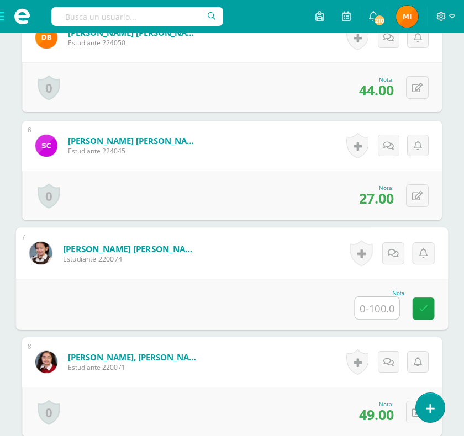
click at [380, 319] on input "text" at bounding box center [377, 308] width 44 height 22
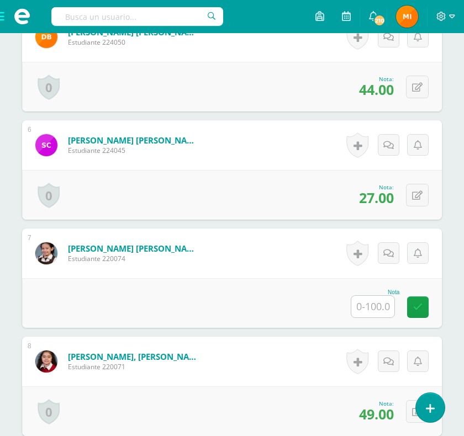
scroll to position [834, 0]
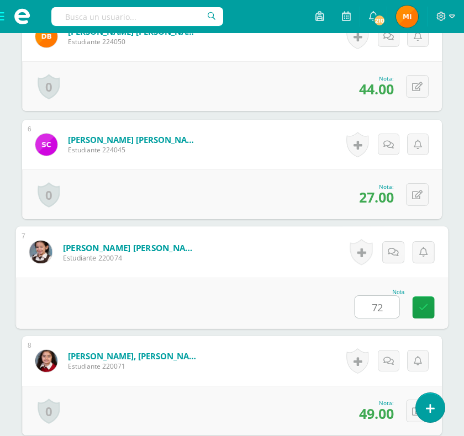
type input "72"
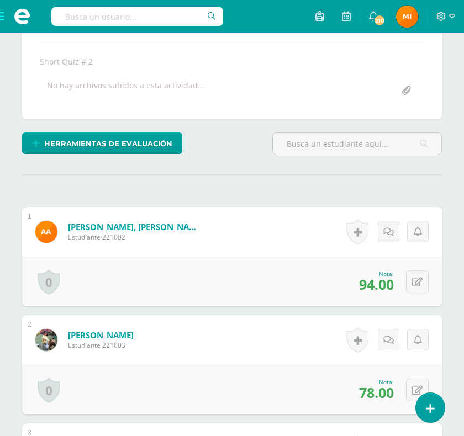
scroll to position [0, 0]
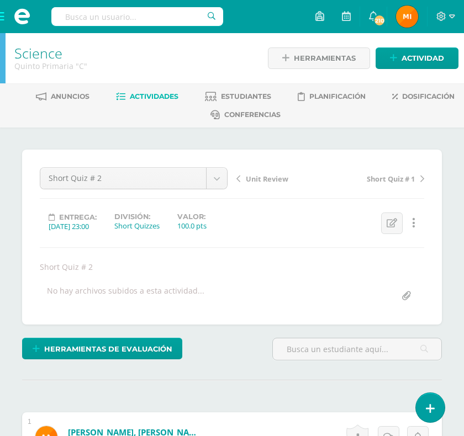
click at [158, 97] on span "Actividades" at bounding box center [154, 96] width 49 height 8
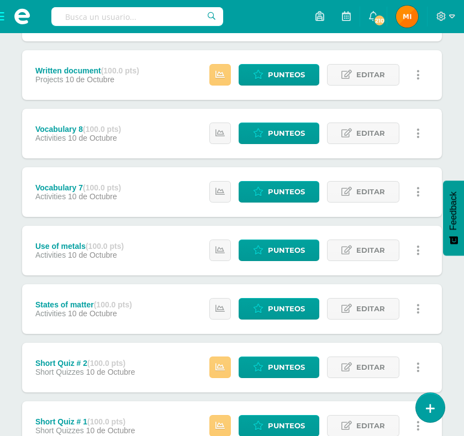
scroll to position [375, 0]
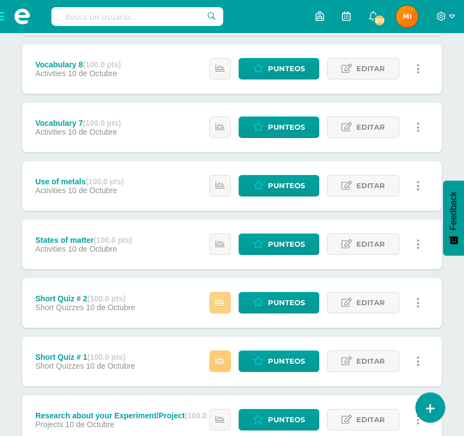
click at [222, 302] on icon at bounding box center [219, 302] width 9 height 9
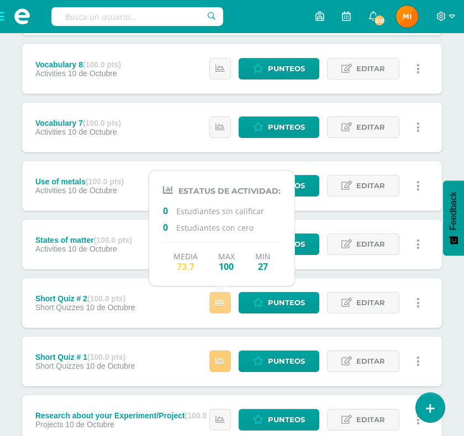
click at [222, 302] on icon at bounding box center [219, 302] width 9 height 9
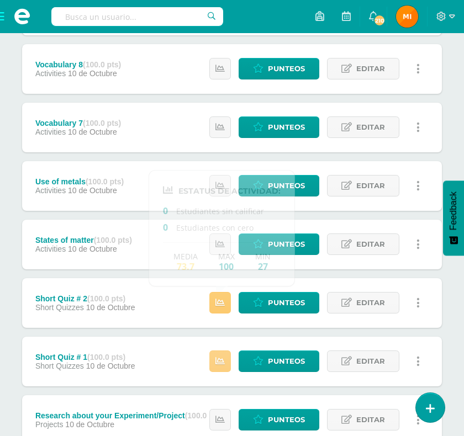
click at [221, 360] on icon at bounding box center [219, 361] width 9 height 9
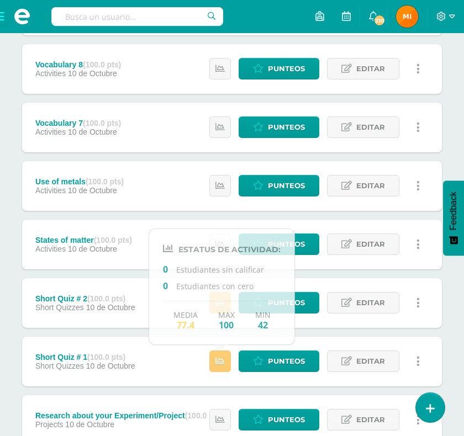
click at [449, 341] on div "Unidad 4 Unidad 1 Unidad 2 Unidad 3 Unidad 4 Resumen de unidad Descargar como H…" at bounding box center [232, 311] width 464 height 1117
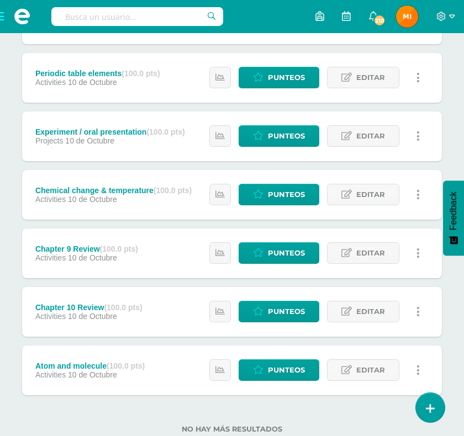
scroll to position [711, 0]
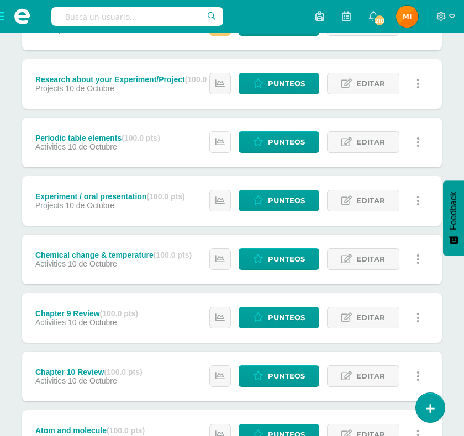
click at [222, 140] on icon at bounding box center [219, 141] width 9 height 9
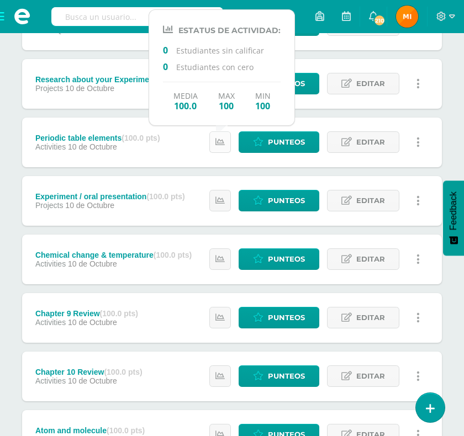
click at [222, 140] on icon at bounding box center [219, 141] width 9 height 9
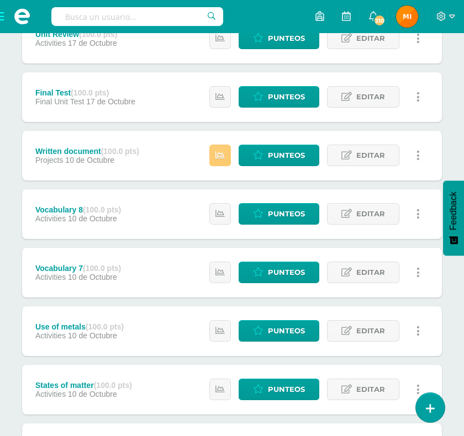
scroll to position [0, 0]
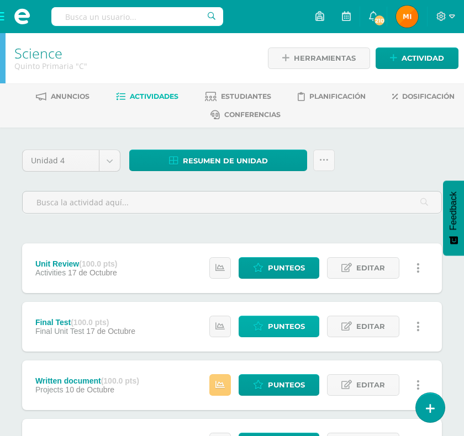
click at [292, 321] on span "Punteos" at bounding box center [286, 326] width 37 height 20
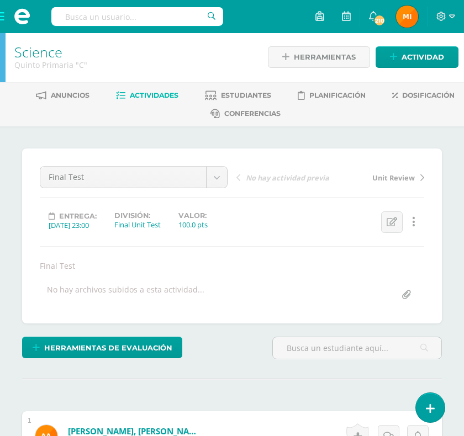
scroll to position [2, 0]
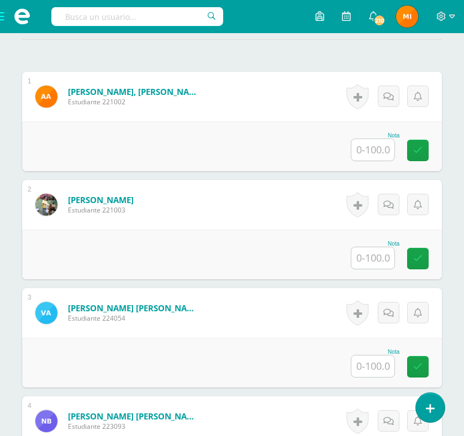
scroll to position [401, 0]
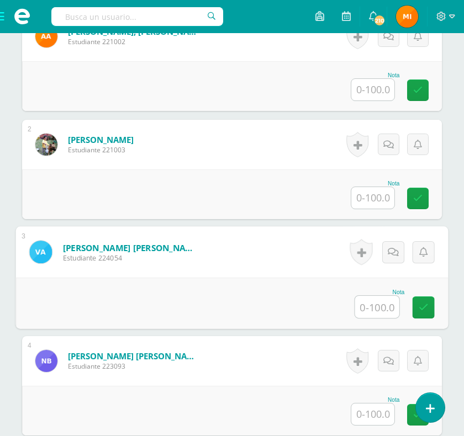
click at [380, 318] on input "text" at bounding box center [377, 307] width 44 height 22
type input "42"
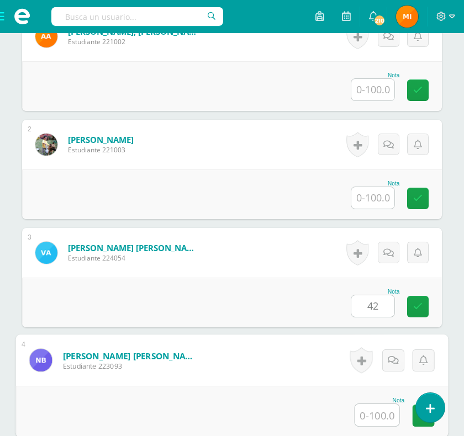
scroll to position [401, 0]
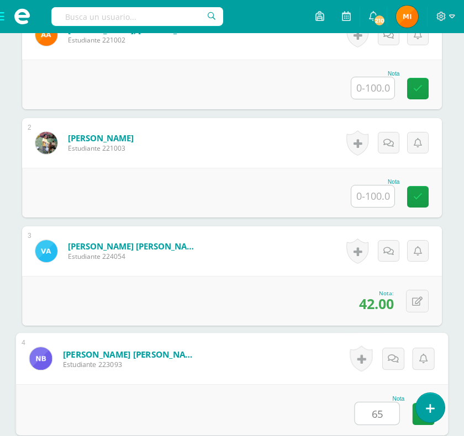
type input "65"
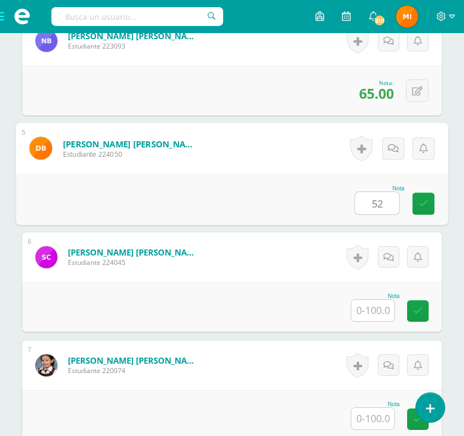
type input "52"
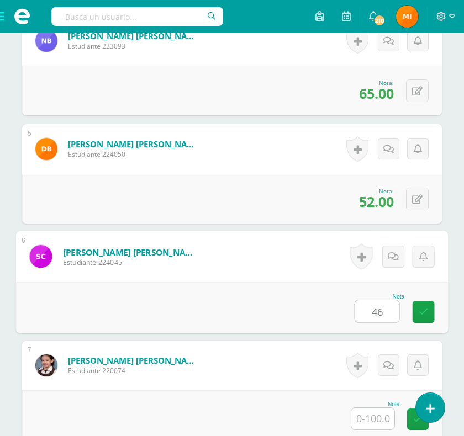
type input "46"
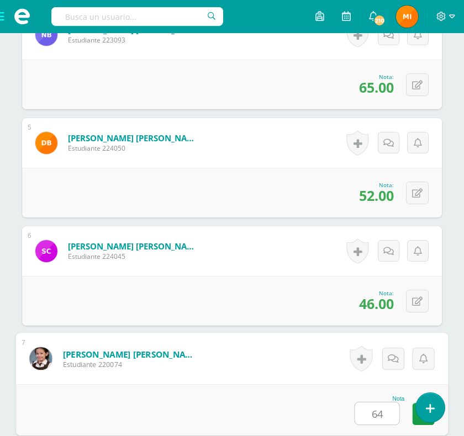
type input "64"
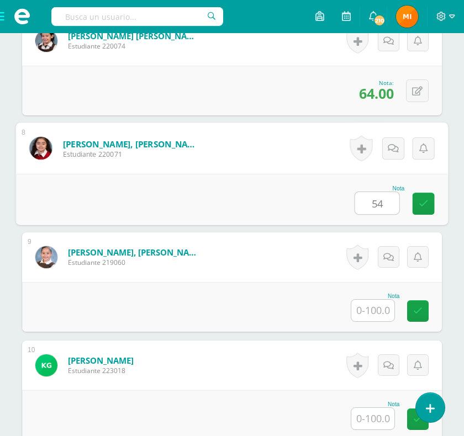
type input "54"
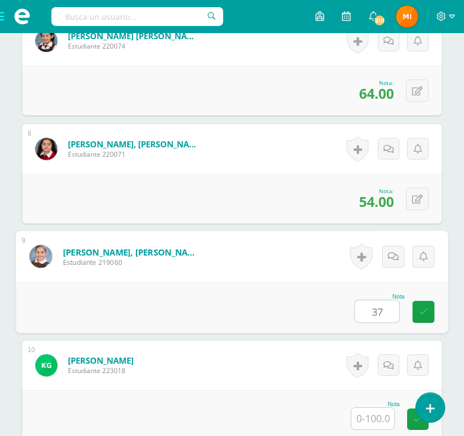
type input "37"
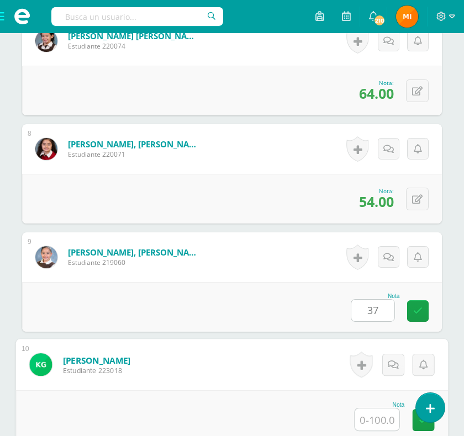
scroll to position [1050, 0]
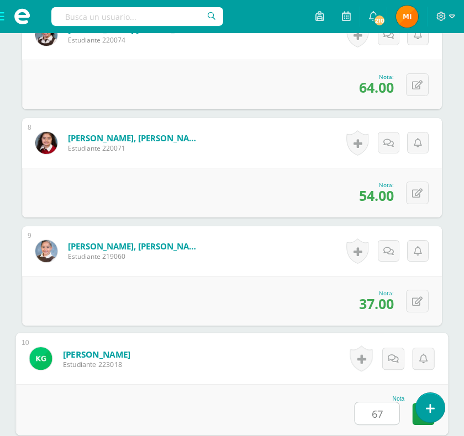
type input "67"
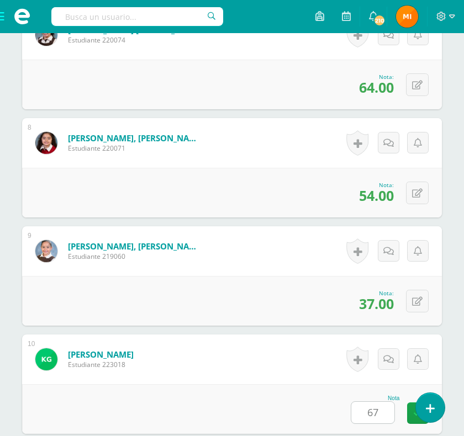
scroll to position [1370, 0]
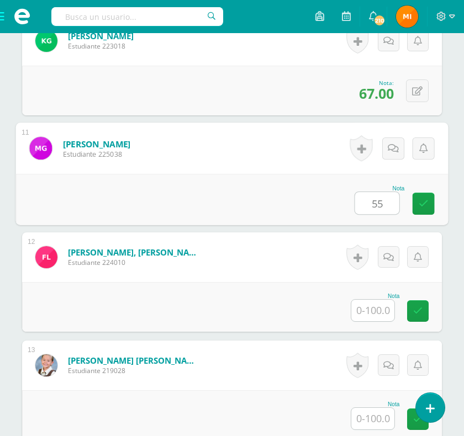
type input "55"
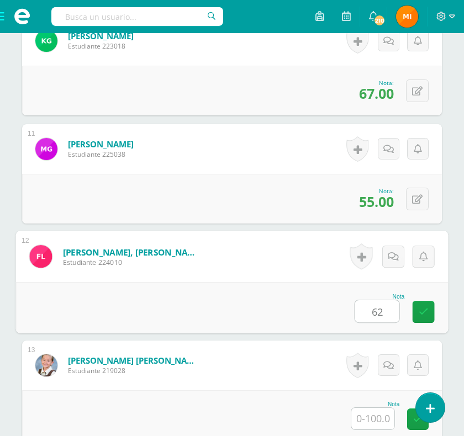
type input "62"
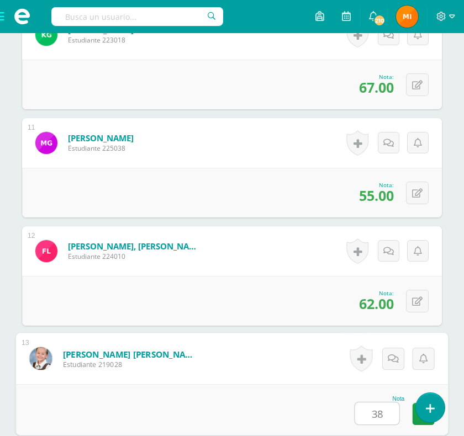
type input "38"
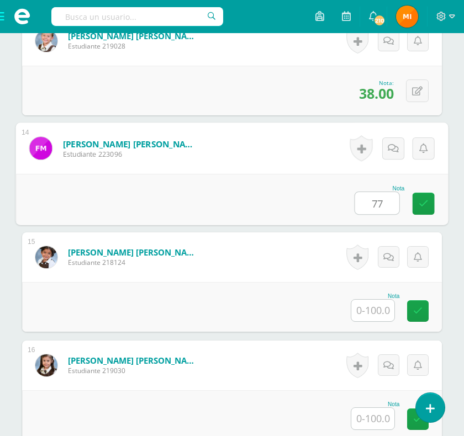
type input "77"
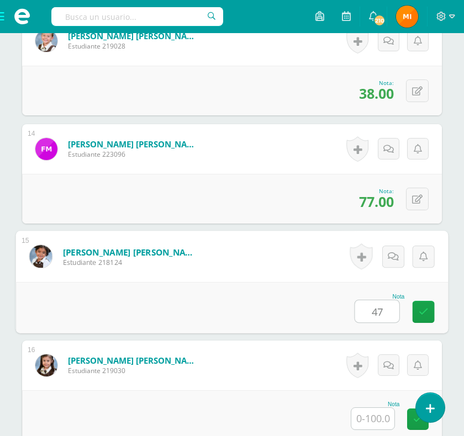
type input "47"
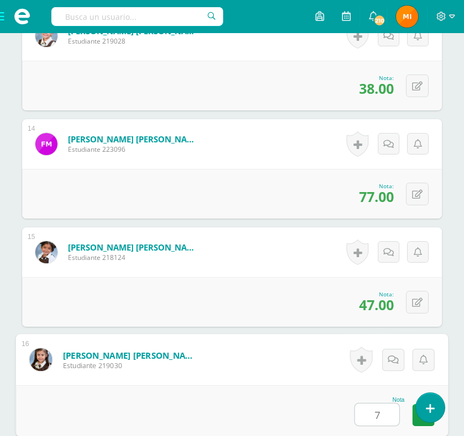
scroll to position [1701, 0]
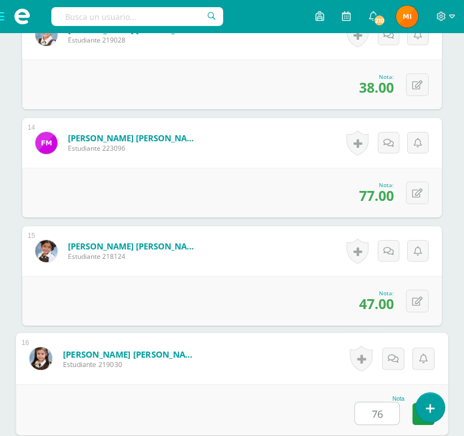
type input "76"
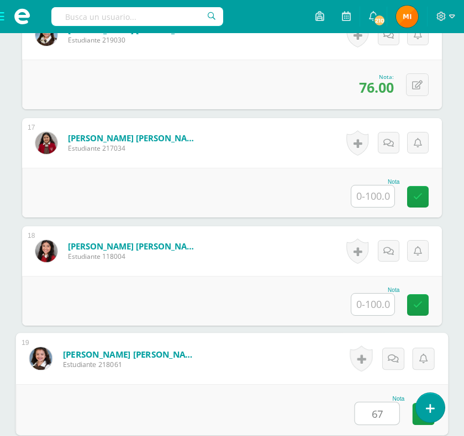
type input "67"
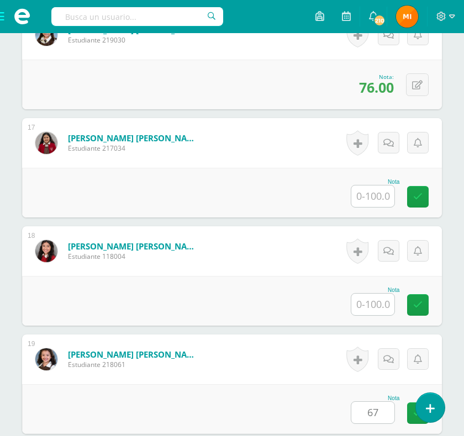
scroll to position [2344, 0]
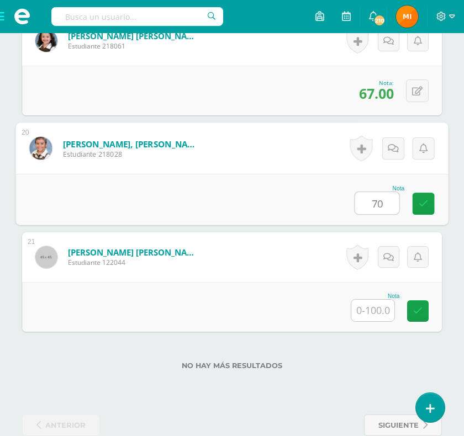
type input "70"
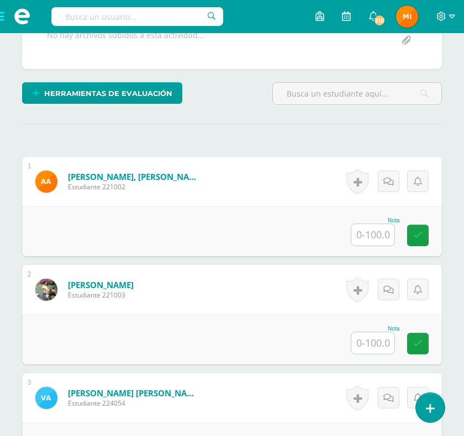
scroll to position [0, 0]
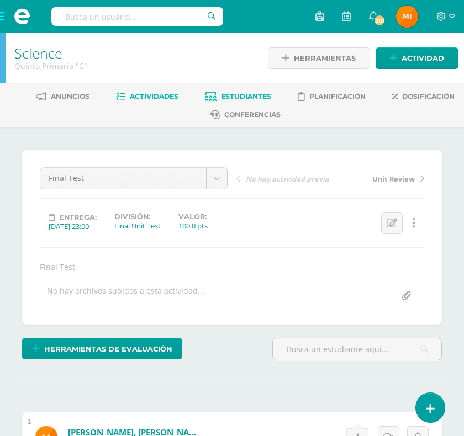
click at [258, 97] on span "Estudiantes" at bounding box center [246, 96] width 50 height 8
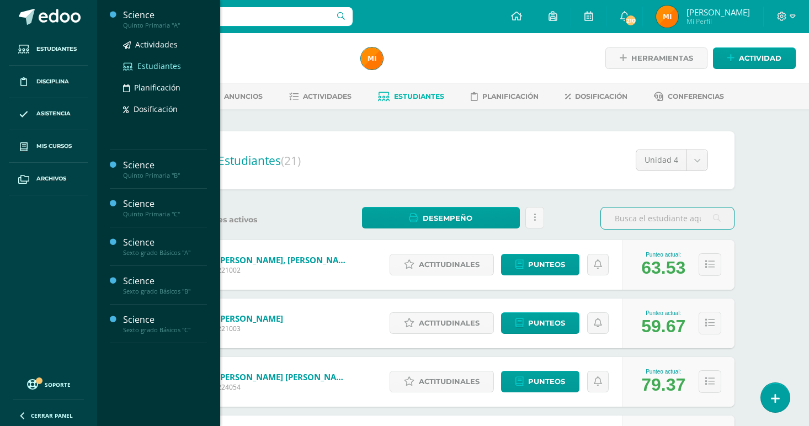
click at [158, 65] on span "Estudiantes" at bounding box center [159, 66] width 44 height 10
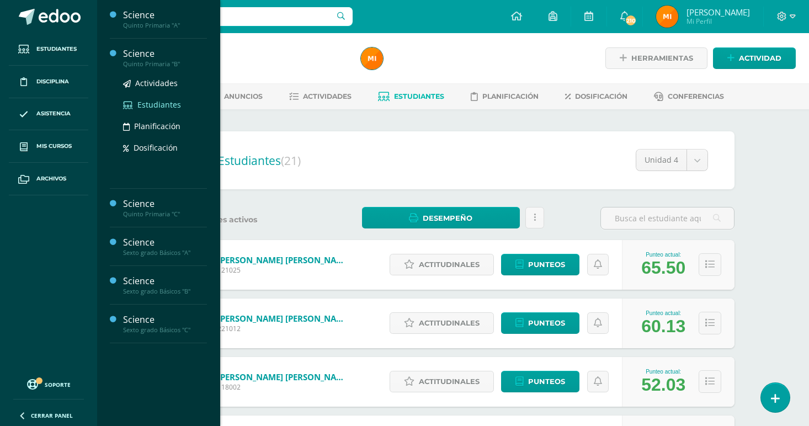
click at [151, 103] on span "Estudiantes" at bounding box center [159, 104] width 44 height 10
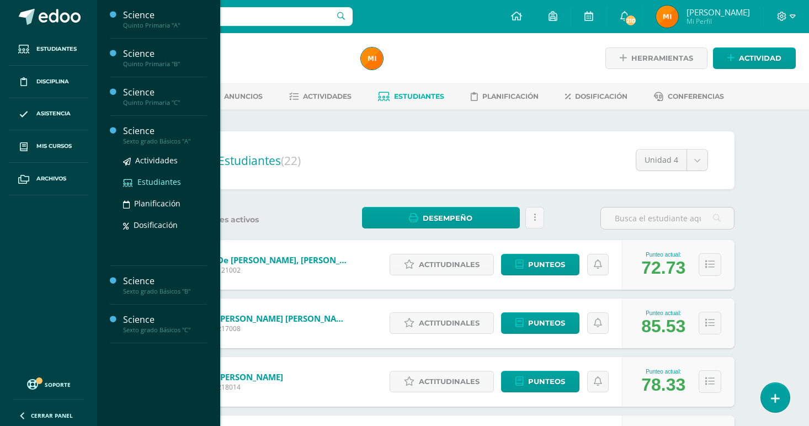
click at [157, 182] on span "Estudiantes" at bounding box center [159, 182] width 44 height 10
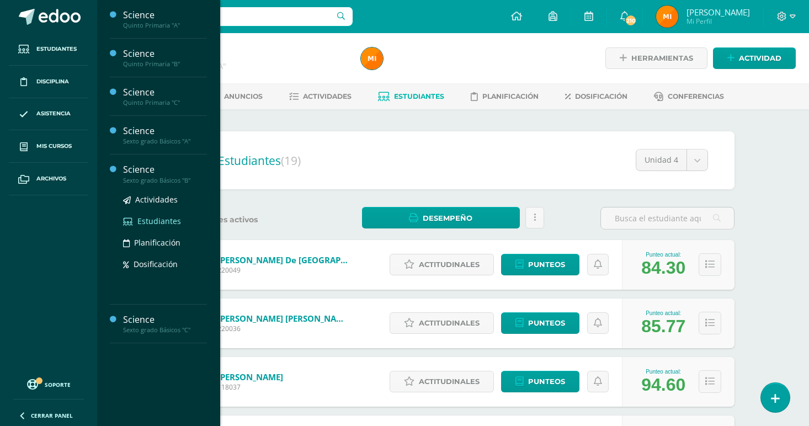
click at [162, 220] on span "Estudiantes" at bounding box center [159, 221] width 44 height 10
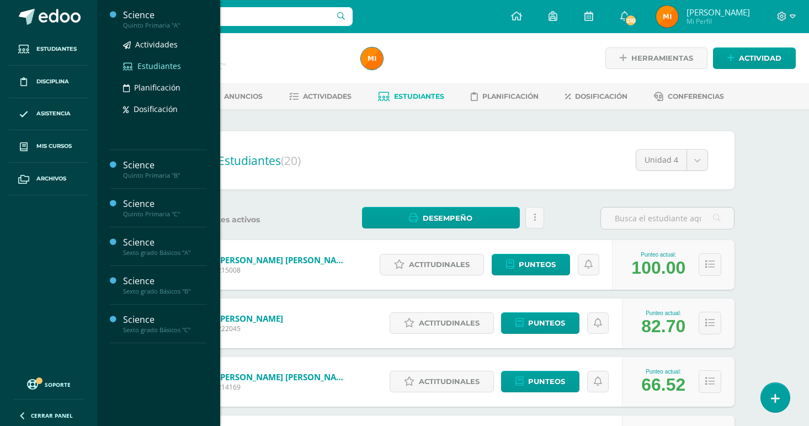
click at [151, 67] on span "Estudiantes" at bounding box center [159, 66] width 44 height 10
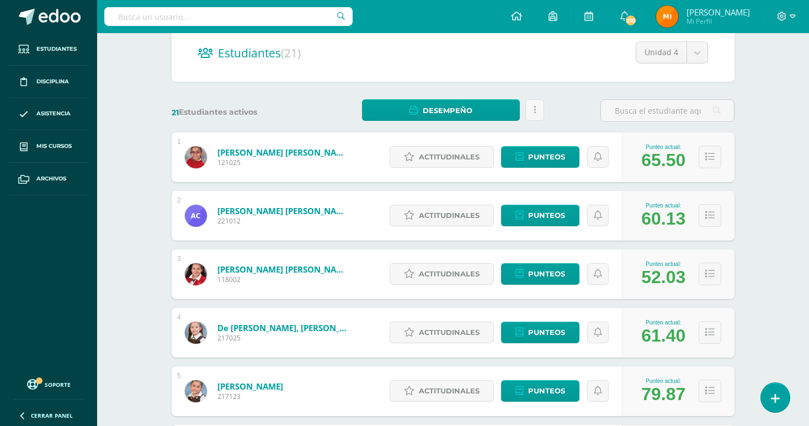
scroll to position [160, 0]
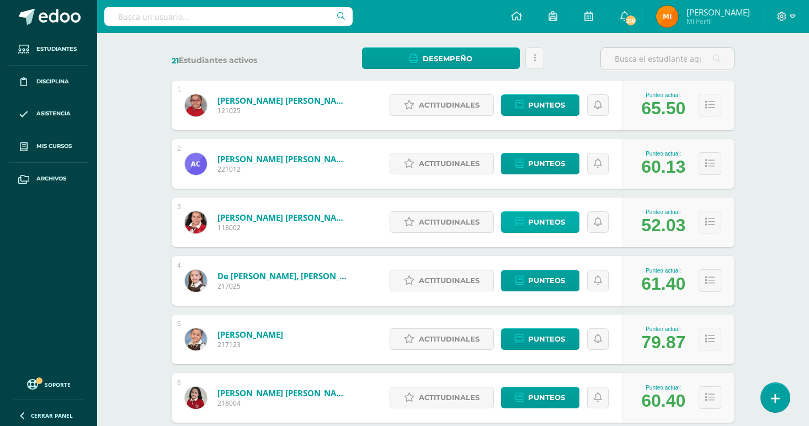
click at [557, 223] on span "Punteos" at bounding box center [546, 222] width 37 height 20
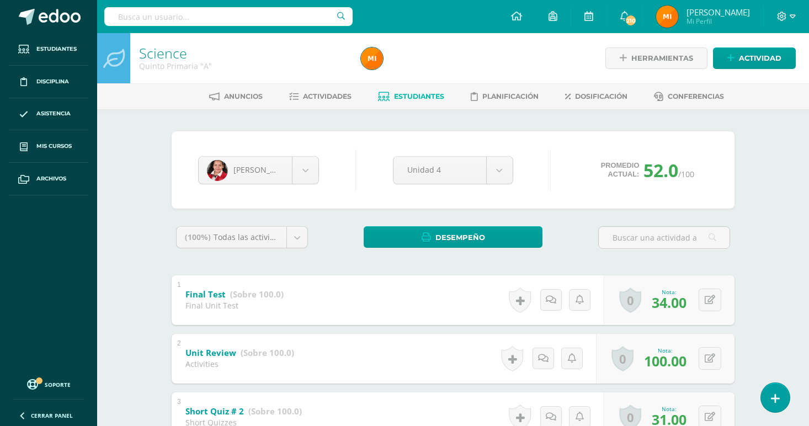
click at [413, 98] on span "Estudiantes" at bounding box center [419, 96] width 50 height 8
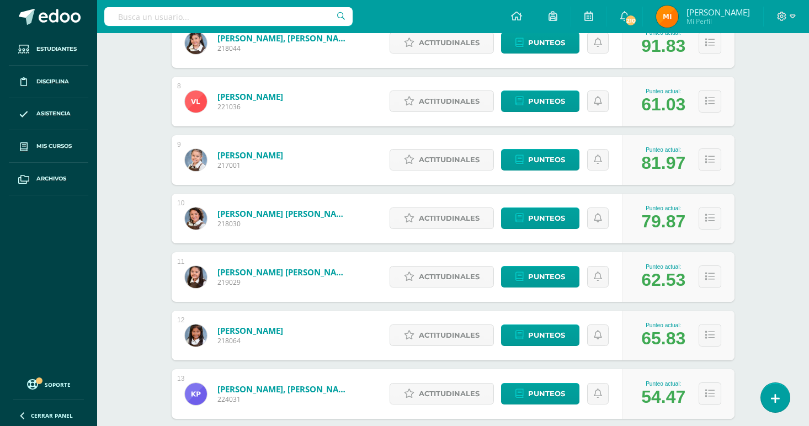
scroll to position [633, 0]
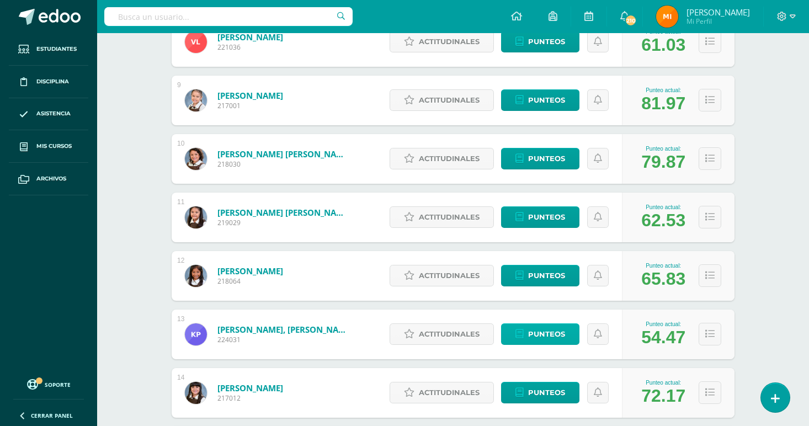
click at [557, 334] on span "Punteos" at bounding box center [546, 334] width 37 height 20
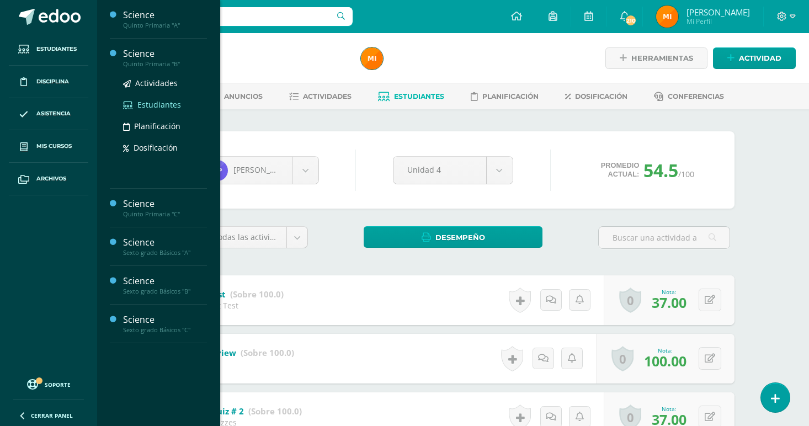
click at [159, 103] on span "Estudiantes" at bounding box center [159, 104] width 44 height 10
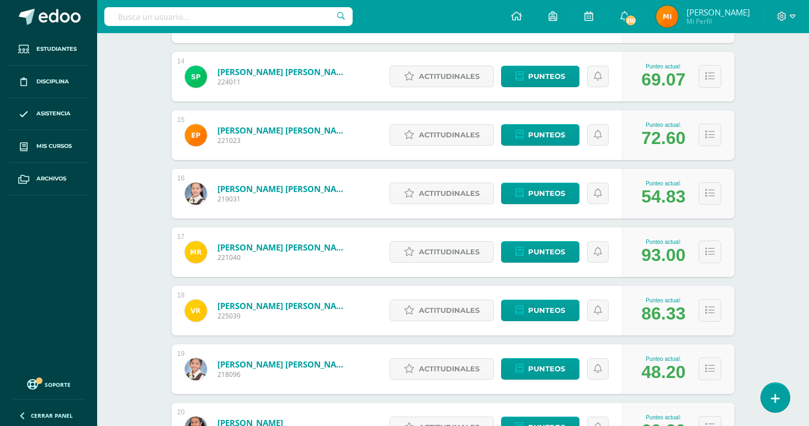
scroll to position [951, 0]
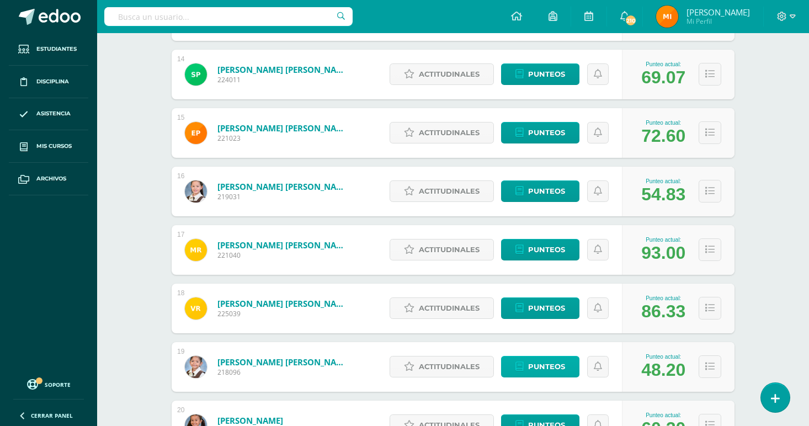
click at [548, 367] on span "Punteos" at bounding box center [546, 367] width 37 height 20
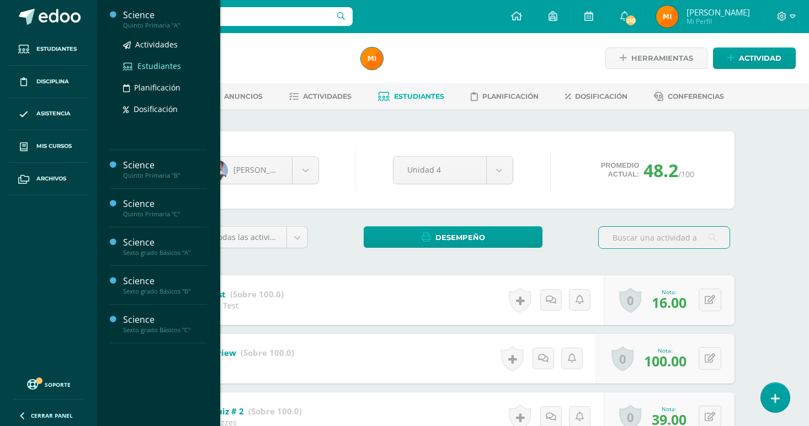
click at [146, 64] on span "Estudiantes" at bounding box center [159, 66] width 44 height 10
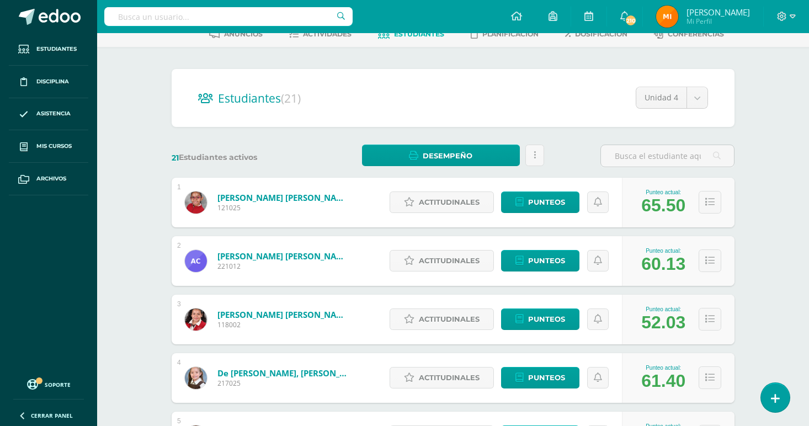
scroll to position [102, 0]
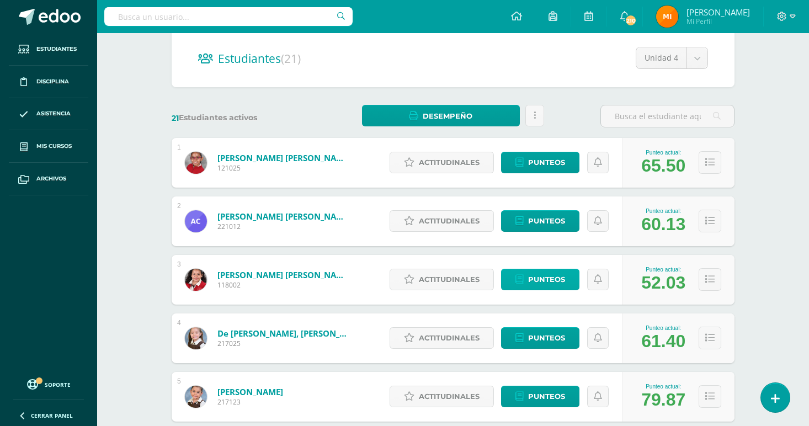
click at [561, 278] on span "Punteos" at bounding box center [546, 279] width 37 height 20
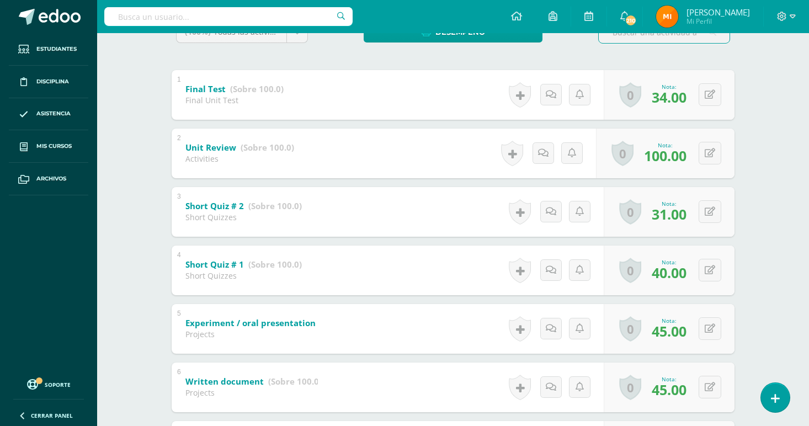
scroll to position [253, 0]
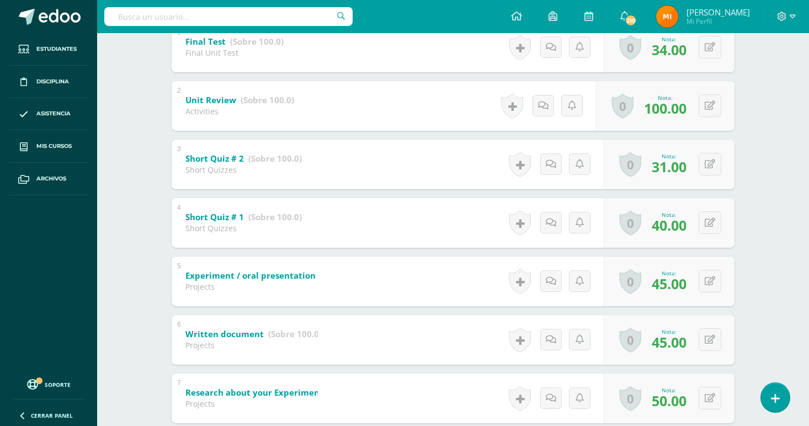
click at [777, 270] on div "Science Quinto Primaria "A" Herramientas Detalle de asistencias Actividad Anunc…" at bounding box center [453, 401] width 712 height 1243
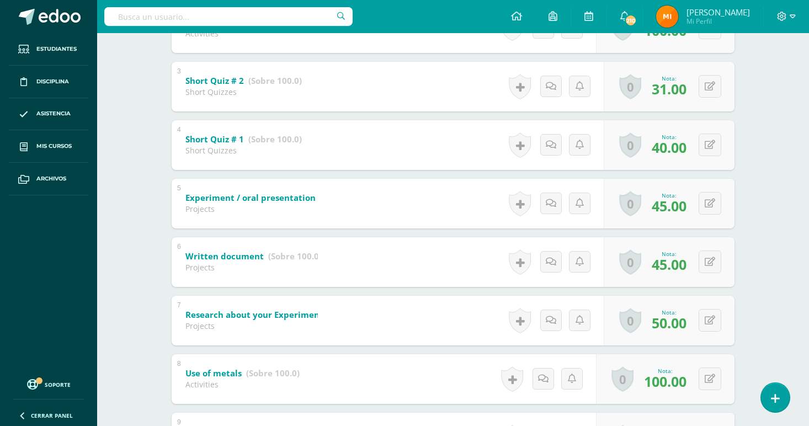
scroll to position [0, 0]
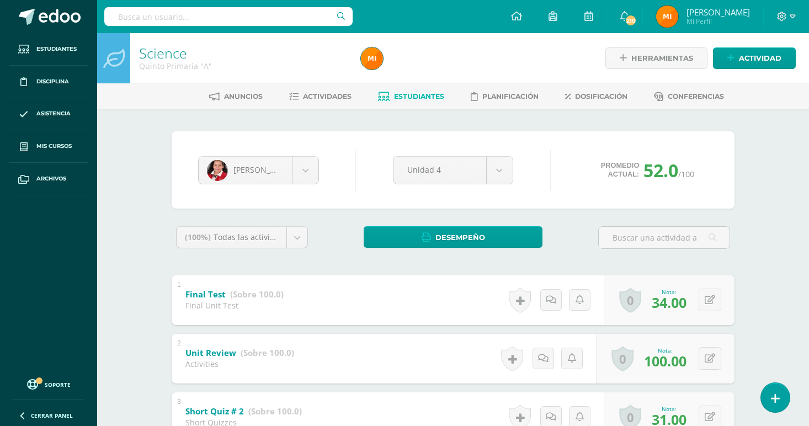
click at [415, 97] on span "Estudiantes" at bounding box center [419, 96] width 50 height 8
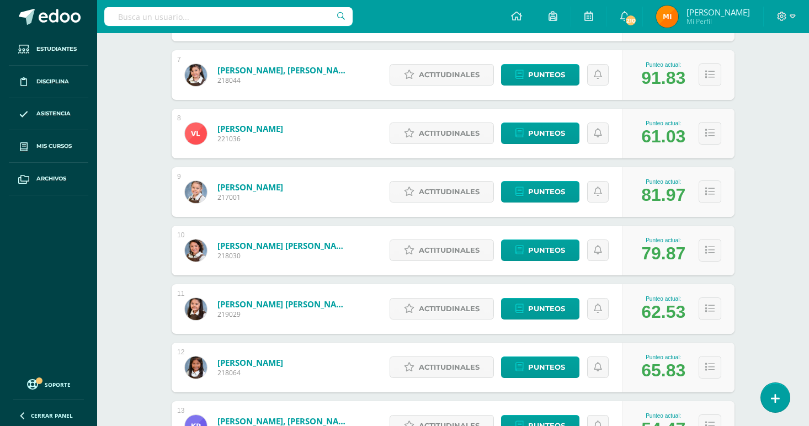
scroll to position [606, 0]
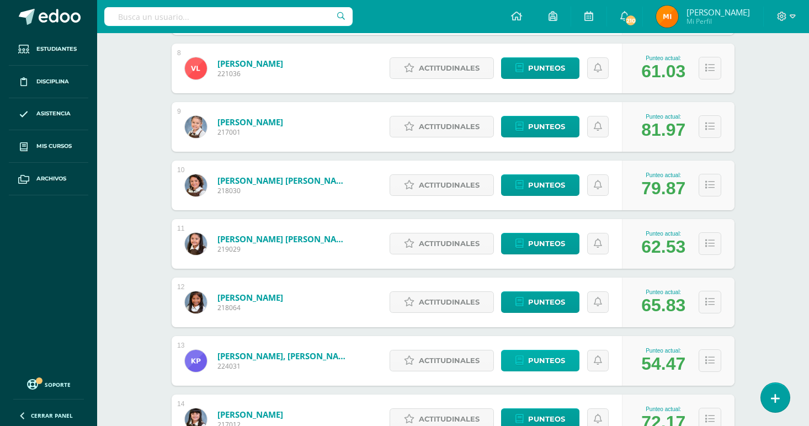
click at [553, 365] on span "Punteos" at bounding box center [546, 361] width 37 height 20
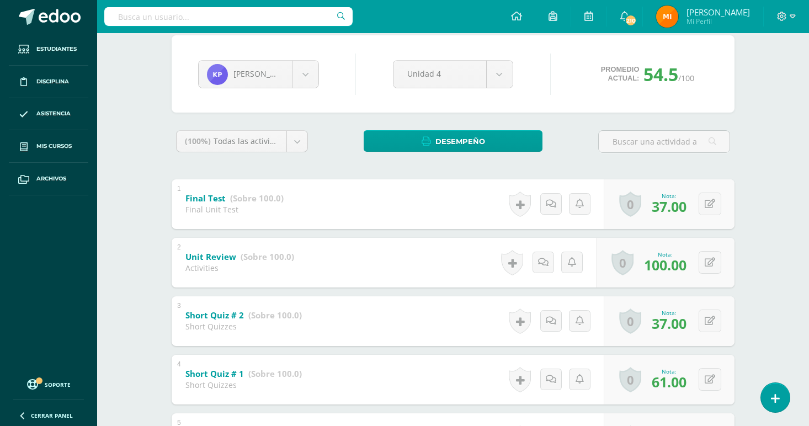
scroll to position [98, 0]
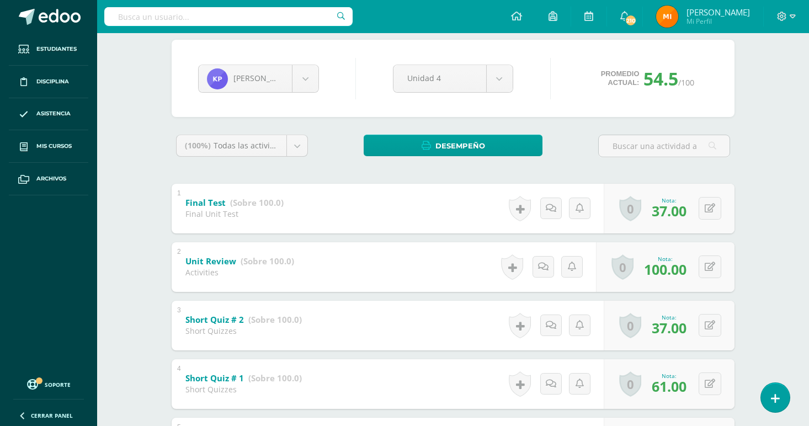
scroll to position [89, 0]
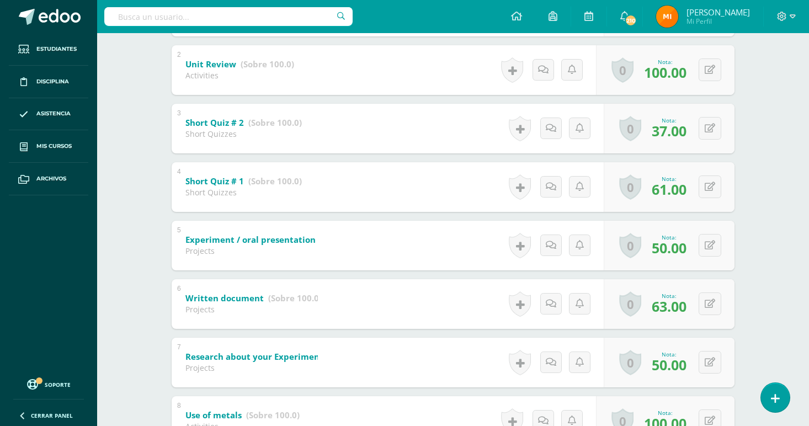
scroll to position [311, 0]
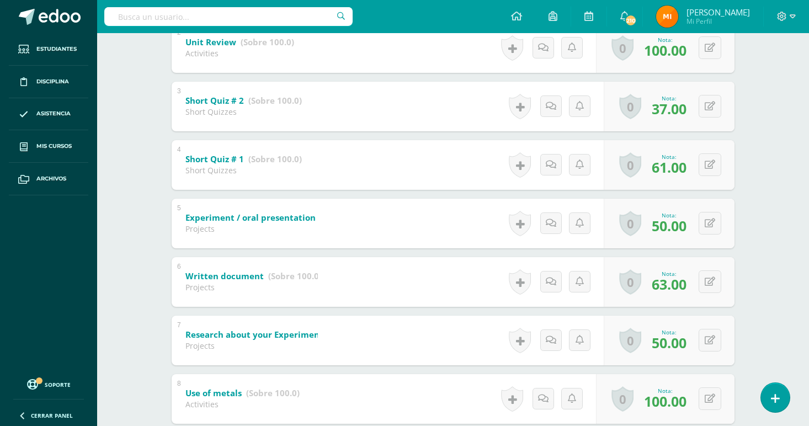
click at [765, 288] on div "Science Quinto Primaria "A" Herramientas Detalle de asistencias Actividad Anunc…" at bounding box center [453, 343] width 712 height 1243
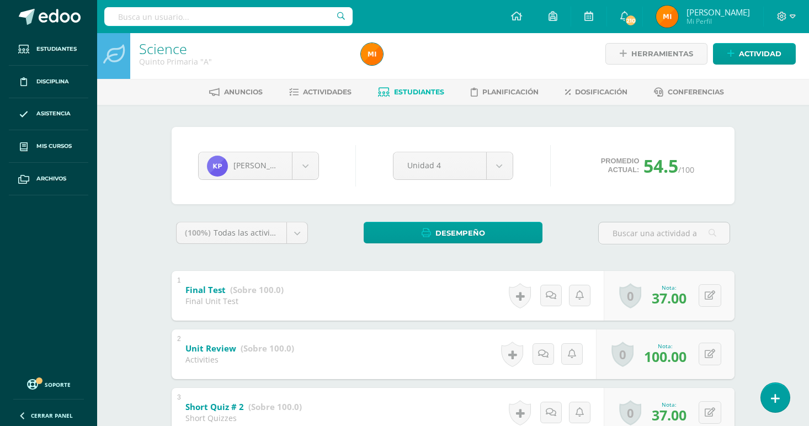
scroll to position [0, 0]
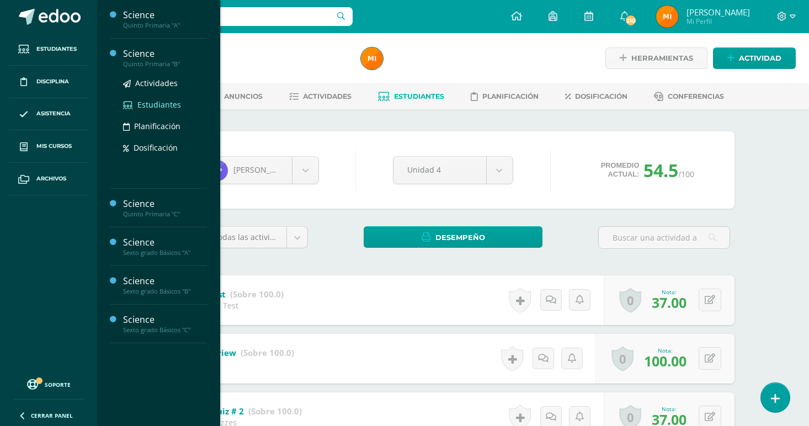
click at [161, 103] on span "Estudiantes" at bounding box center [159, 104] width 44 height 10
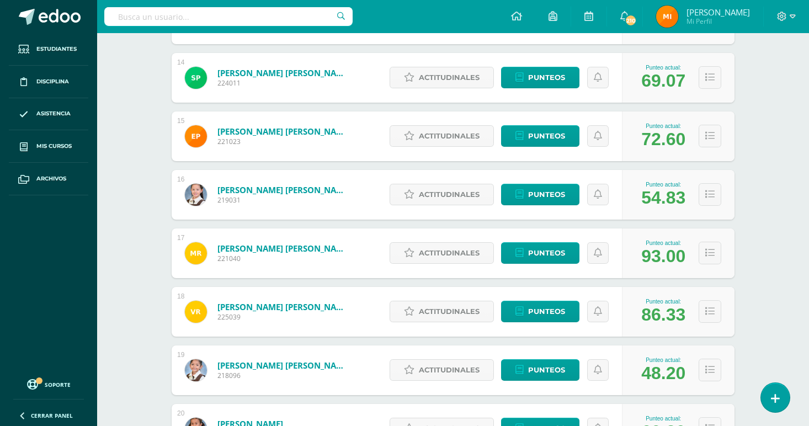
scroll to position [954, 0]
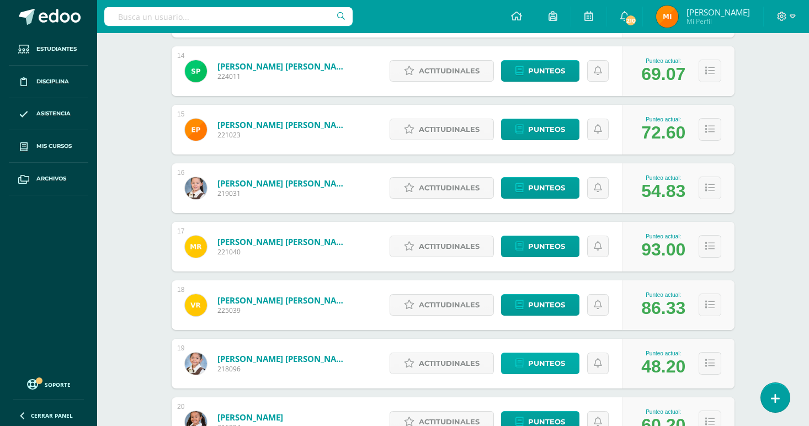
click at [555, 369] on span "Punteos" at bounding box center [546, 363] width 37 height 20
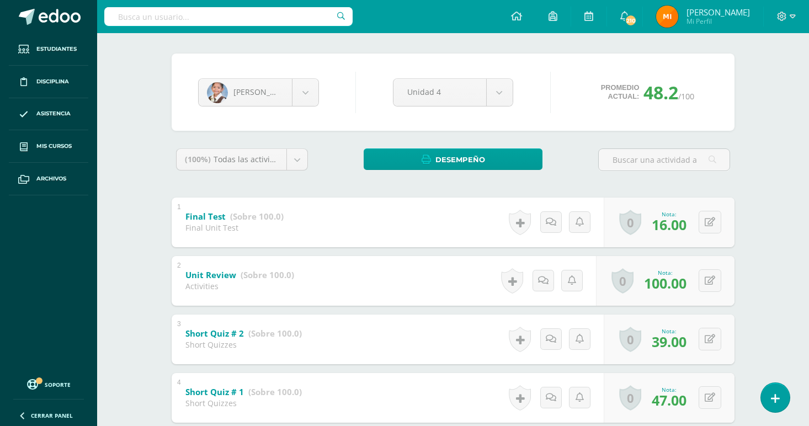
scroll to position [124, 0]
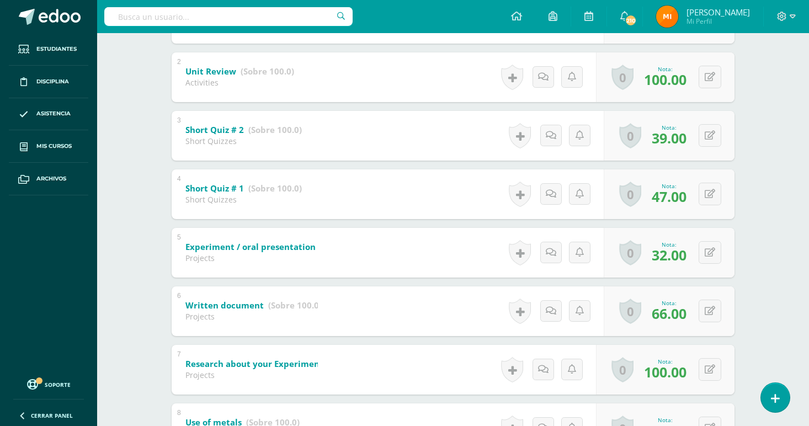
scroll to position [294, 0]
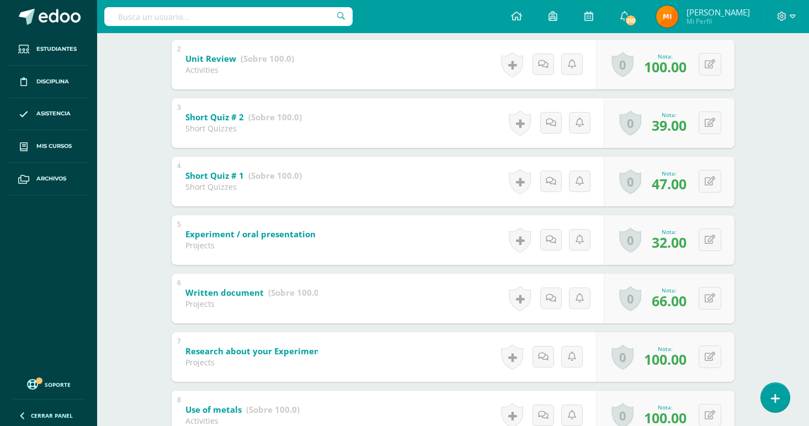
click at [765, 282] on div "Science Quinto Primaria "B" Herramientas Detalle de asistencias Actividad Anunc…" at bounding box center [453, 360] width 712 height 1243
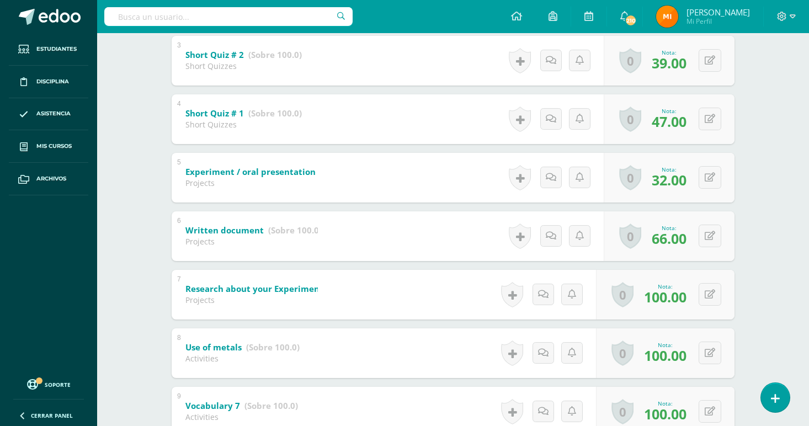
scroll to position [0, 0]
